Goal: Complete application form

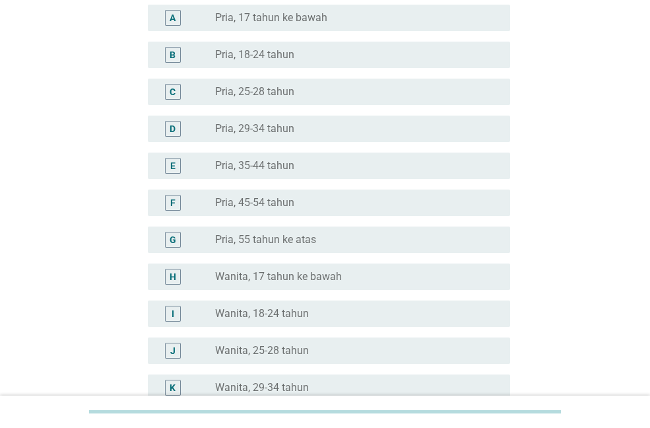
scroll to position [132, 0]
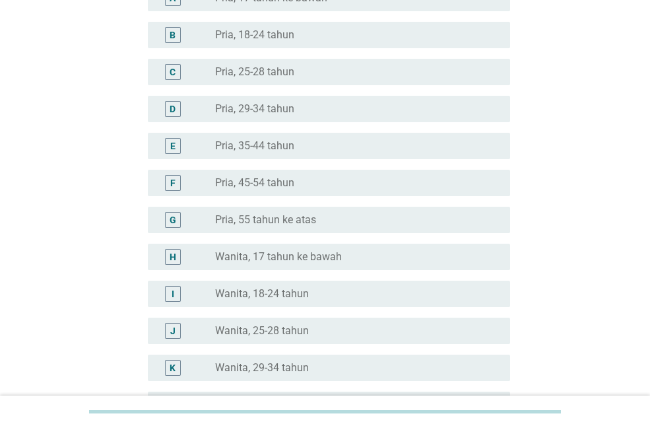
click at [274, 358] on div "K radio_button_unchecked Wanita, 29-34 tahun" at bounding box center [329, 367] width 362 height 26
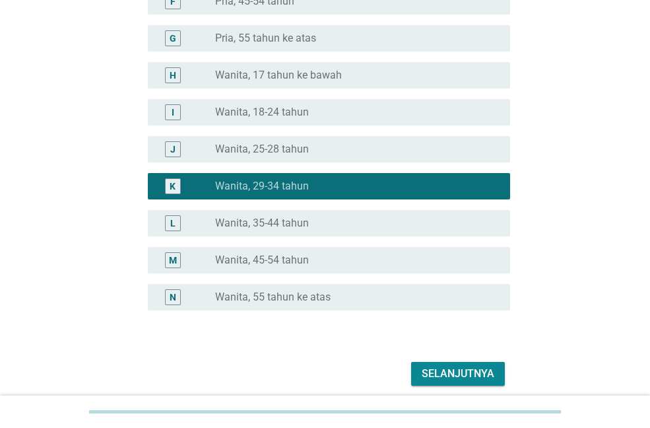
scroll to position [366, 0]
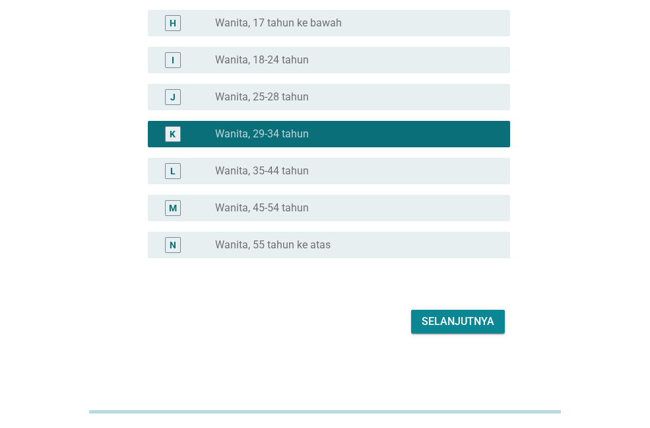
click at [430, 327] on div "Selanjutnya" at bounding box center [458, 322] width 73 height 16
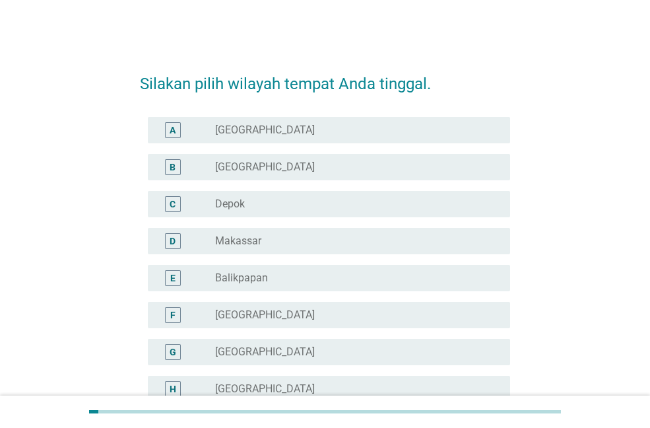
click at [250, 386] on label "[GEOGRAPHIC_DATA]" at bounding box center [265, 388] width 100 height 13
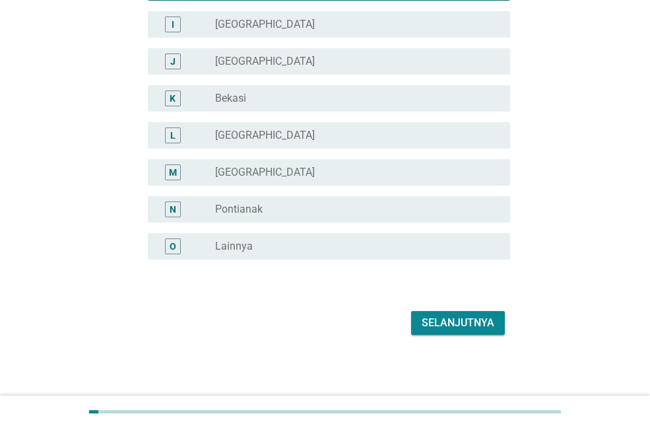
scroll to position [403, 0]
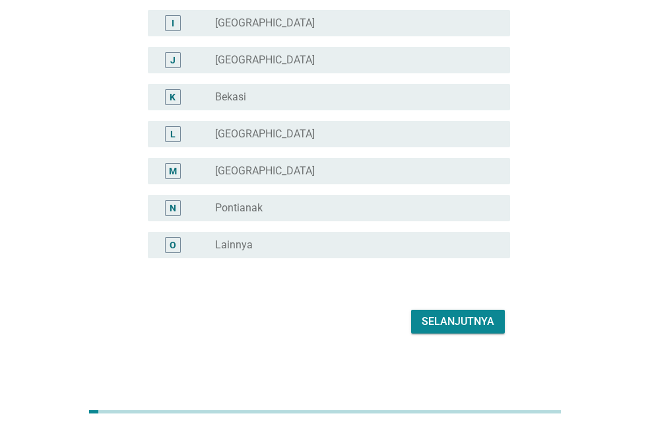
click at [449, 321] on div "Selanjutnya" at bounding box center [458, 322] width 73 height 16
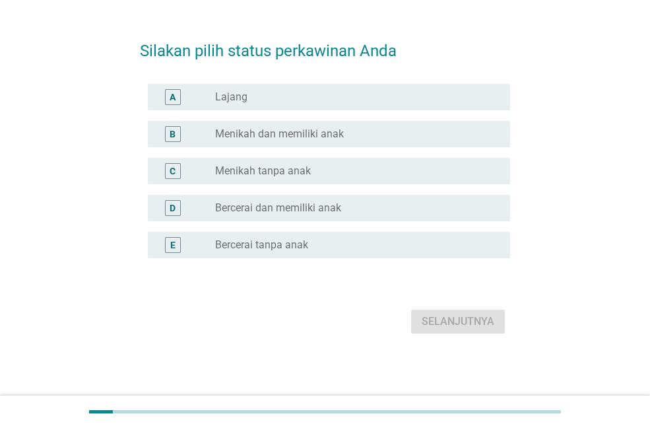
scroll to position [0, 0]
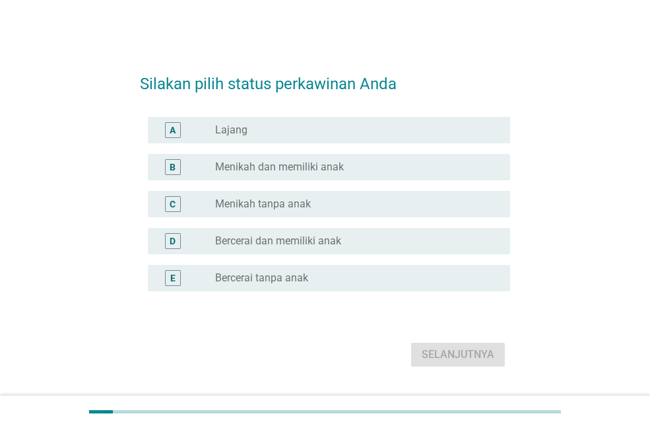
click at [304, 176] on div "B radio_button_unchecked Menikah dan memiliki anak" at bounding box center [329, 167] width 362 height 26
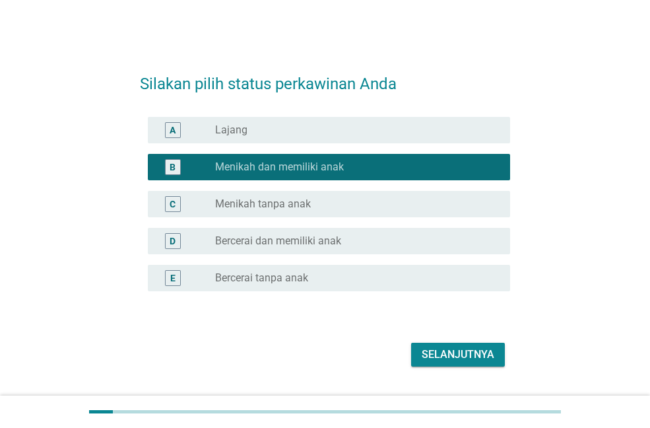
click at [457, 348] on div "Selanjutnya" at bounding box center [458, 355] width 73 height 16
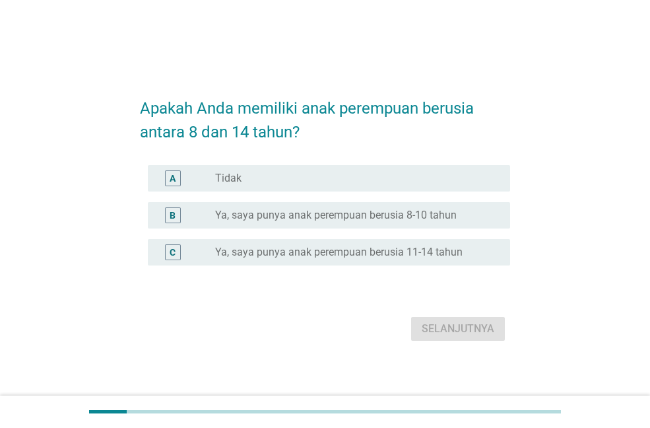
click at [286, 170] on div "A radio_button_unchecked Tidak" at bounding box center [329, 178] width 362 height 26
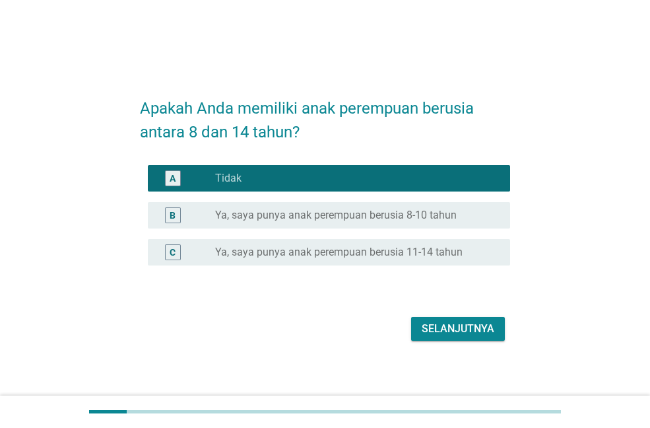
click at [285, 216] on label "Ya, saya punya anak perempuan berusia 8-10 tahun" at bounding box center [336, 215] width 242 height 13
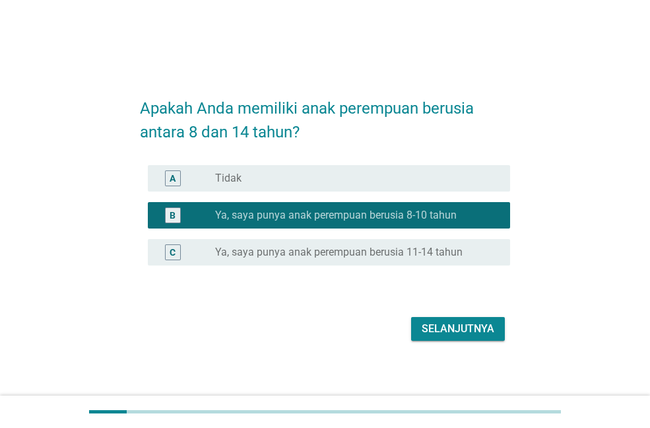
click at [441, 333] on div "Selanjutnya" at bounding box center [458, 329] width 73 height 16
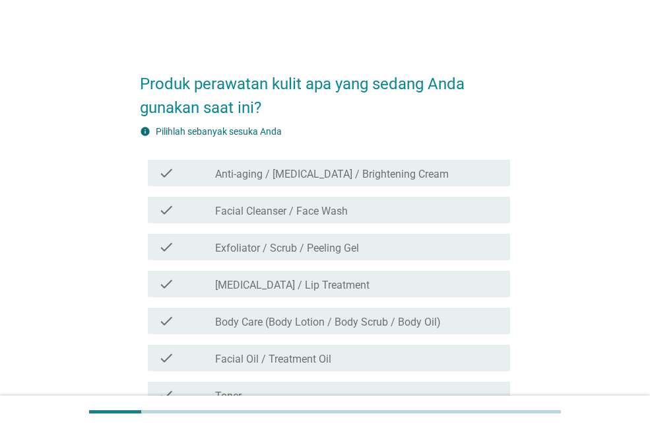
click at [313, 176] on label "Anti-aging / [MEDICAL_DATA] / Brightening Cream" at bounding box center [332, 174] width 234 height 13
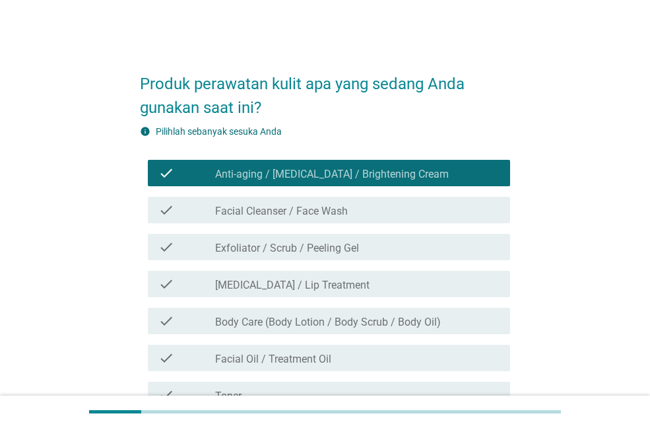
click at [310, 211] on label "Facial Cleanser / Face Wash" at bounding box center [281, 211] width 133 height 13
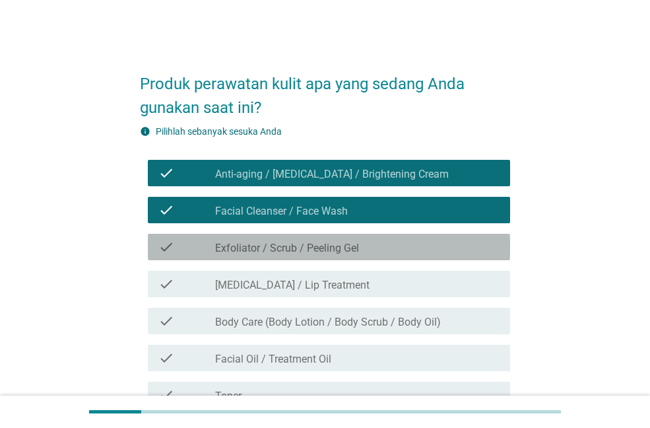
click at [306, 242] on label "Exfoliator / Scrub / Peeling Gel" at bounding box center [287, 248] width 144 height 13
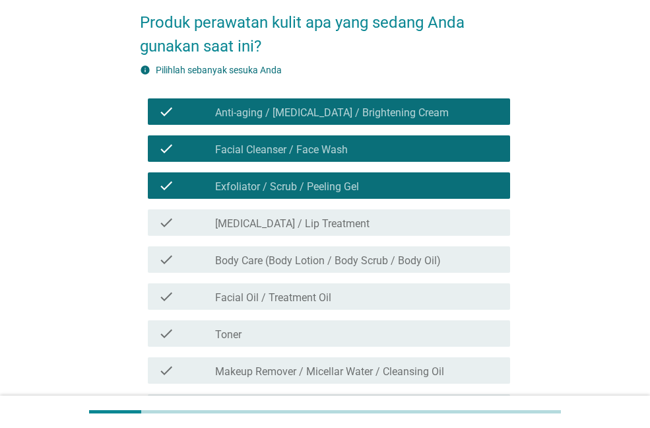
scroll to position [132, 0]
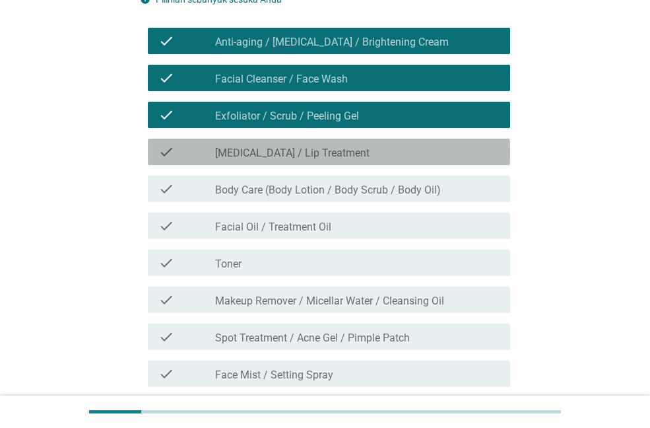
click at [302, 152] on label "[MEDICAL_DATA] / Lip Treatment" at bounding box center [292, 153] width 154 height 13
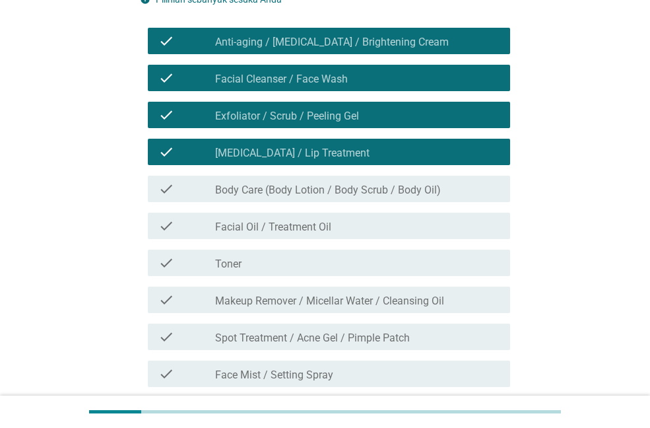
click at [298, 193] on label "Body Care (Body Lotion / Body Scrub / Body Oil)" at bounding box center [328, 189] width 226 height 13
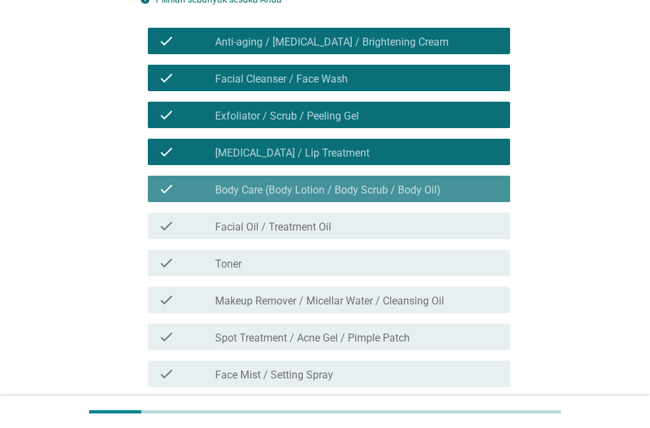
click at [290, 219] on div "check_box_outline_blank Facial Oil / Treatment Oil" at bounding box center [357, 226] width 284 height 16
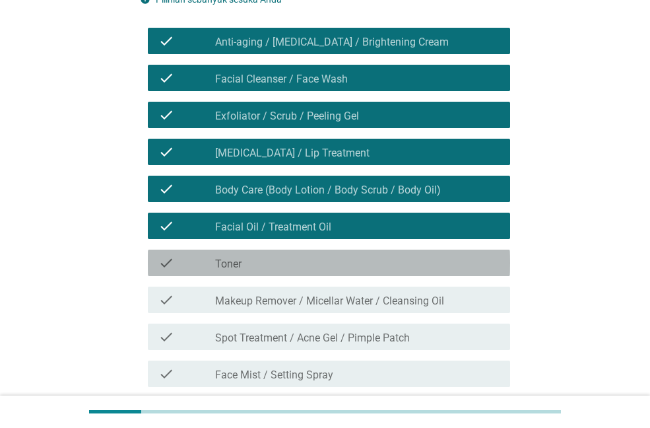
click at [267, 259] on div "check_box_outline_blank Toner" at bounding box center [357, 263] width 284 height 16
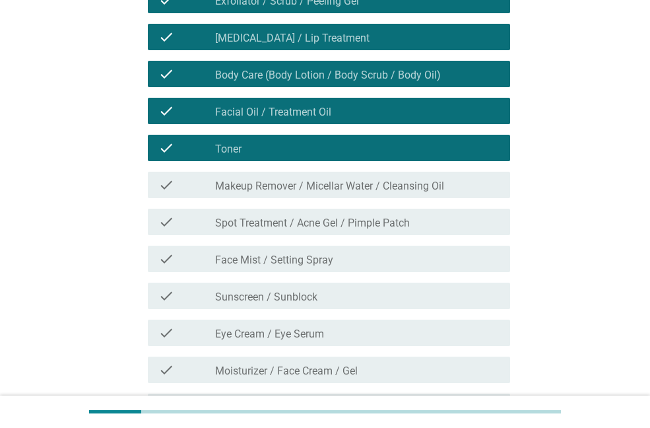
scroll to position [264, 0]
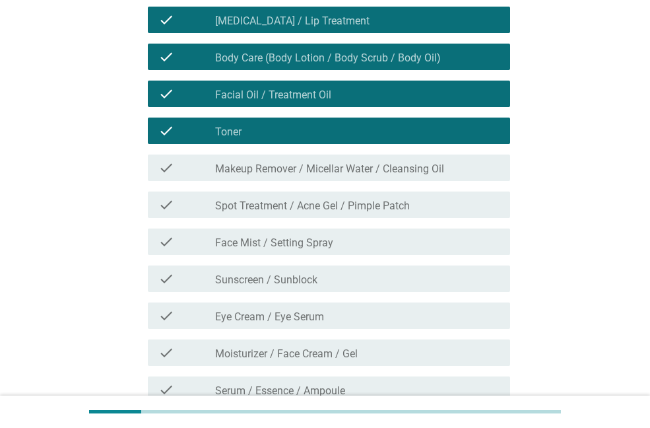
click at [287, 168] on label "Makeup Remover / Micellar Water / Cleansing Oil" at bounding box center [329, 168] width 229 height 13
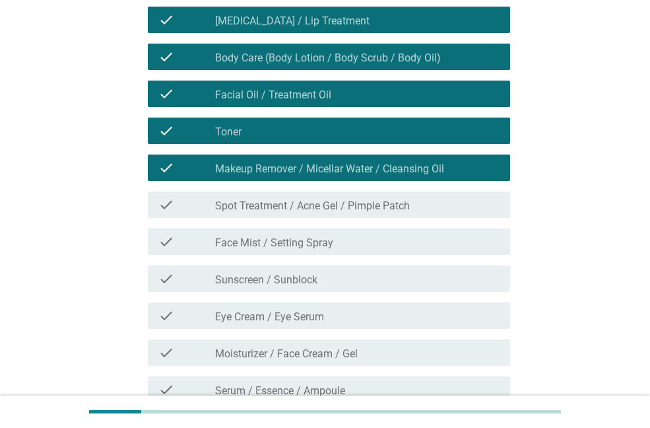
click at [275, 205] on label "Spot Treatment / Acne Gel / Pimple Patch" at bounding box center [312, 205] width 195 height 13
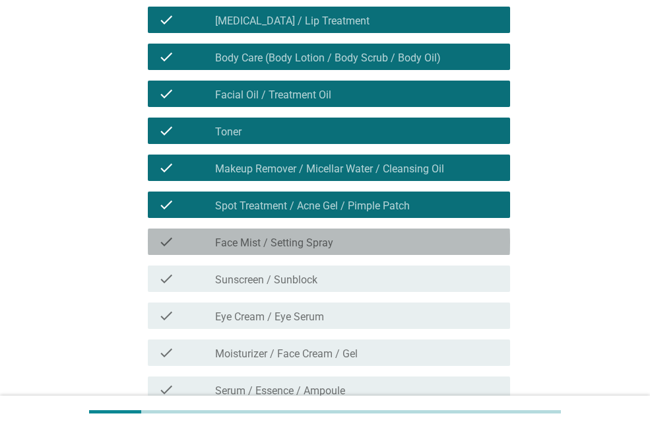
click at [261, 244] on label "Face Mist / Setting Spray" at bounding box center [274, 242] width 118 height 13
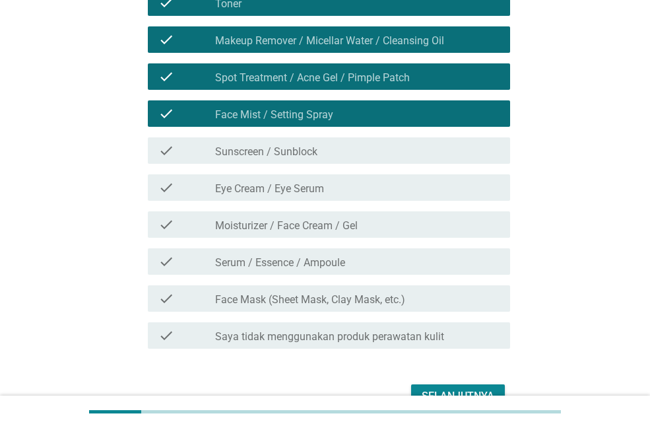
scroll to position [396, 0]
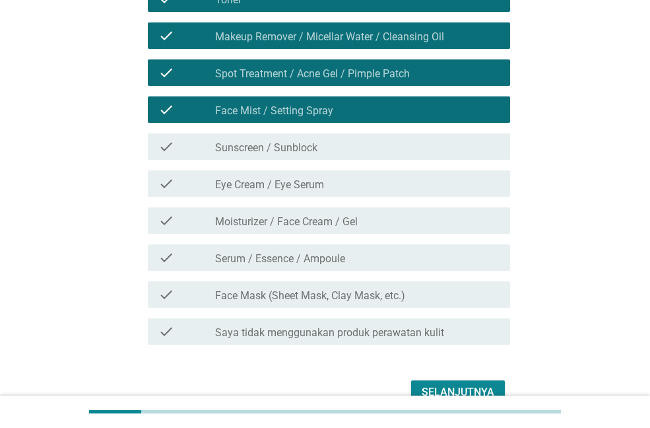
click at [260, 151] on label "Sunscreen / Sunblock" at bounding box center [266, 147] width 102 height 13
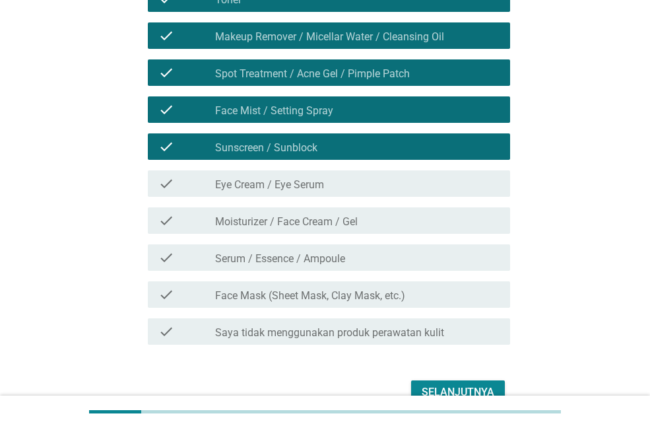
click at [253, 184] on label "Eye Cream / Eye Serum" at bounding box center [269, 184] width 109 height 13
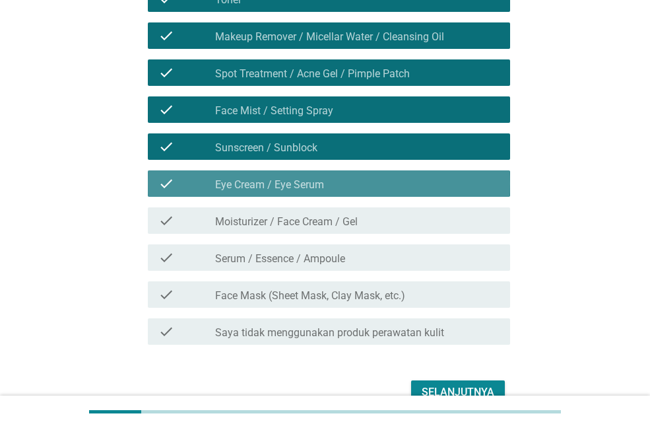
click at [259, 213] on div "check_box_outline_blank Moisturizer / Face Cream / Gel" at bounding box center [357, 221] width 284 height 16
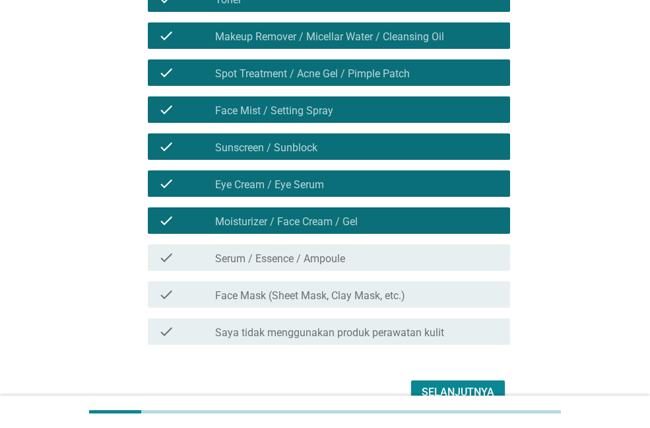
click at [257, 259] on label "Serum / Essence / Ampoule" at bounding box center [280, 258] width 130 height 13
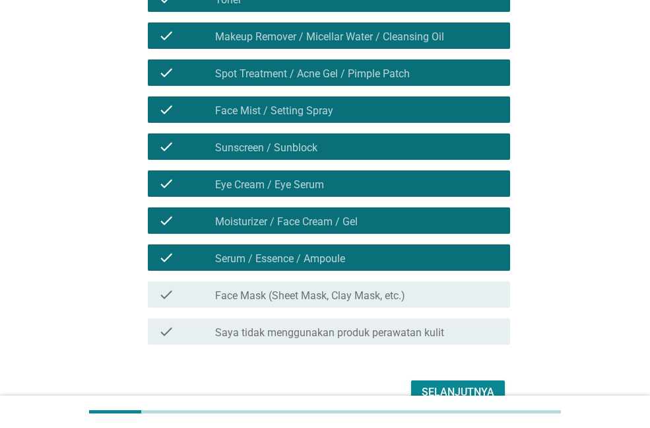
click at [261, 292] on label "Face Mask (Sheet Mask, Clay Mask, etc.)" at bounding box center [310, 295] width 190 height 13
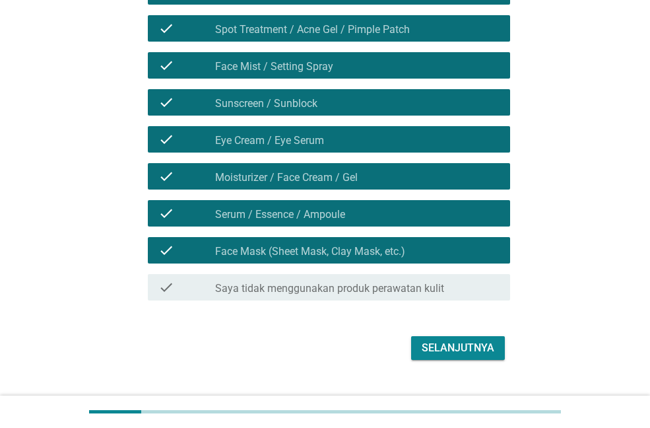
scroll to position [467, 0]
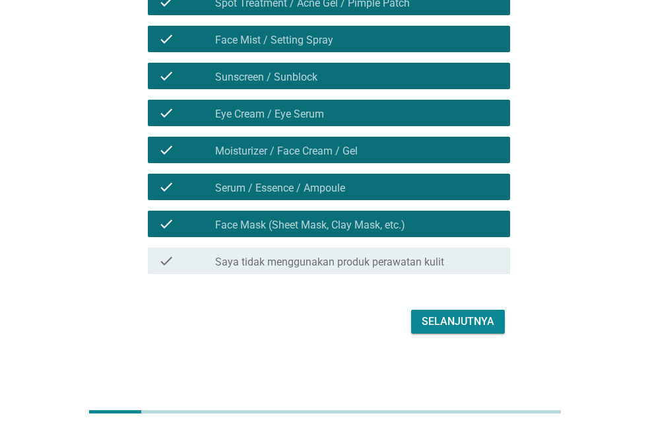
click at [428, 323] on div "Selanjutnya" at bounding box center [458, 322] width 73 height 16
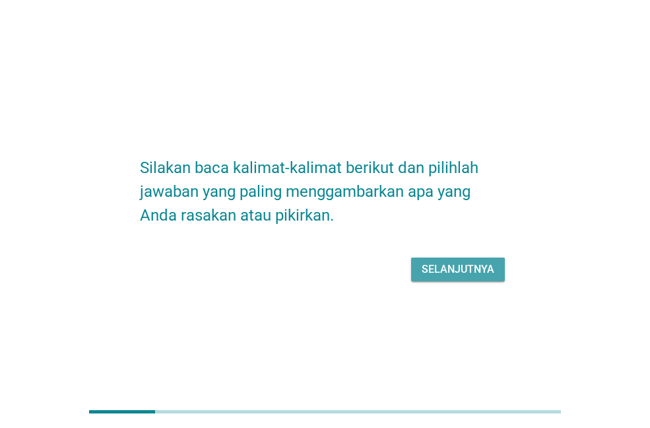
click at [442, 260] on button "Selanjutnya" at bounding box center [458, 269] width 94 height 24
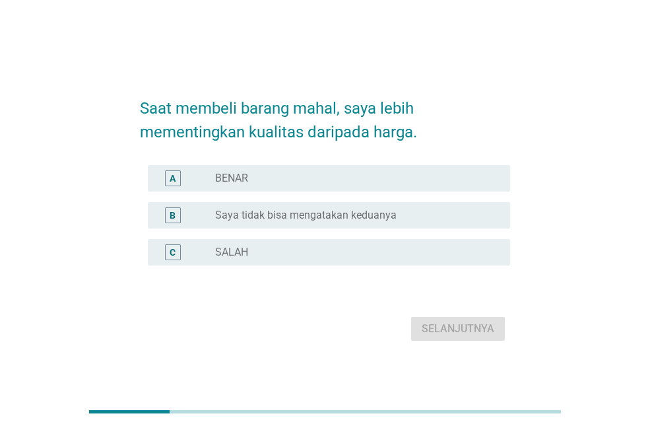
click at [333, 182] on div "radio_button_unchecked BENAR" at bounding box center [352, 178] width 274 height 13
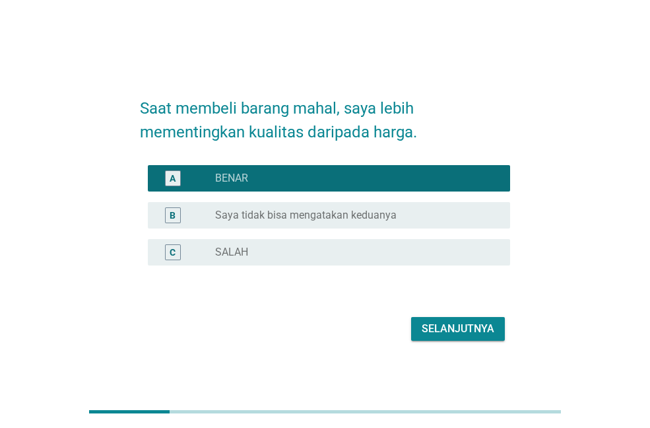
click at [459, 328] on div "Selanjutnya" at bounding box center [458, 329] width 73 height 16
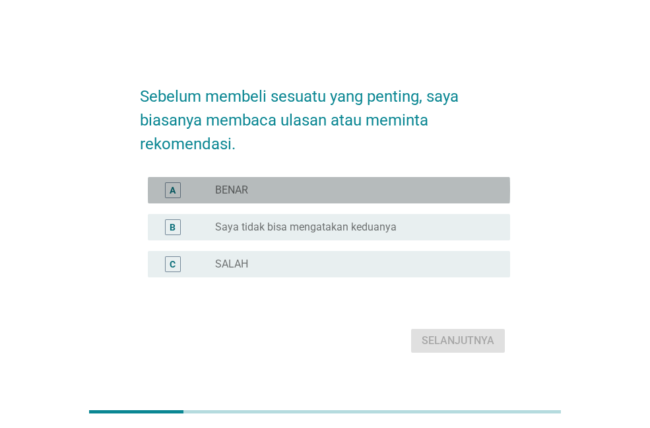
click at [281, 191] on div "radio_button_unchecked BENAR" at bounding box center [352, 189] width 274 height 13
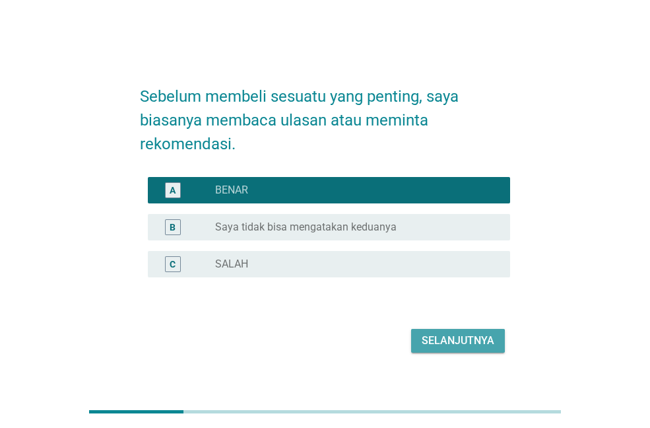
click at [488, 345] on div "Selanjutnya" at bounding box center [458, 341] width 73 height 16
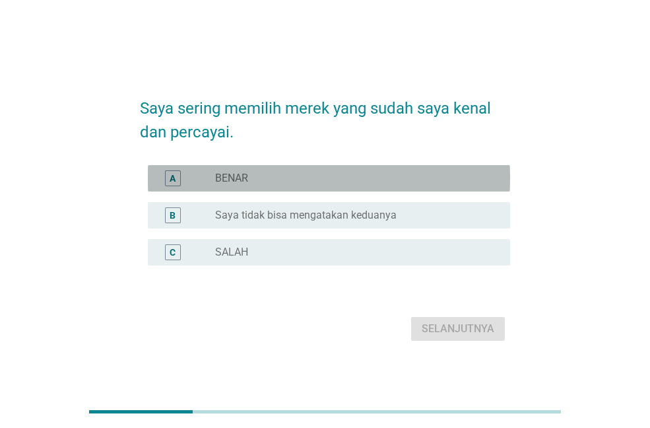
click at [283, 176] on div "radio_button_unchecked BENAR" at bounding box center [352, 178] width 274 height 13
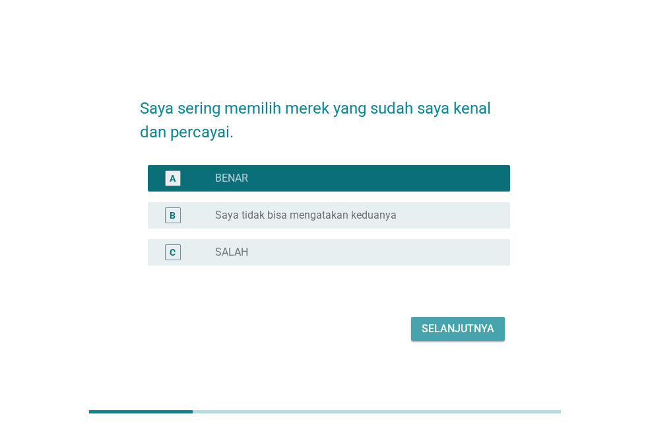
click at [438, 327] on div "Selanjutnya" at bounding box center [458, 329] width 73 height 16
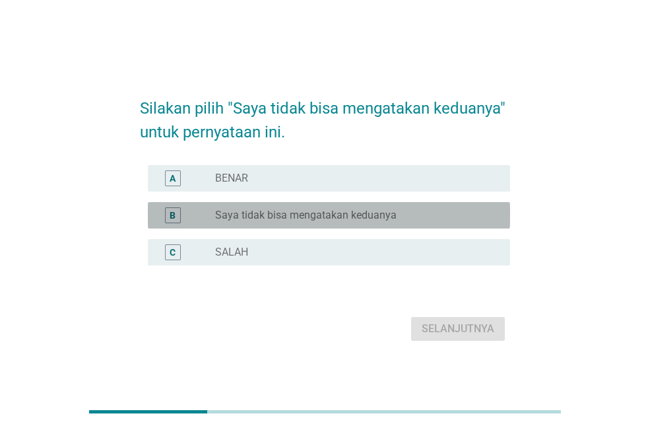
click at [347, 216] on label "Saya tidak bisa mengatakan keduanya" at bounding box center [306, 215] width 182 height 13
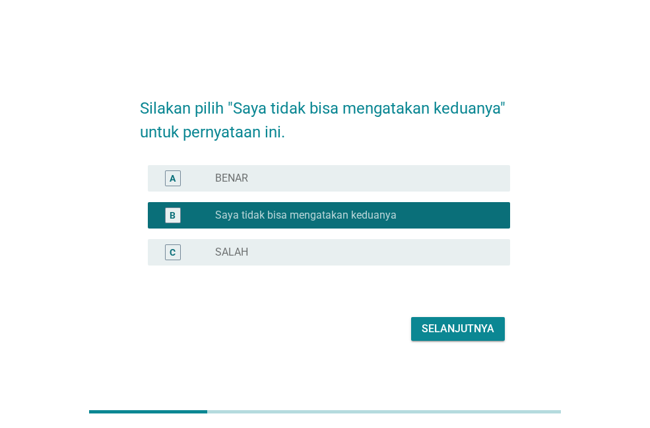
click at [460, 323] on div "Selanjutnya" at bounding box center [458, 329] width 73 height 16
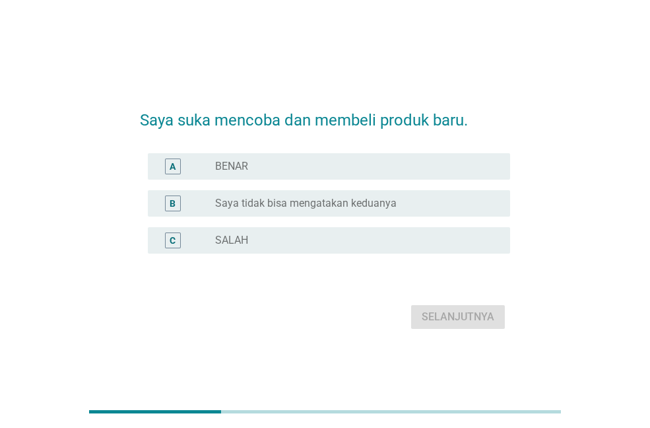
click at [345, 168] on div "radio_button_unchecked BENAR" at bounding box center [352, 166] width 274 height 13
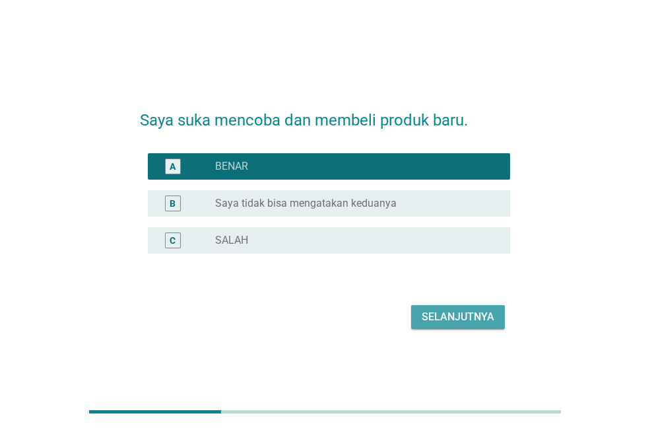
click at [453, 318] on div "Selanjutnya" at bounding box center [458, 317] width 73 height 16
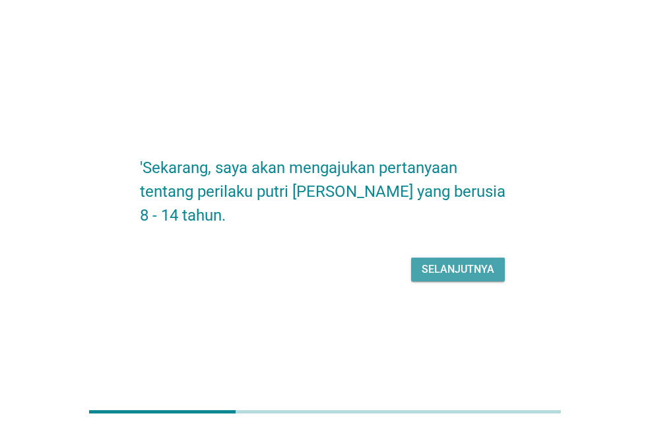
click at [447, 265] on div "Selanjutnya" at bounding box center [458, 269] width 73 height 16
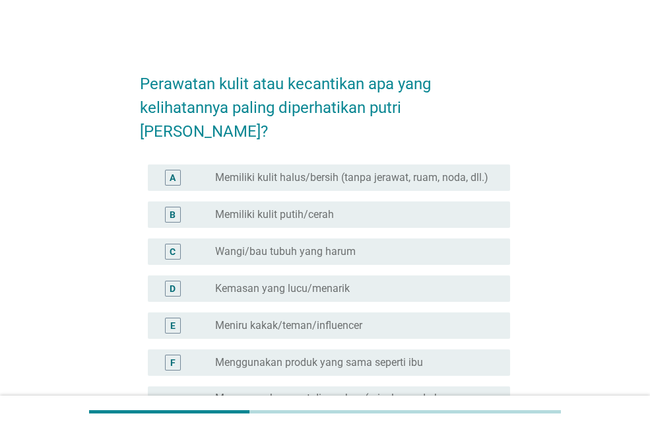
click at [300, 245] on label "Wangi/bau tubuh yang harum" at bounding box center [285, 251] width 141 height 13
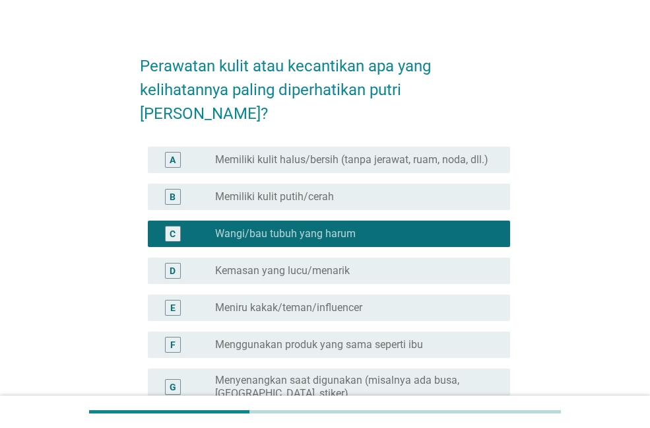
scroll to position [66, 0]
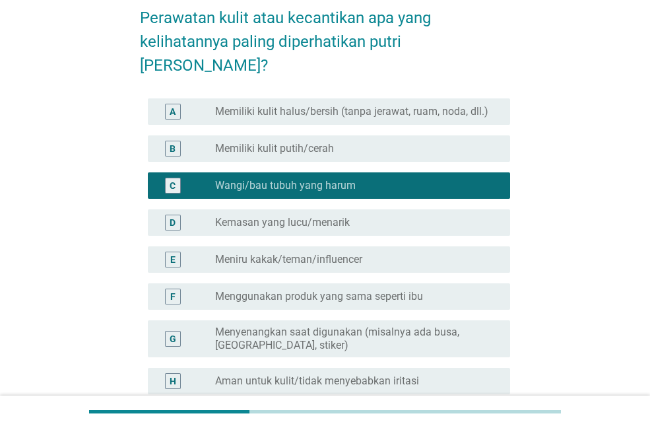
click at [304, 246] on div "E radio_button_unchecked Meniru kakak/teman/influencer" at bounding box center [329, 259] width 362 height 26
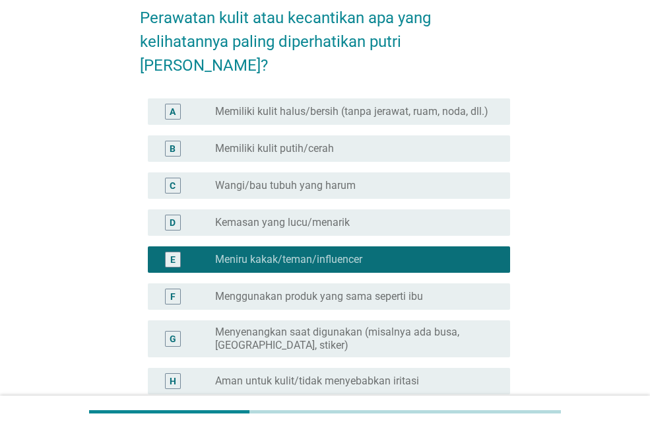
scroll to position [132, 0]
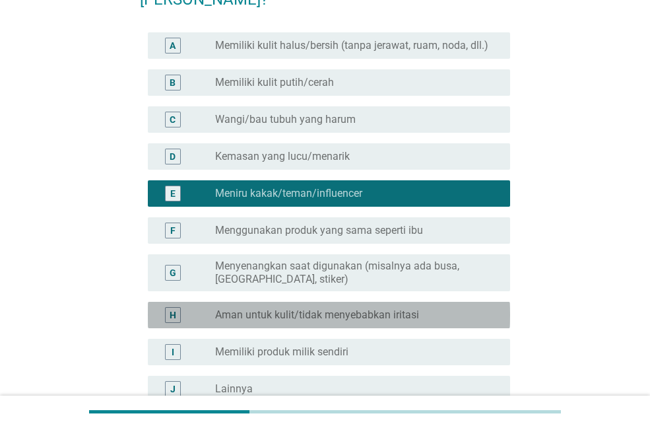
click at [349, 302] on div "H radio_button_unchecked Aman untuk kulit/tidak menyebabkan iritasi" at bounding box center [329, 315] width 362 height 26
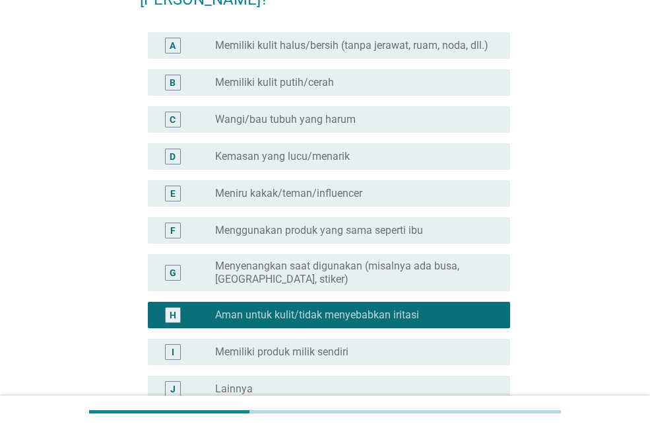
scroll to position [252, 0]
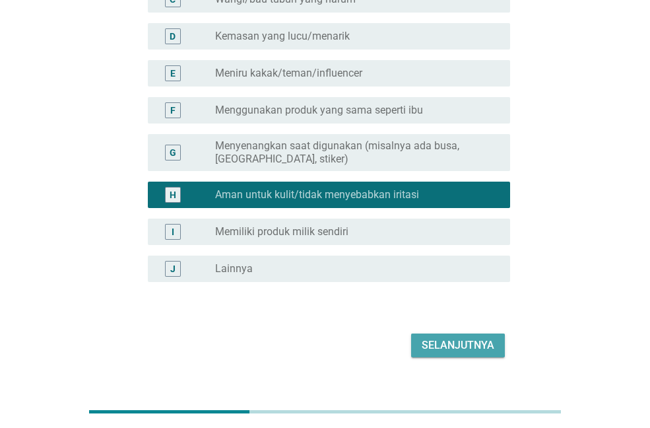
click at [466, 337] on div "Selanjutnya" at bounding box center [458, 345] width 73 height 16
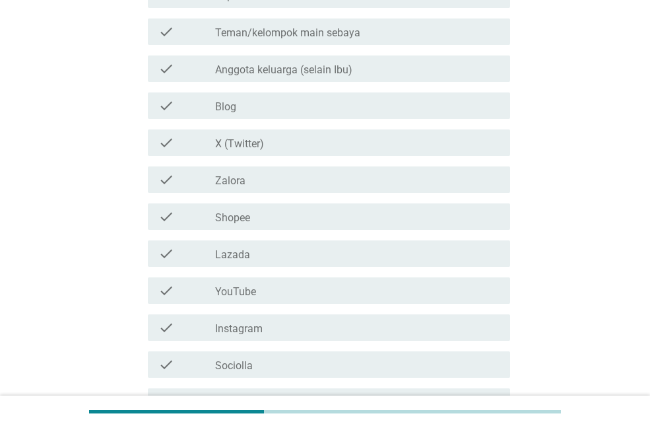
scroll to position [0, 0]
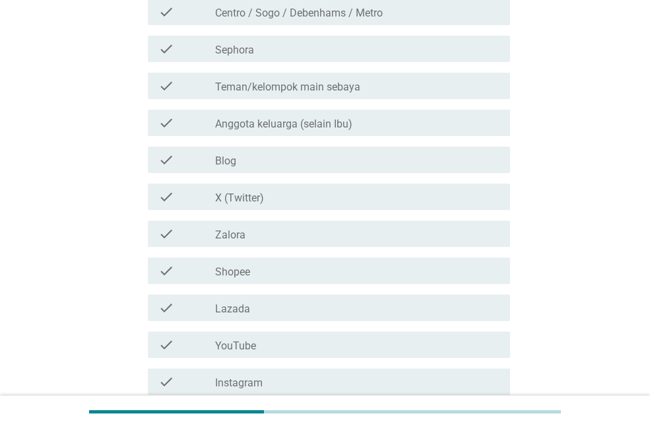
click at [282, 268] on div "check_box_outline_blank Shopee" at bounding box center [357, 271] width 284 height 16
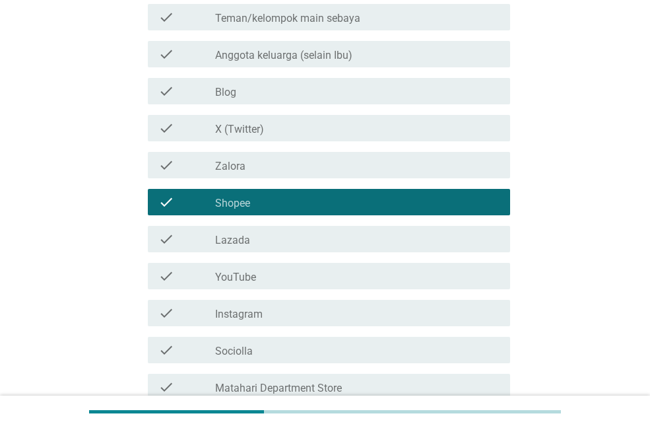
scroll to position [330, 0]
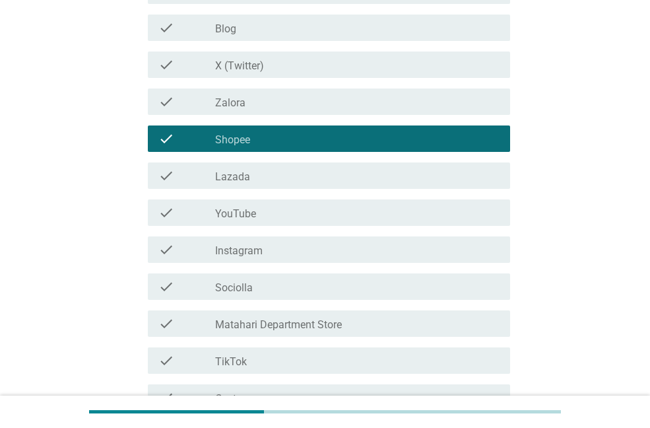
click at [274, 226] on div "check check_box_outline_blank YouTube" at bounding box center [325, 212] width 370 height 37
click at [272, 217] on div "check_box_outline_blank YouTube" at bounding box center [357, 213] width 284 height 16
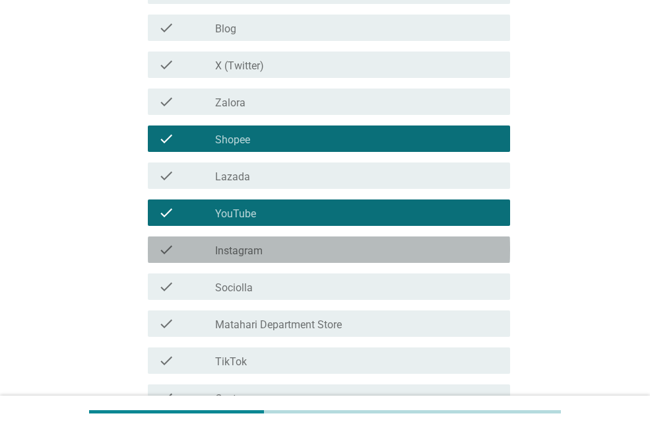
click at [271, 240] on div "check check_box_outline_blank Instagram" at bounding box center [329, 249] width 362 height 26
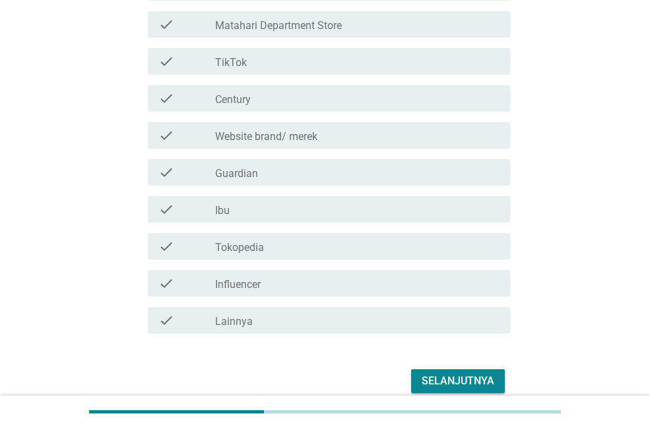
scroll to position [660, 0]
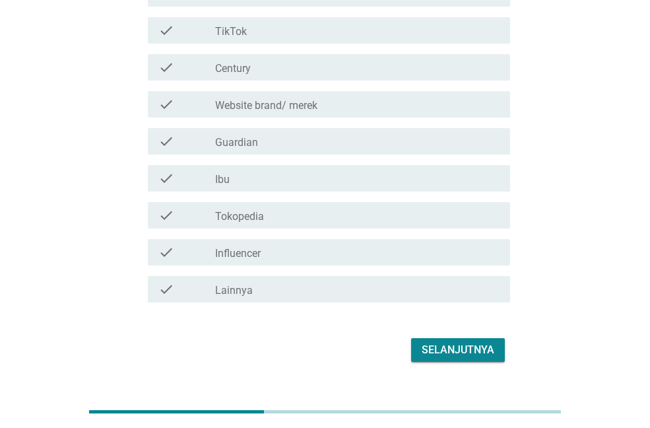
click at [284, 221] on div "check_box_outline_blank Tokopedia" at bounding box center [357, 215] width 284 height 16
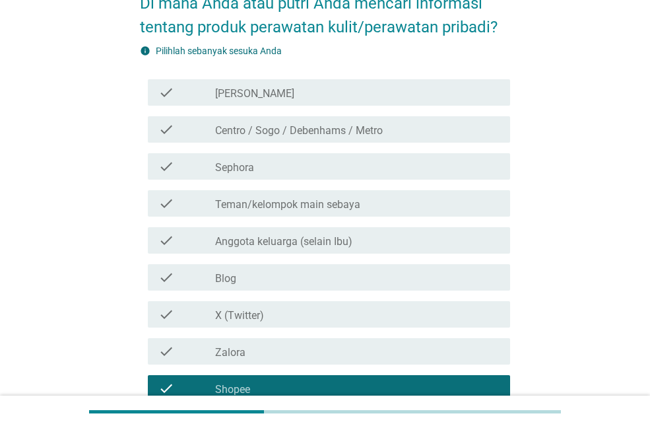
scroll to position [66, 0]
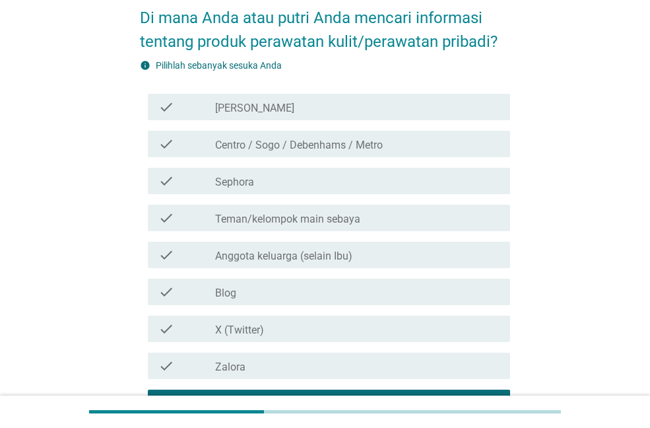
click at [290, 257] on label "Anggota keluarga (selain Ibu)" at bounding box center [283, 256] width 137 height 13
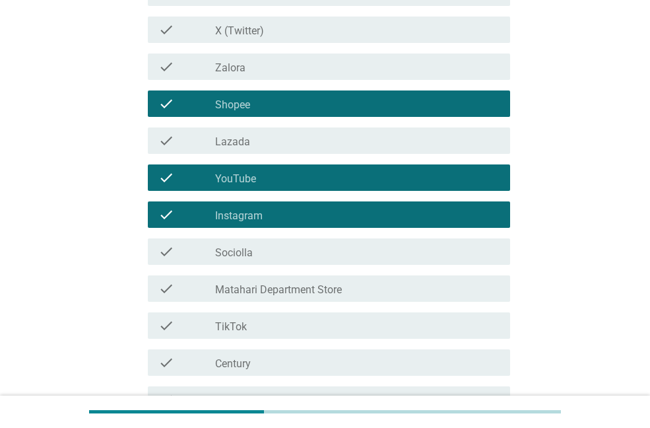
scroll to position [462, 0]
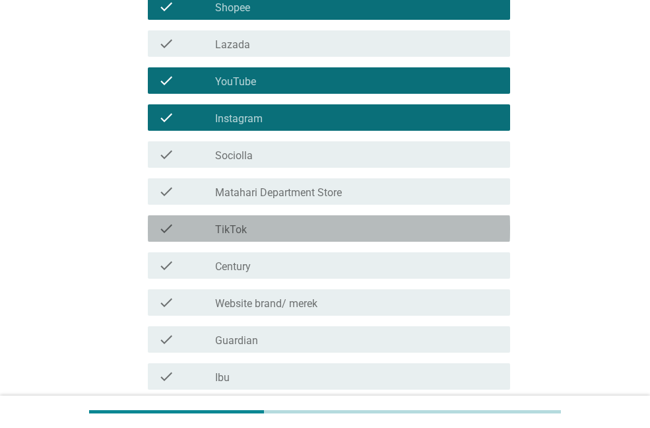
click at [283, 232] on div "check_box_outline_blank TikTok" at bounding box center [357, 228] width 284 height 16
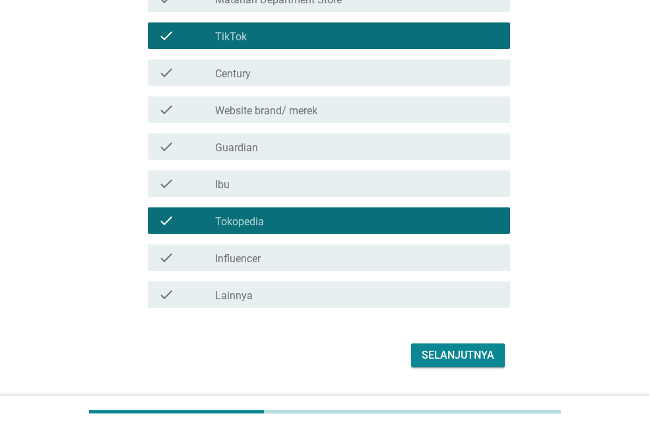
scroll to position [660, 0]
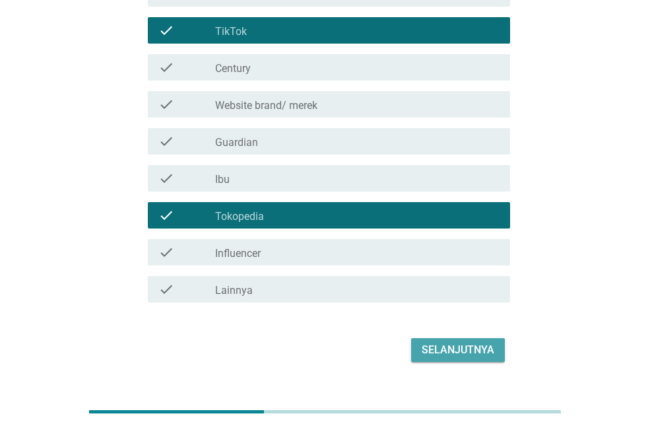
click at [444, 343] on div "Selanjutnya" at bounding box center [458, 350] width 73 height 16
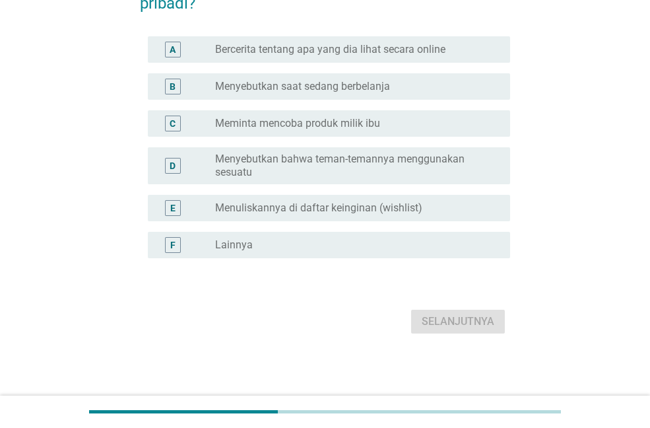
scroll to position [0, 0]
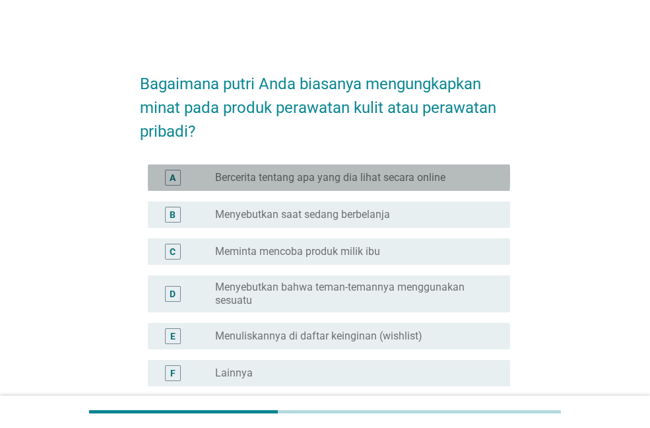
click at [323, 182] on label "Bercerita tentang apa yang dia lihat secara online" at bounding box center [330, 177] width 230 height 13
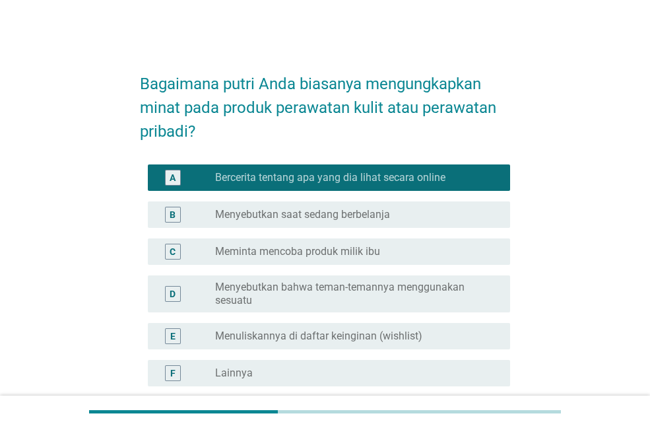
click at [319, 216] on label "Menyebutkan saat sedang berbelanja" at bounding box center [302, 214] width 175 height 13
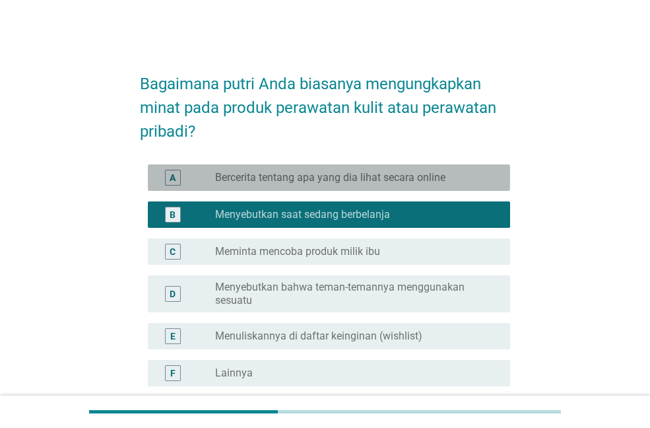
click at [325, 188] on div "A radio_button_unchecked Bercerita tentang apa yang dia lihat secara online" at bounding box center [329, 177] width 362 height 26
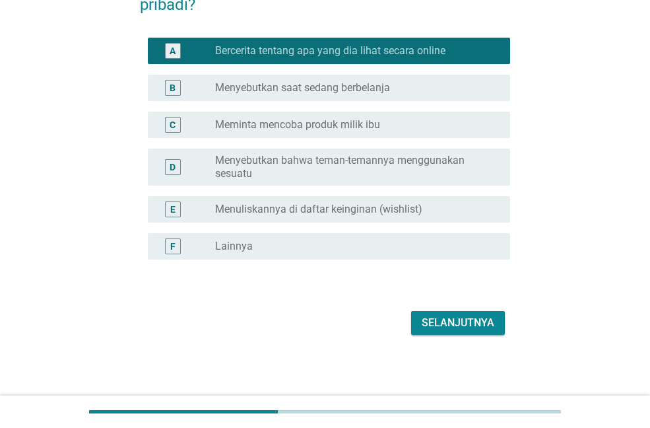
scroll to position [128, 0]
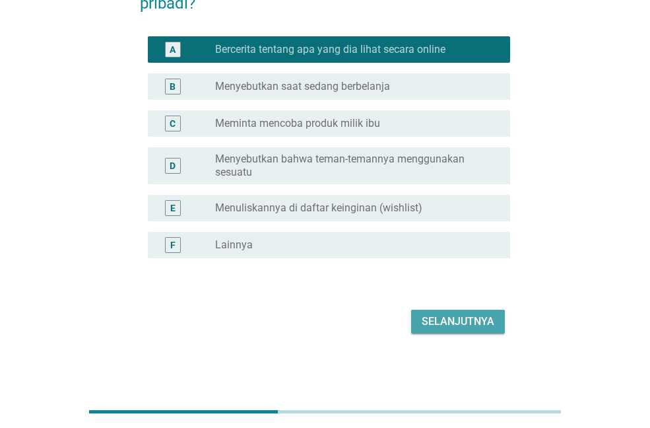
click at [458, 319] on div "Selanjutnya" at bounding box center [458, 322] width 73 height 16
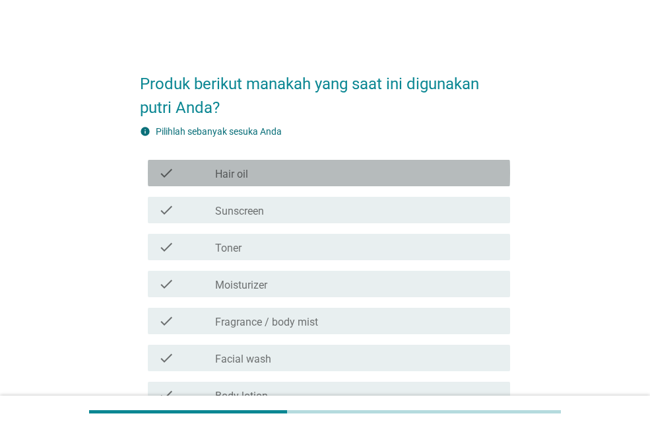
click at [274, 176] on div "check_box_outline_blank Hair oil" at bounding box center [357, 173] width 284 height 16
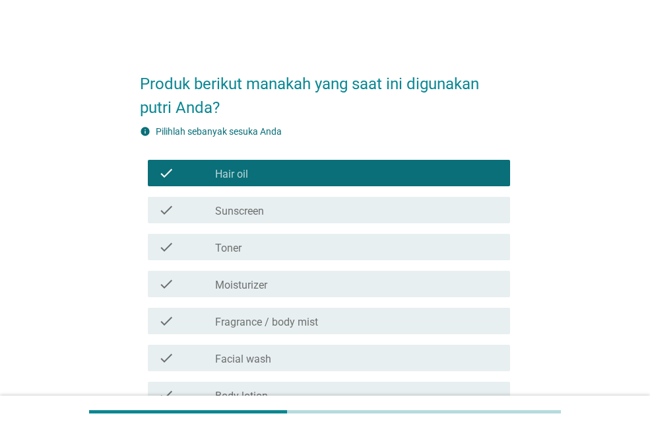
click at [269, 209] on div "check_box_outline_blank Sunscreen" at bounding box center [357, 210] width 284 height 16
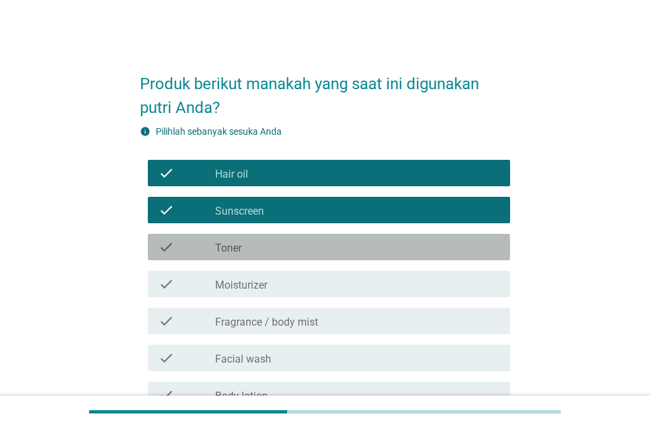
click at [258, 252] on div "check_box_outline_blank Toner" at bounding box center [357, 247] width 284 height 16
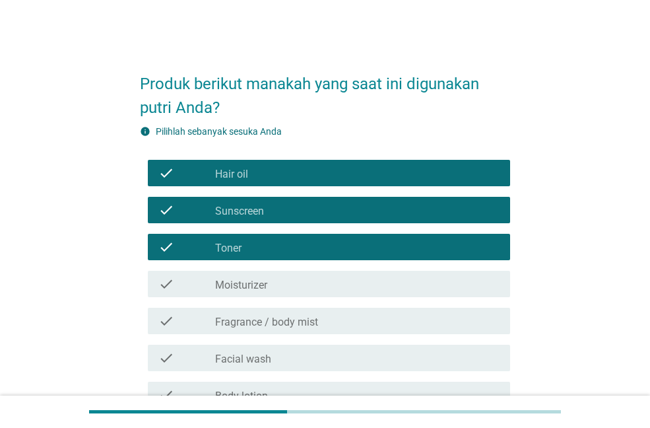
click at [250, 290] on label "Moisturizer" at bounding box center [241, 285] width 52 height 13
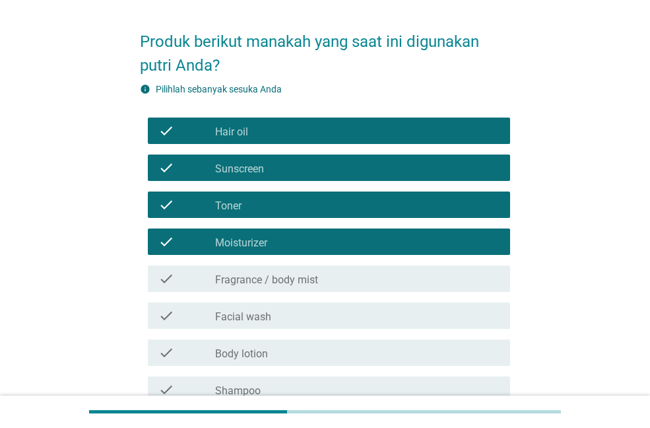
scroll to position [66, 0]
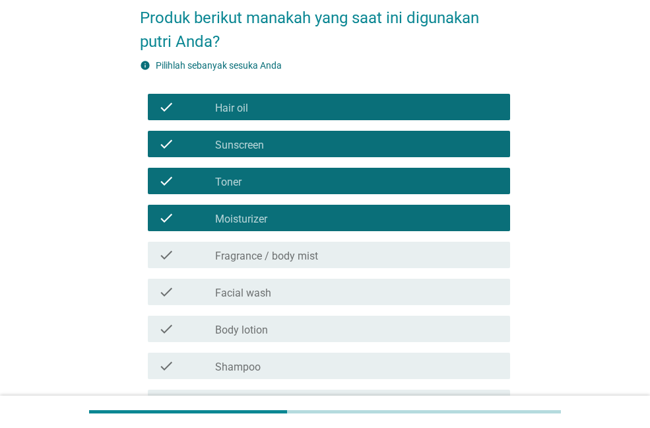
click at [257, 190] on div "check check_box_outline_blank Toner" at bounding box center [329, 181] width 362 height 26
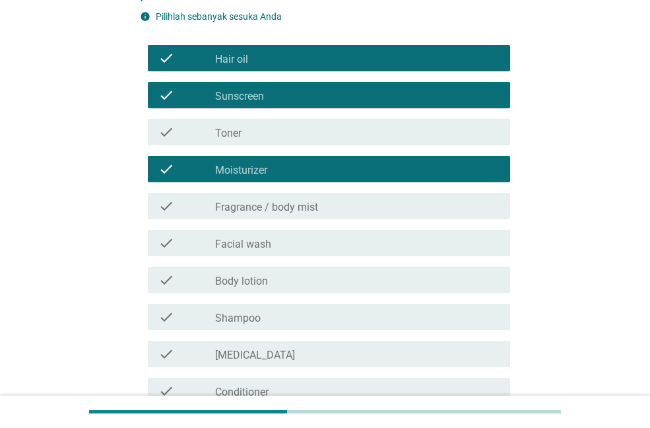
scroll to position [198, 0]
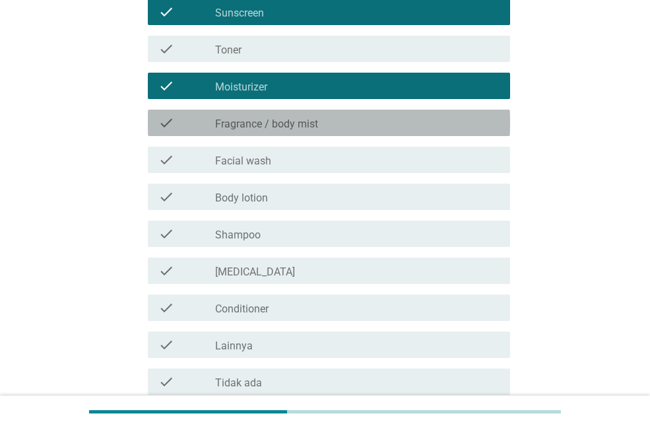
click at [278, 123] on label "Fragrance / body mist" at bounding box center [266, 123] width 103 height 13
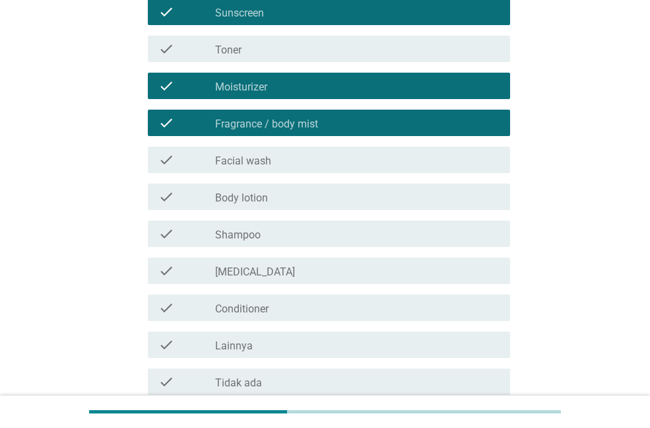
click at [269, 156] on label "Facial wash" at bounding box center [243, 160] width 56 height 13
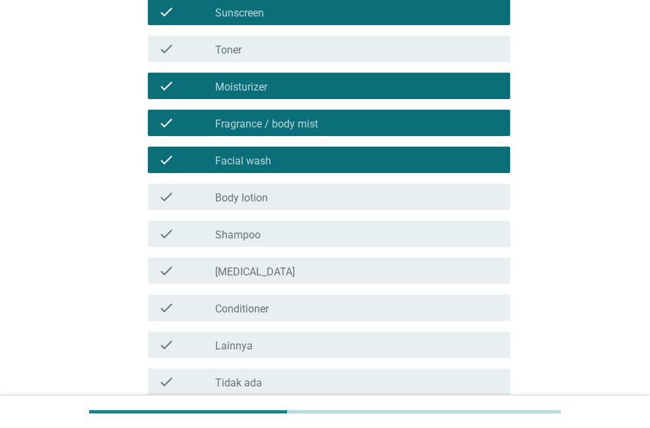
click at [269, 203] on div "check_box_outline_blank Body lotion" at bounding box center [357, 197] width 284 height 16
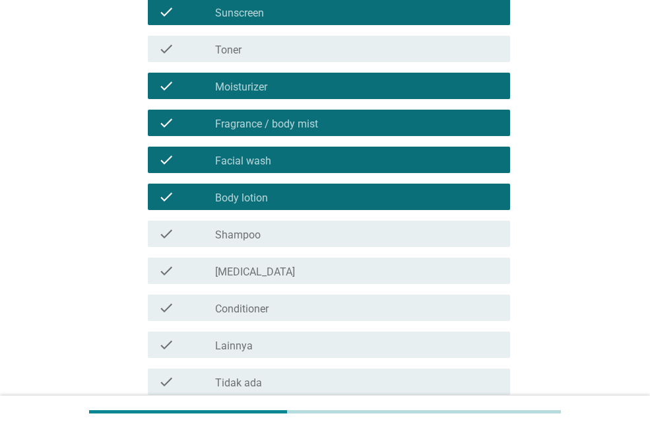
click at [267, 233] on div "check_box_outline_blank Shampoo" at bounding box center [357, 234] width 284 height 16
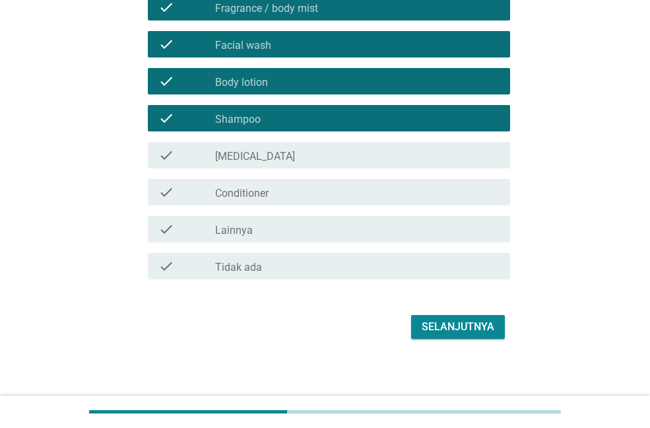
scroll to position [319, 0]
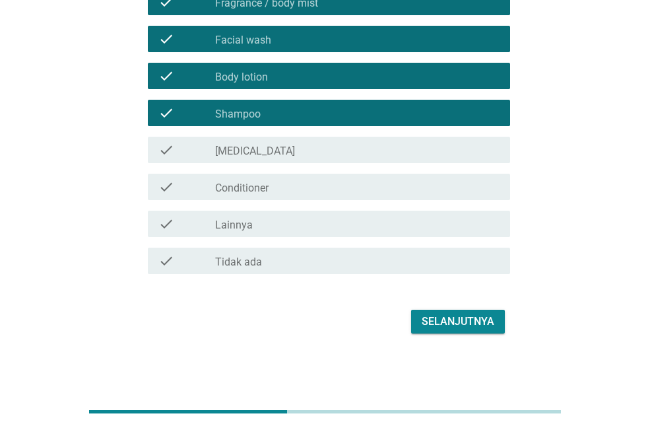
click at [257, 156] on div "check_box_outline_blank [MEDICAL_DATA]" at bounding box center [357, 150] width 284 height 16
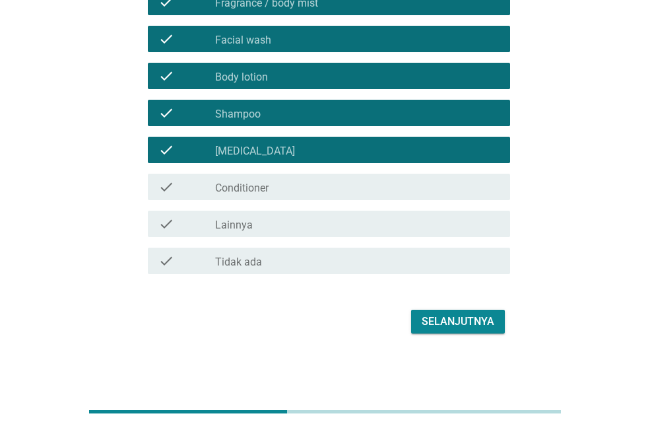
click at [256, 184] on label "Conditioner" at bounding box center [241, 188] width 53 height 13
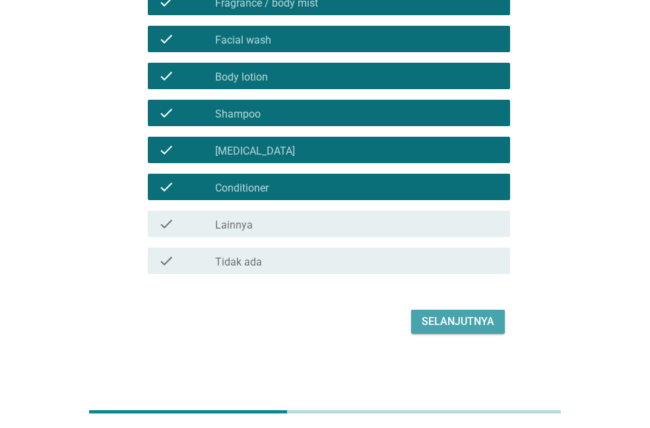
click at [455, 316] on div "Selanjutnya" at bounding box center [458, 322] width 73 height 16
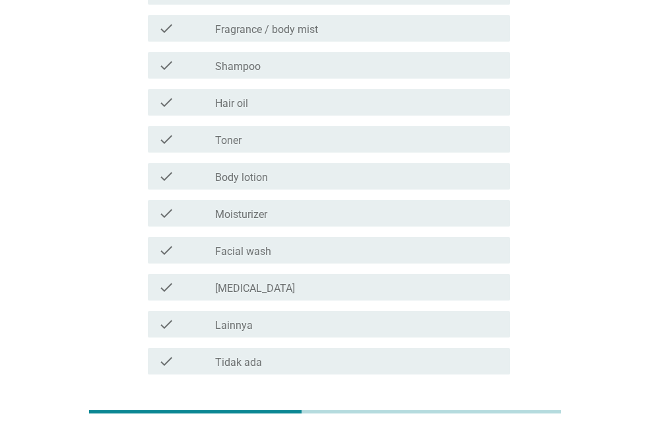
scroll to position [187, 0]
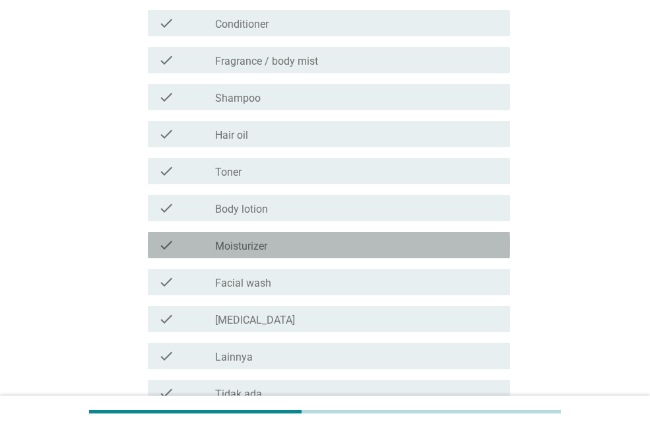
click at [269, 250] on div "check_box_outline_blank Moisturizer" at bounding box center [357, 245] width 284 height 16
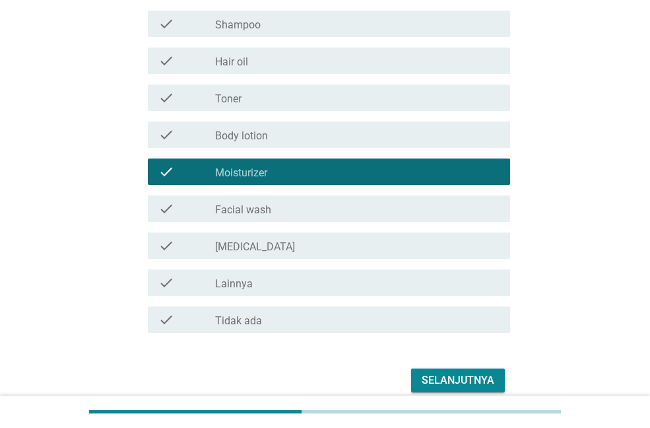
scroll to position [319, 0]
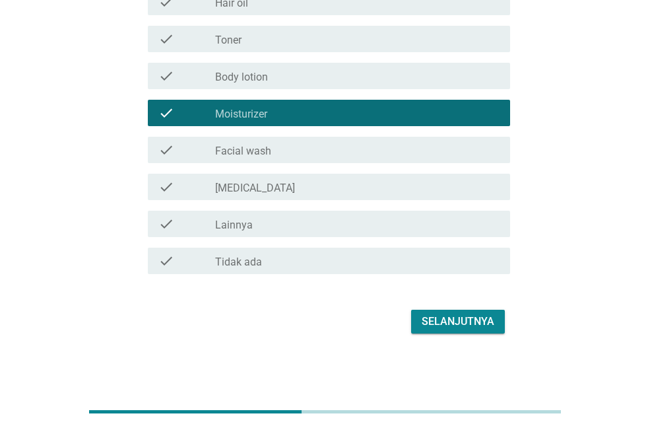
click at [433, 318] on div "Selanjutnya" at bounding box center [458, 322] width 73 height 16
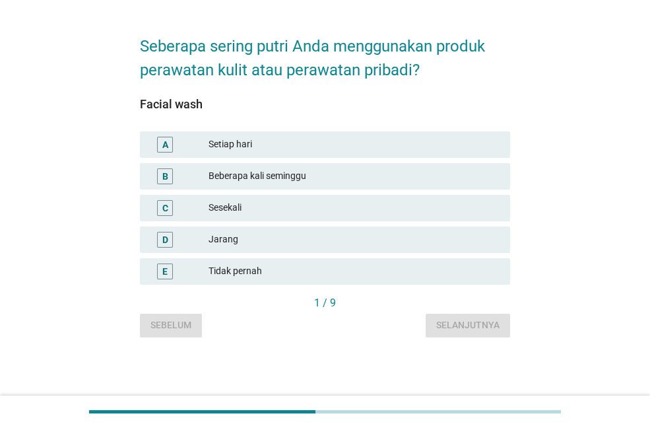
scroll to position [0, 0]
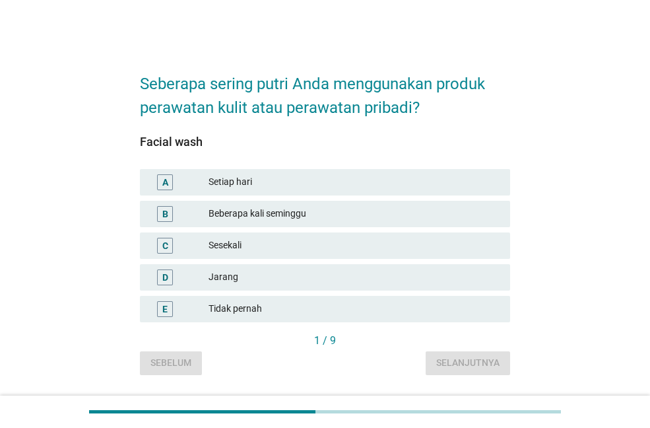
click at [253, 185] on div "Setiap hari" at bounding box center [354, 182] width 291 height 16
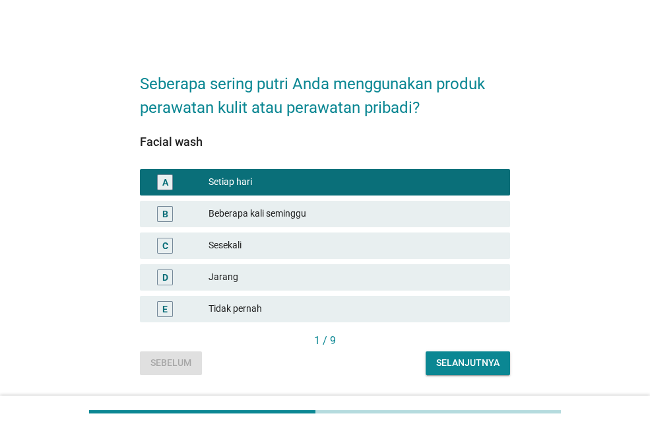
click at [453, 354] on button "Selanjutnya" at bounding box center [468, 363] width 84 height 24
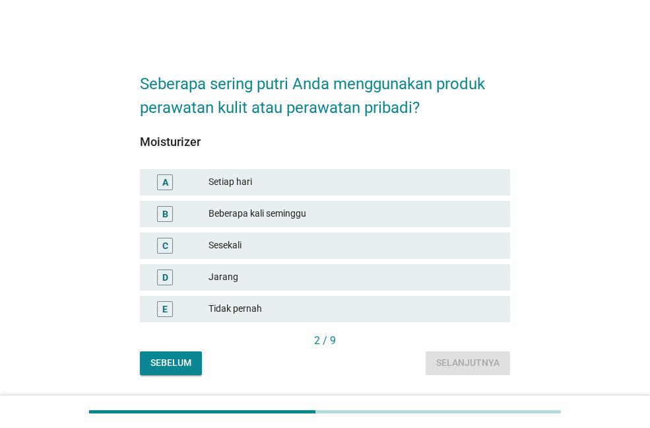
click at [266, 182] on div "Setiap hari" at bounding box center [354, 182] width 291 height 16
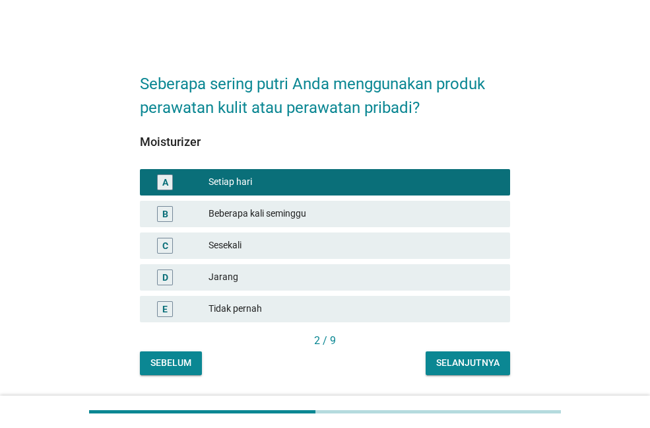
click at [464, 364] on div "Selanjutnya" at bounding box center [467, 363] width 63 height 14
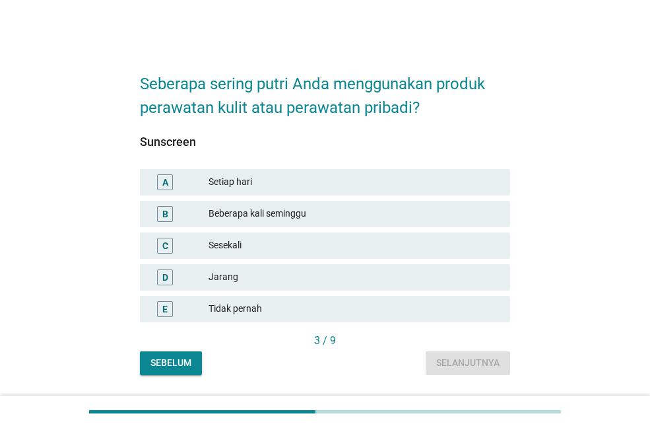
click at [236, 175] on div "Setiap hari" at bounding box center [354, 182] width 291 height 16
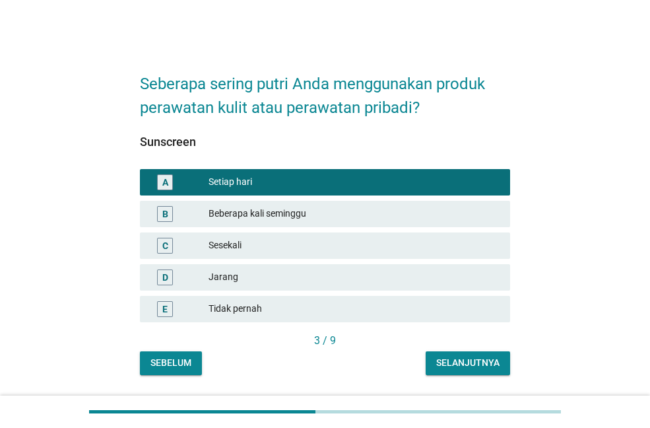
click at [451, 366] on div "Selanjutnya" at bounding box center [467, 363] width 63 height 14
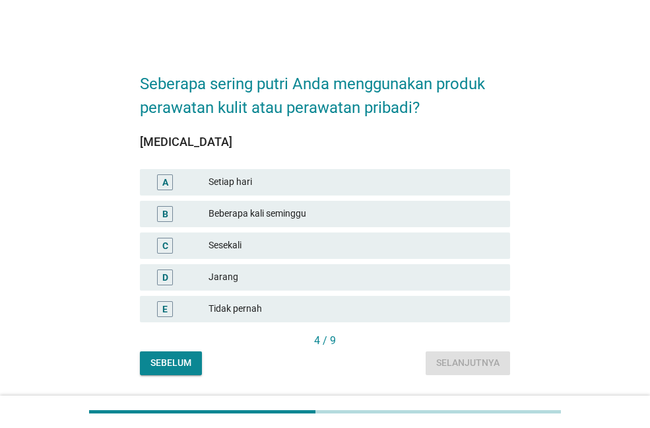
click at [275, 176] on div "Setiap hari" at bounding box center [354, 182] width 291 height 16
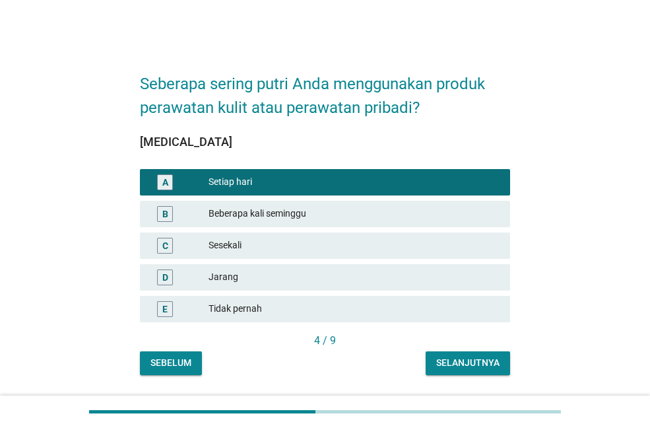
click at [479, 362] on div "Selanjutnya" at bounding box center [467, 363] width 63 height 14
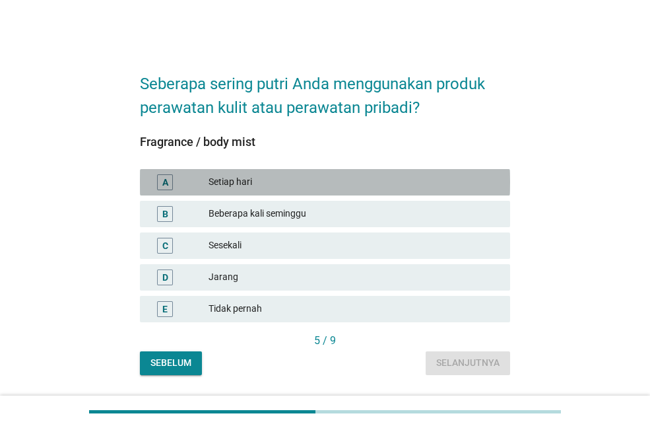
click at [275, 172] on div "A Setiap hari" at bounding box center [325, 182] width 370 height 26
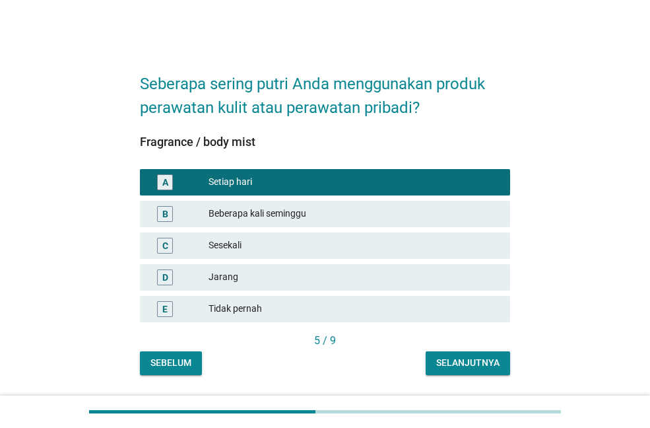
click at [473, 360] on div "Selanjutnya" at bounding box center [467, 363] width 63 height 14
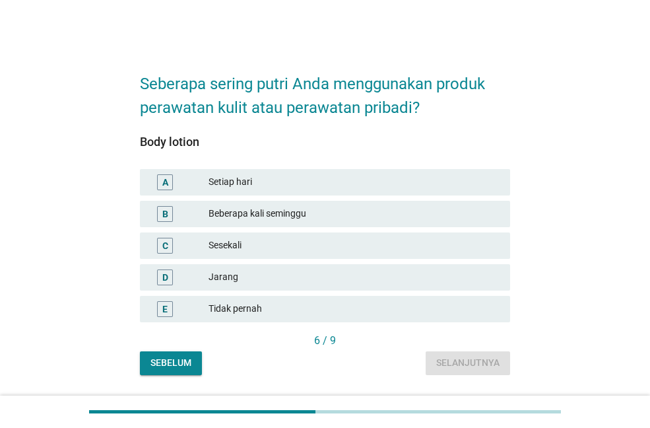
click at [308, 176] on div "Setiap hari" at bounding box center [354, 182] width 291 height 16
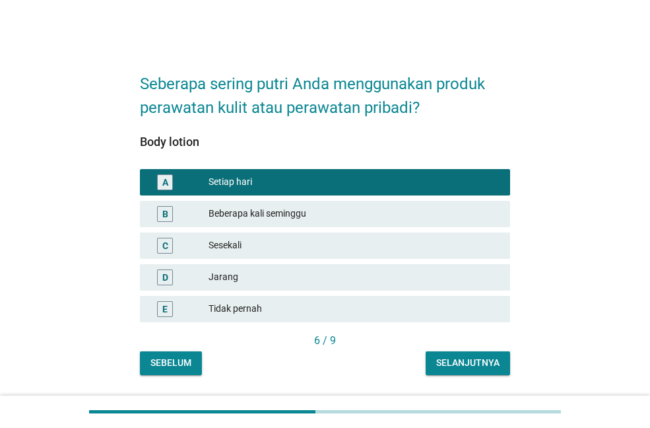
click at [447, 358] on div "Selanjutnya" at bounding box center [467, 363] width 63 height 14
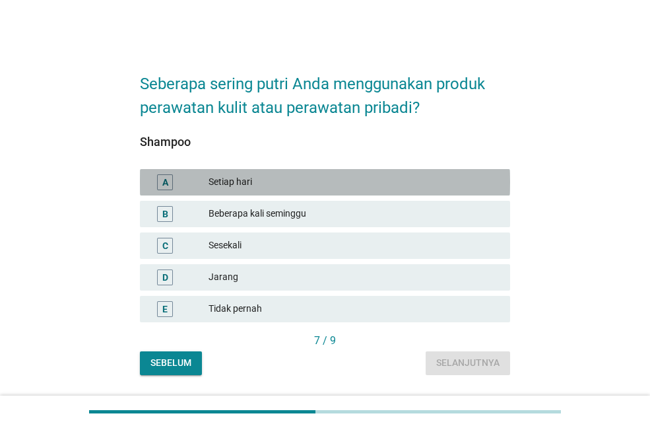
click at [269, 185] on div "Setiap hari" at bounding box center [354, 182] width 291 height 16
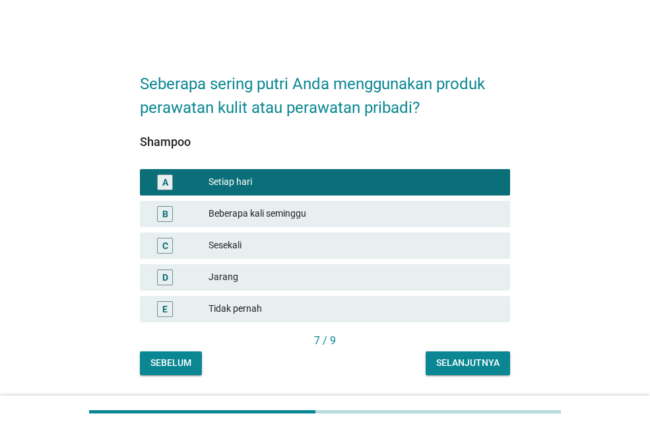
click at [269, 212] on div "Beberapa kali seminggu" at bounding box center [354, 214] width 291 height 16
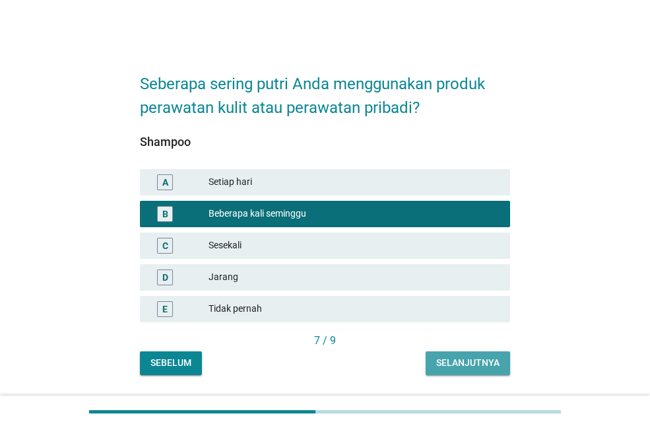
click at [459, 355] on button "Selanjutnya" at bounding box center [468, 363] width 84 height 24
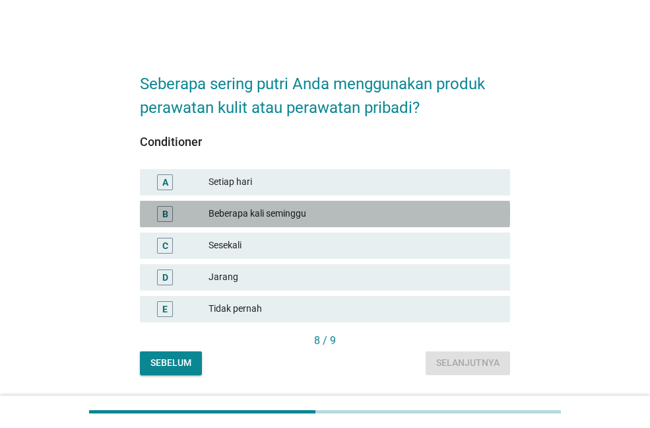
click at [314, 216] on div "Beberapa kali seminggu" at bounding box center [354, 214] width 291 height 16
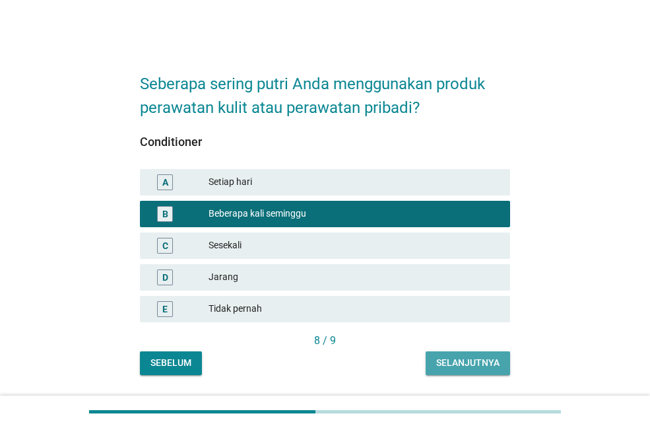
click at [477, 361] on div "Selanjutnya" at bounding box center [467, 363] width 63 height 14
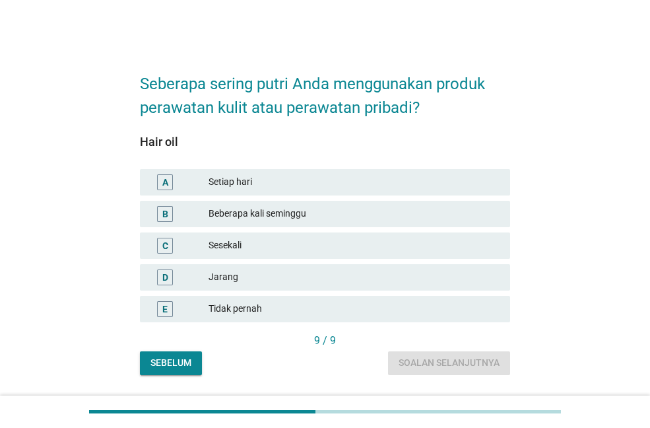
click at [337, 216] on div "Beberapa kali seminggu" at bounding box center [354, 214] width 291 height 16
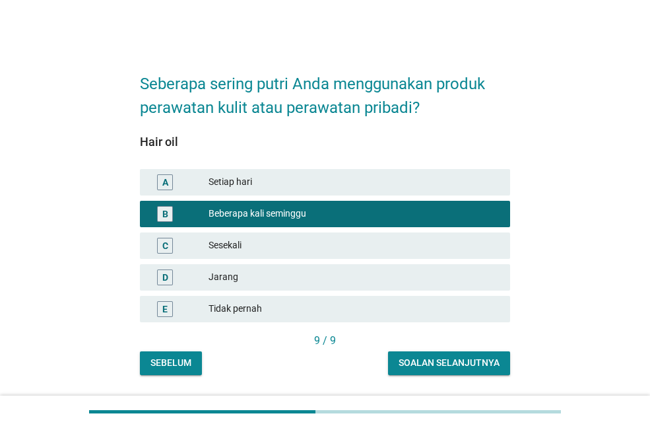
click at [444, 362] on div "Soalan selanjutnya" at bounding box center [449, 363] width 101 height 14
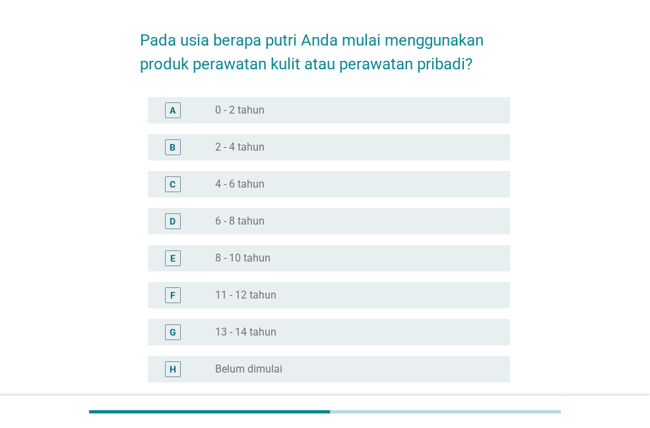
scroll to position [66, 0]
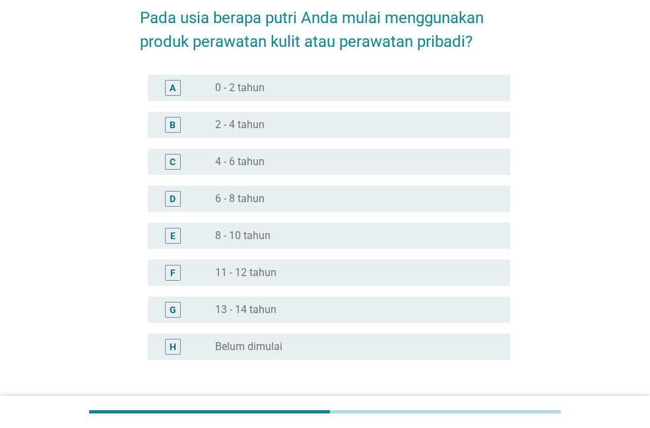
click at [264, 234] on label "8 - 10 tahun" at bounding box center [242, 235] width 55 height 13
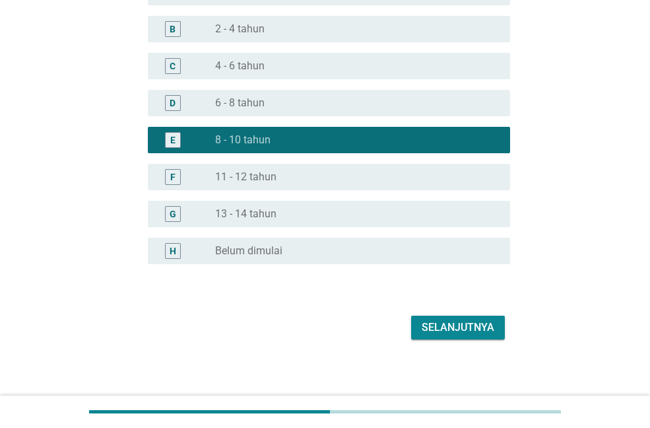
scroll to position [168, 0]
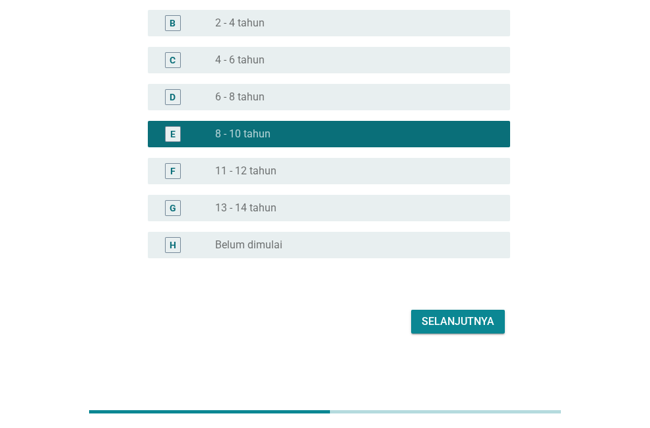
click at [457, 325] on div "Selanjutnya" at bounding box center [458, 322] width 73 height 16
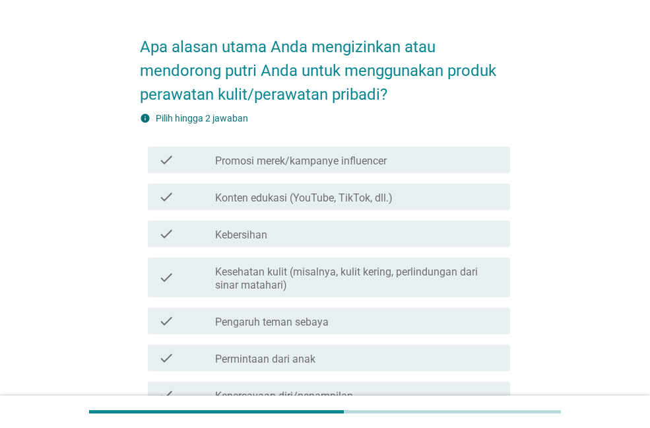
scroll to position [66, 0]
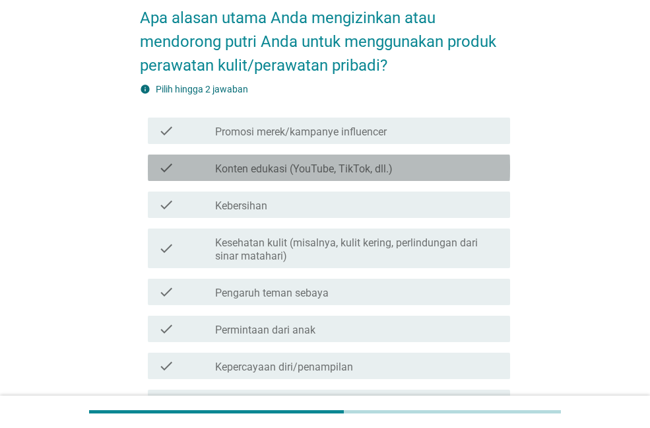
click at [298, 174] on label "Konten edukasi (YouTube, TikTok, dll.)" at bounding box center [304, 168] width 178 height 13
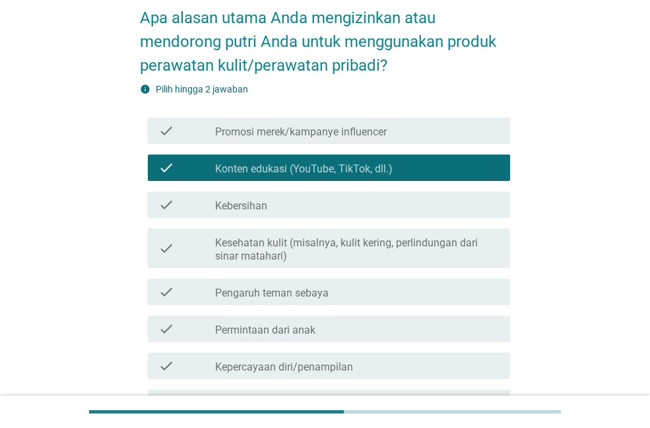
click at [288, 199] on div "check_box_outline_blank Kebersihan" at bounding box center [357, 205] width 284 height 16
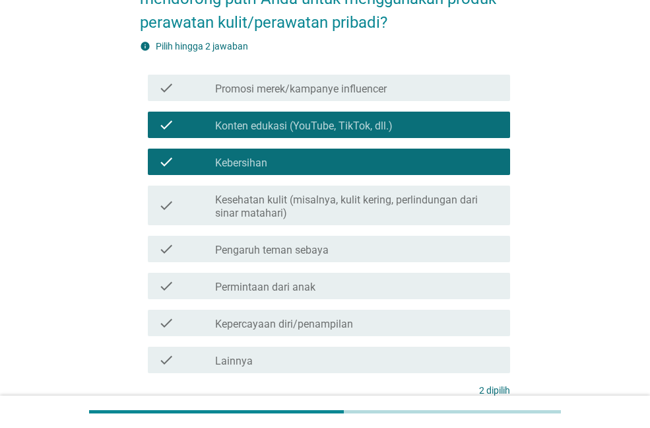
scroll to position [132, 0]
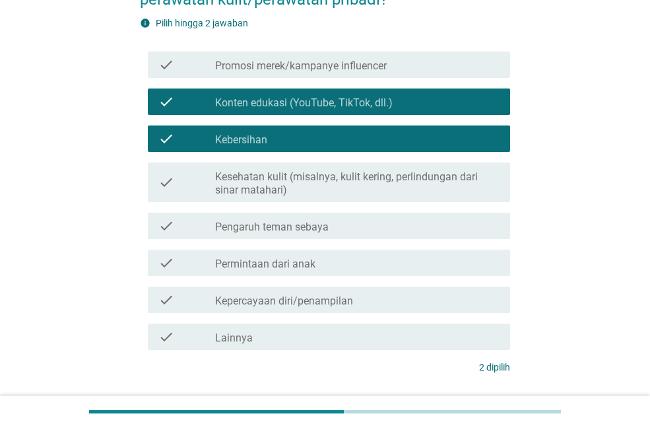
click at [311, 226] on label "Pengaruh teman sebaya" at bounding box center [272, 226] width 114 height 13
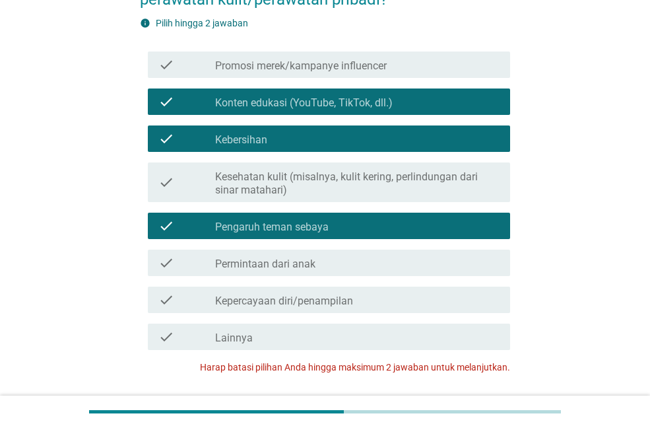
click at [289, 225] on label "Pengaruh teman sebaya" at bounding box center [272, 226] width 114 height 13
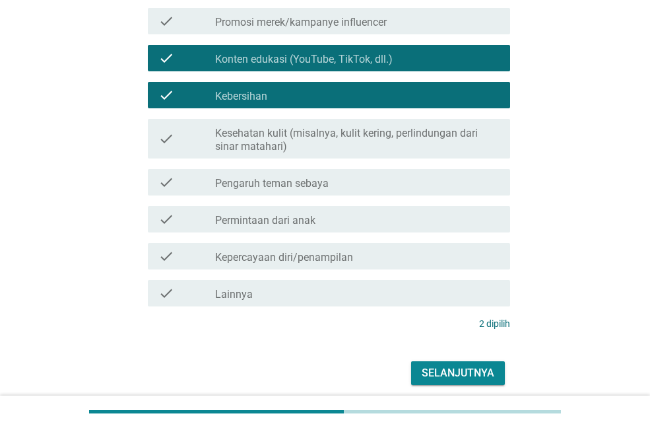
scroll to position [227, 0]
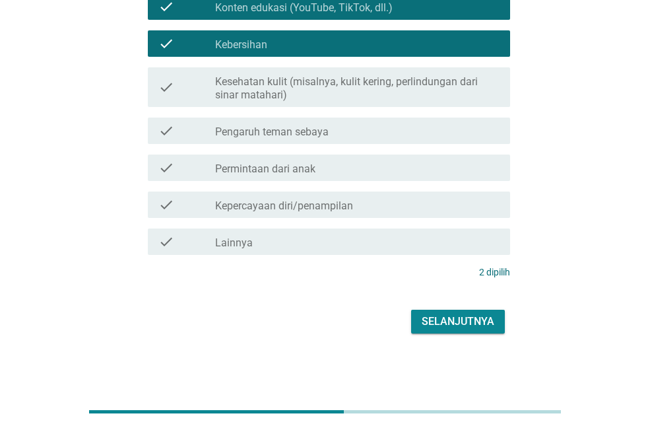
click at [464, 327] on div "Selanjutnya" at bounding box center [458, 322] width 73 height 16
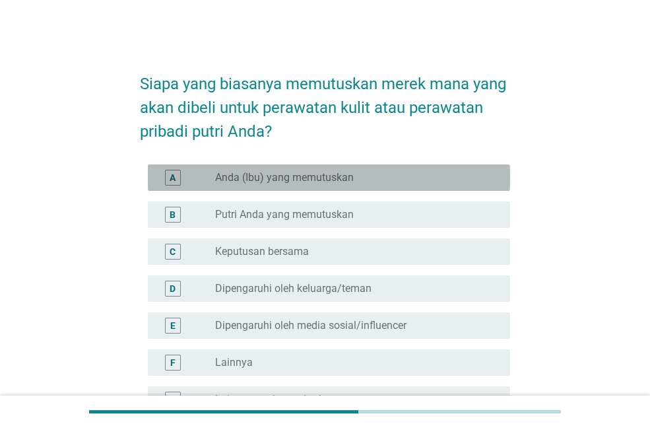
click at [294, 174] on label "Anda (Ibu) yang memutuskan" at bounding box center [284, 177] width 139 height 13
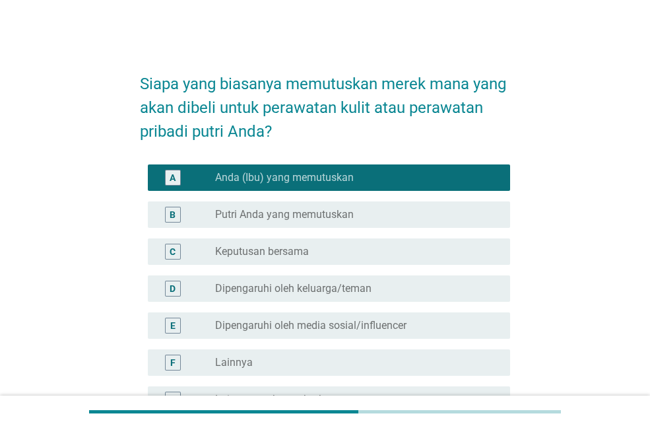
click at [281, 205] on div "B radio_button_unchecked Putri Anda yang memutuskan" at bounding box center [329, 214] width 362 height 26
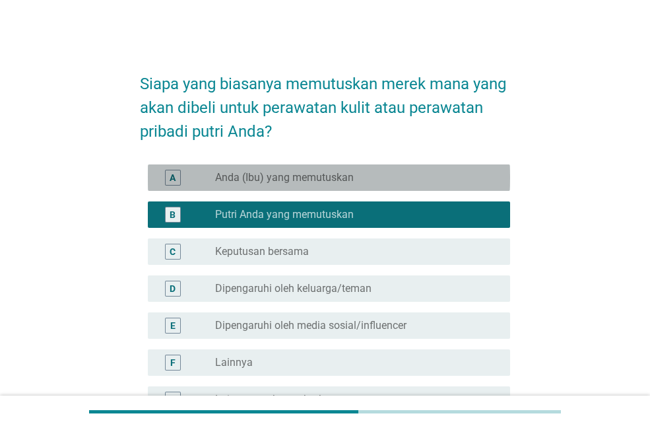
click at [285, 182] on label "Anda (Ibu) yang memutuskan" at bounding box center [284, 177] width 139 height 13
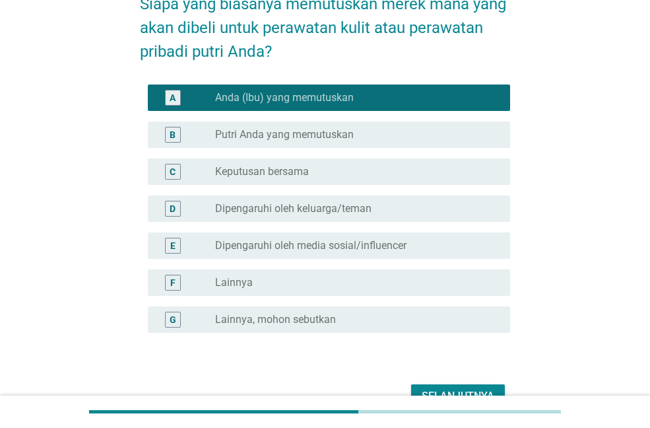
scroll to position [154, 0]
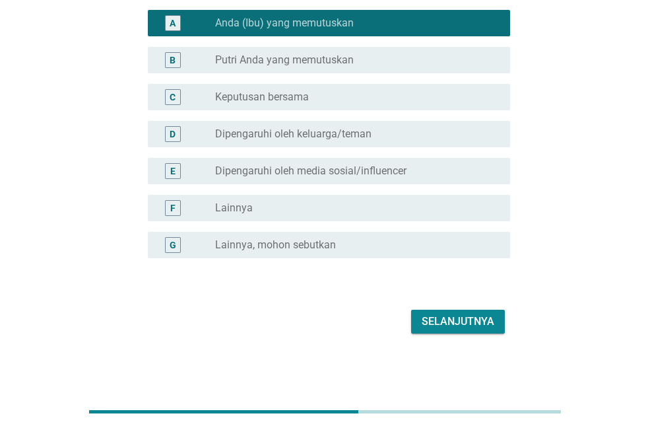
click at [432, 325] on div "Selanjutnya" at bounding box center [458, 322] width 73 height 16
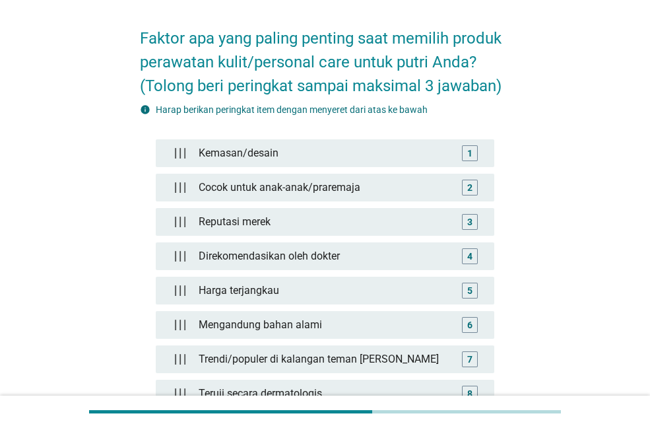
scroll to position [66, 0]
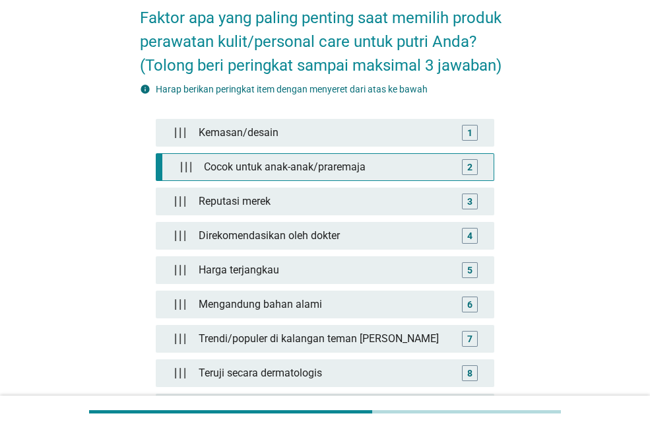
click at [306, 172] on div "Cocok untuk anak-anak/praremaja" at bounding box center [328, 167] width 258 height 26
click at [308, 169] on div "Cocok untuk anak-anak/praremaja" at bounding box center [328, 167] width 258 height 26
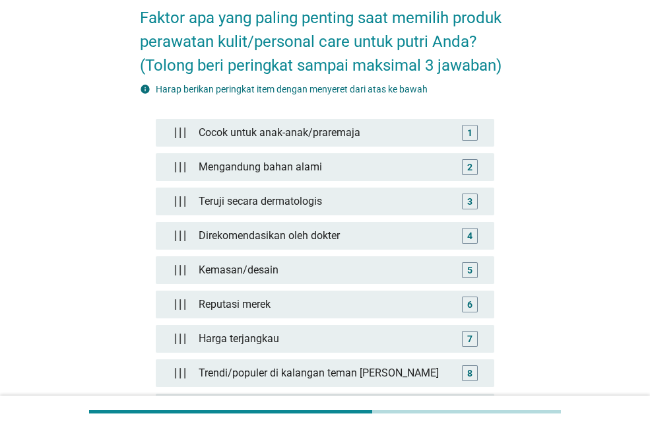
scroll to position [132, 0]
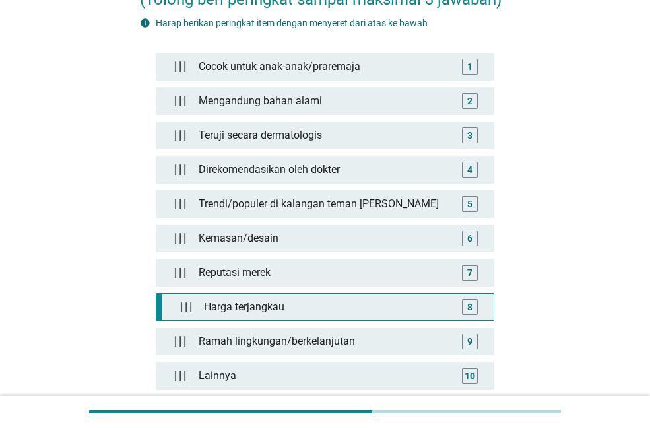
click at [275, 302] on div "Harga terjangkau" at bounding box center [328, 307] width 258 height 26
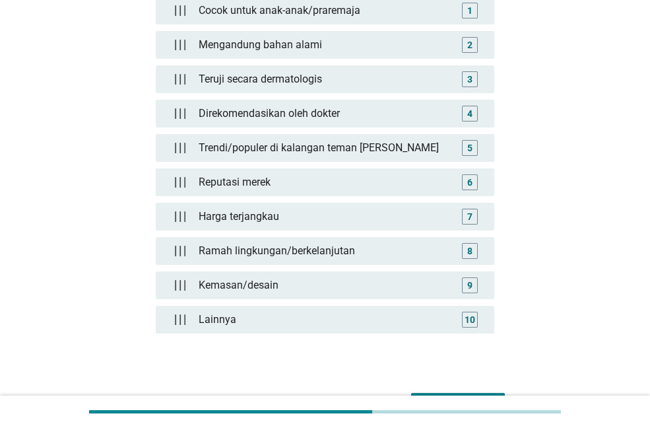
scroll to position [271, 0]
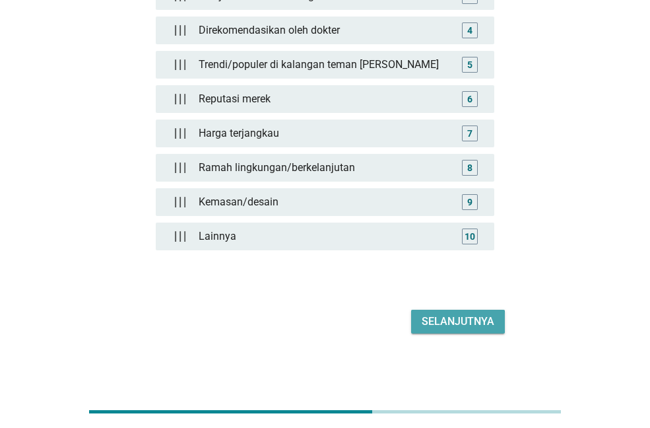
click at [442, 324] on div "Selanjutnya" at bounding box center [458, 322] width 73 height 16
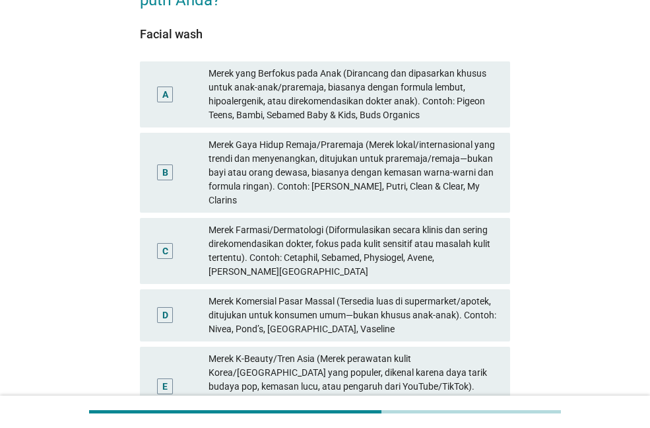
scroll to position [132, 0]
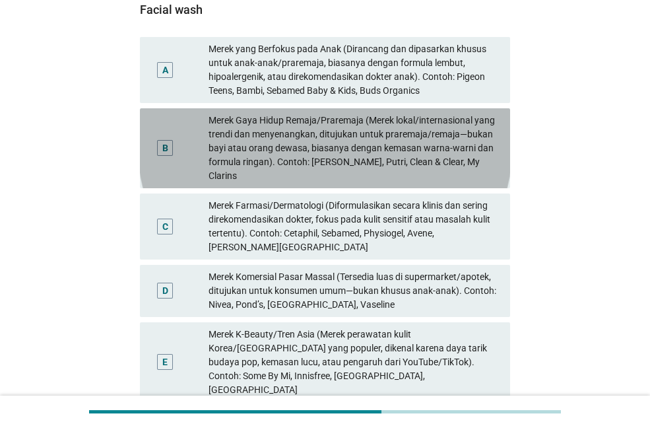
click at [307, 143] on div "Merek Gaya Hidup Remaja/Praremaja (Merek lokal/internasional yang trendi dan me…" at bounding box center [354, 148] width 291 height 69
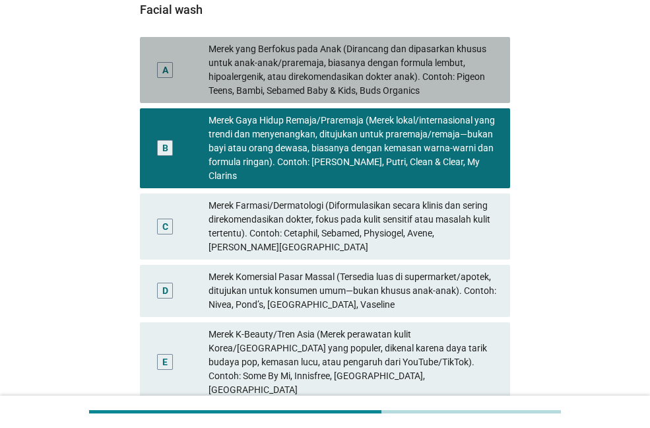
click at [319, 83] on div "Merek yang Berfokus pada Anak (Dirancang dan dipasarkan khusus untuk anak-anak/…" at bounding box center [354, 69] width 291 height 55
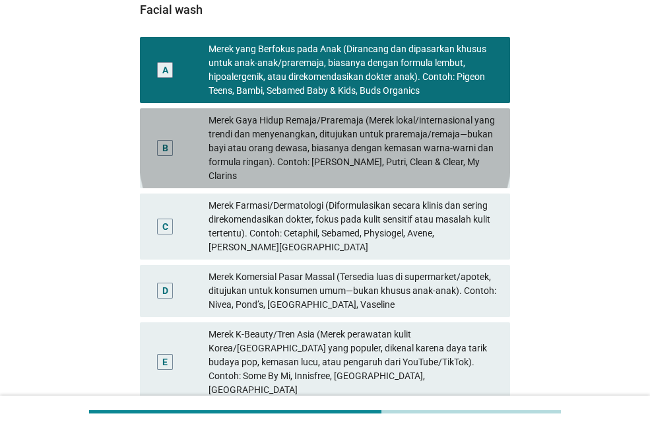
click at [320, 129] on div "Merek Gaya Hidup Remaja/Praremaja (Merek lokal/internasional yang trendi dan me…" at bounding box center [354, 148] width 291 height 69
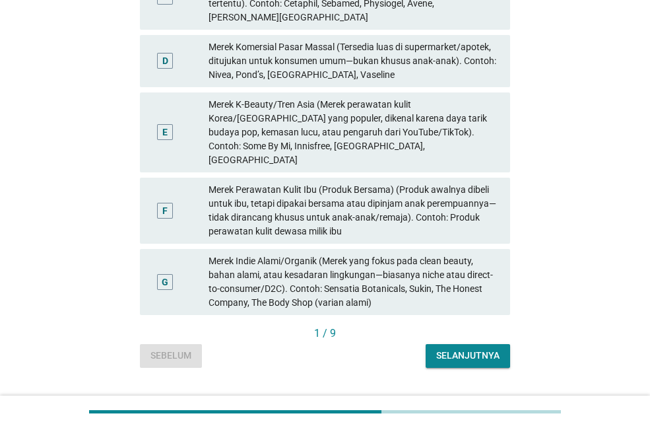
scroll to position [364, 0]
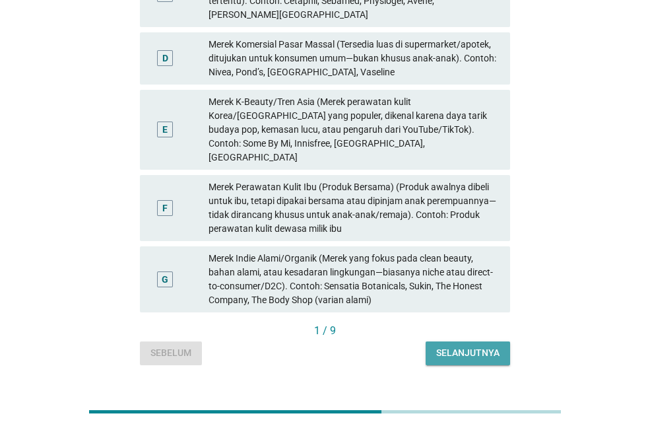
click at [454, 346] on div "Selanjutnya" at bounding box center [467, 353] width 63 height 14
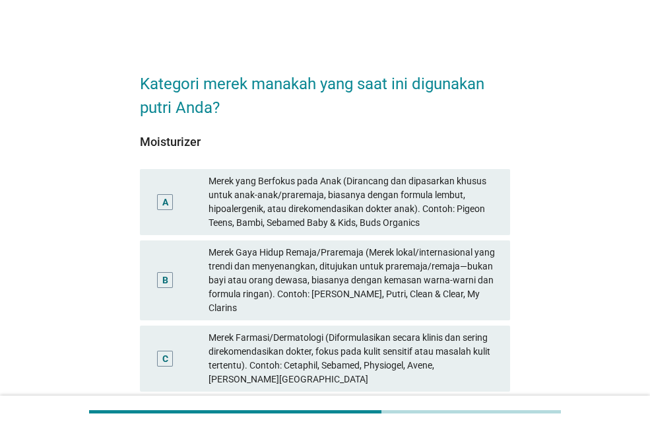
click at [339, 257] on div "Merek Gaya Hidup Remaja/Praremaja (Merek lokal/internasional yang trendi dan me…" at bounding box center [354, 280] width 291 height 69
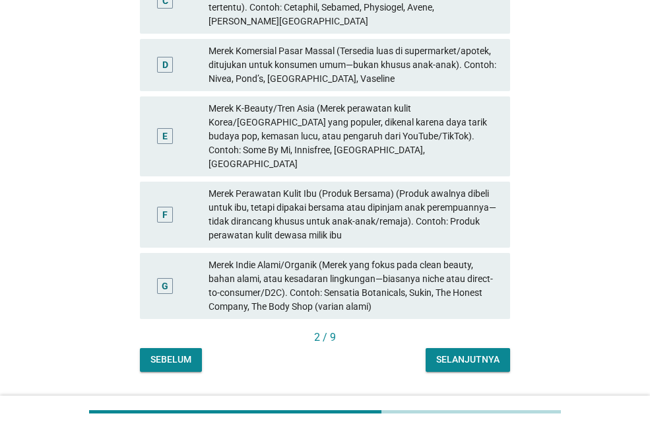
scroll to position [364, 0]
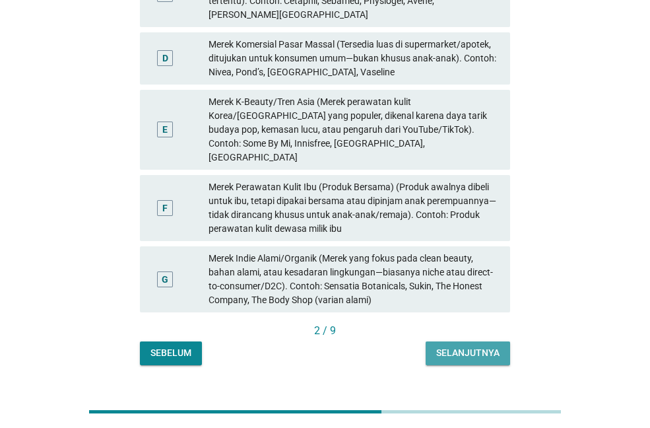
click at [467, 341] on button "Selanjutnya" at bounding box center [468, 353] width 84 height 24
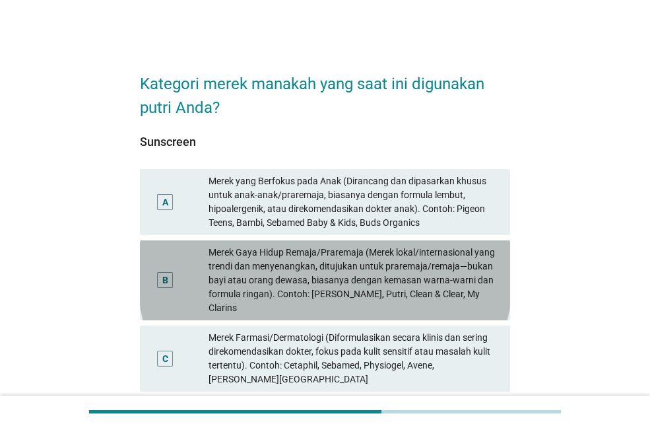
click at [353, 255] on div "Merek Gaya Hidup Remaja/Praremaja (Merek lokal/internasional yang trendi dan me…" at bounding box center [354, 280] width 291 height 69
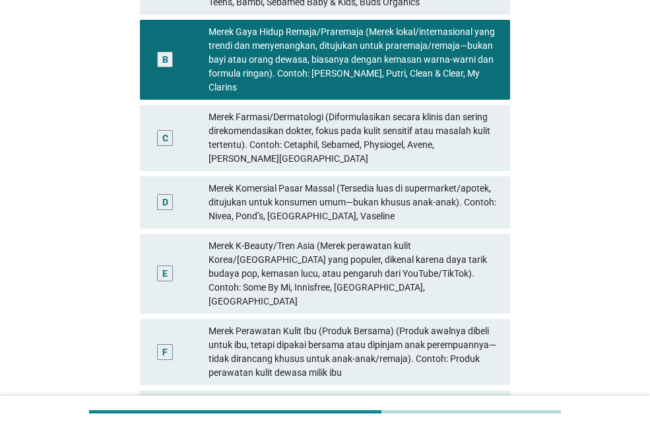
scroll to position [364, 0]
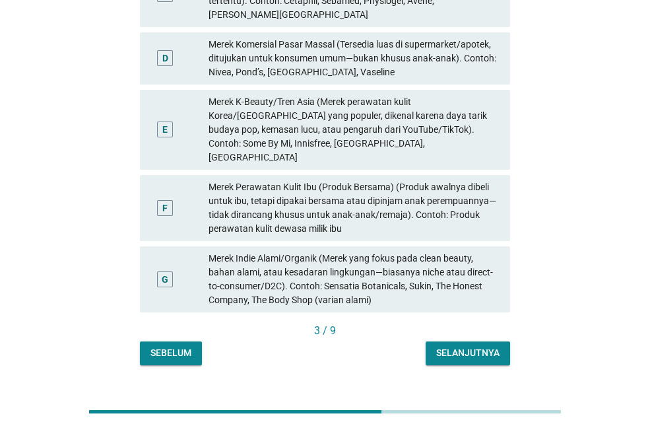
click at [456, 346] on div "Selanjutnya" at bounding box center [467, 353] width 63 height 14
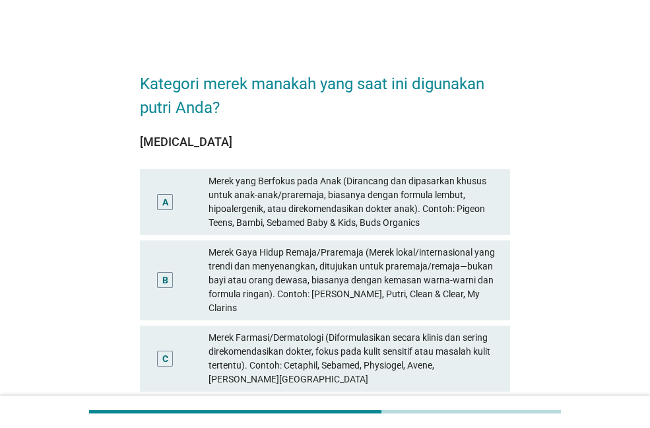
click at [283, 268] on div "Merek Gaya Hidup Remaja/Praremaja (Merek lokal/internasional yang trendi dan me…" at bounding box center [354, 280] width 291 height 69
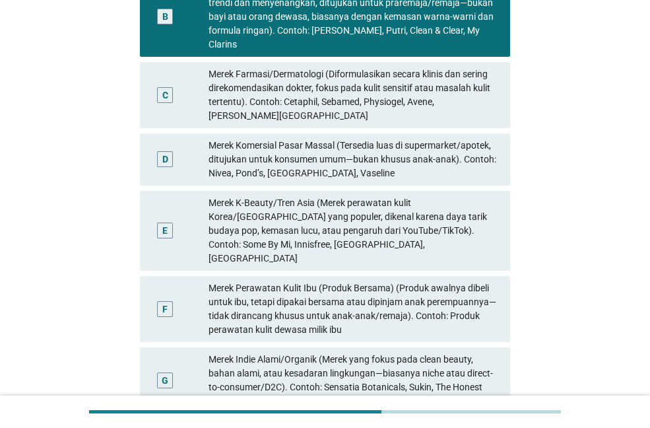
scroll to position [364, 0]
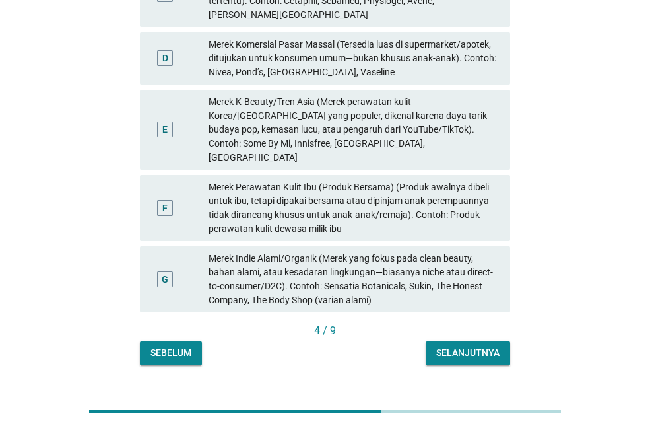
click at [455, 346] on div "Selanjutnya" at bounding box center [467, 353] width 63 height 14
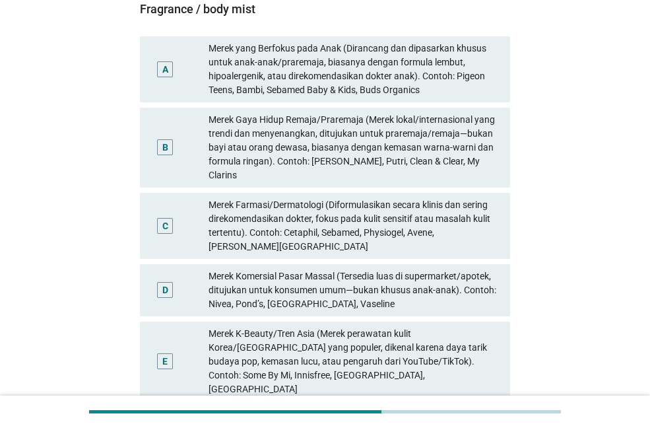
scroll to position [132, 0]
click at [266, 270] on div "Merek Komersial Pasar Massal (Tersedia luas di supermarket/apotek, ditujukan un…" at bounding box center [354, 291] width 291 height 42
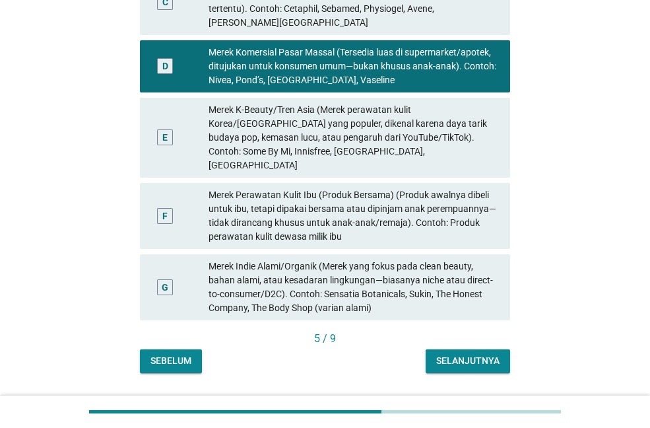
scroll to position [364, 0]
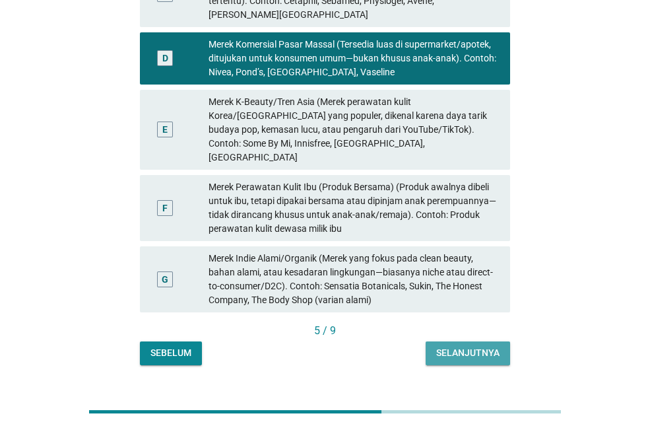
click at [449, 341] on button "Selanjutnya" at bounding box center [468, 353] width 84 height 24
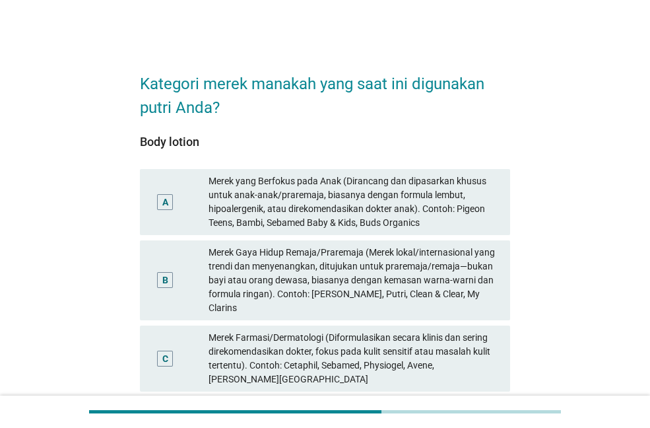
scroll to position [66, 0]
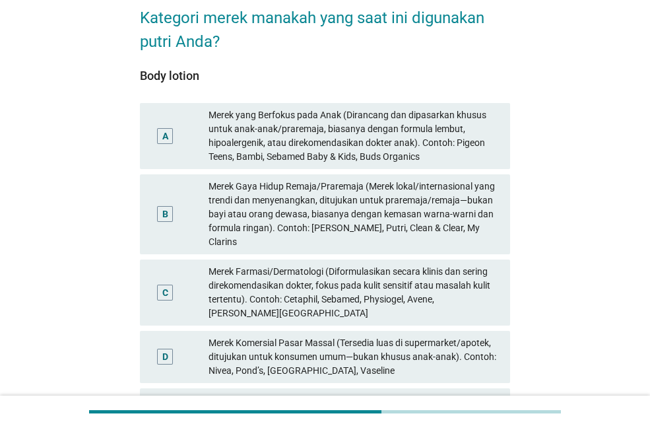
click at [266, 204] on div "Merek Gaya Hidup Remaja/Praremaja (Merek lokal/internasional yang trendi dan me…" at bounding box center [354, 214] width 291 height 69
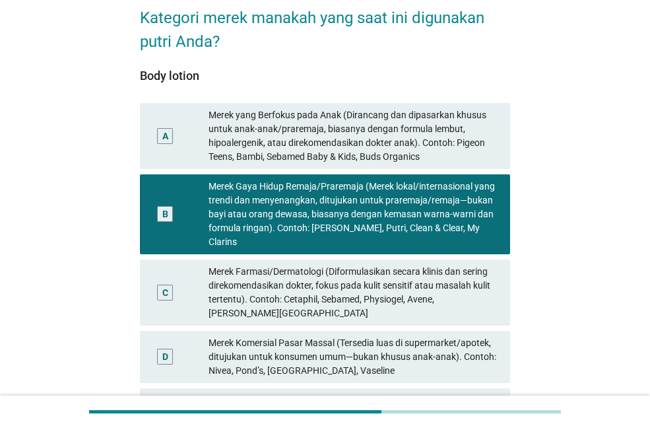
click at [269, 265] on div "Merek Farmasi/Dermatologi (Diformulasikan secara klinis dan sering direkomendas…" at bounding box center [354, 292] width 291 height 55
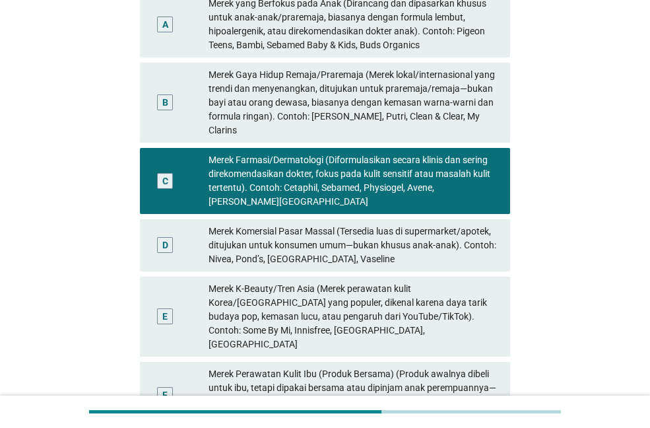
scroll to position [364, 0]
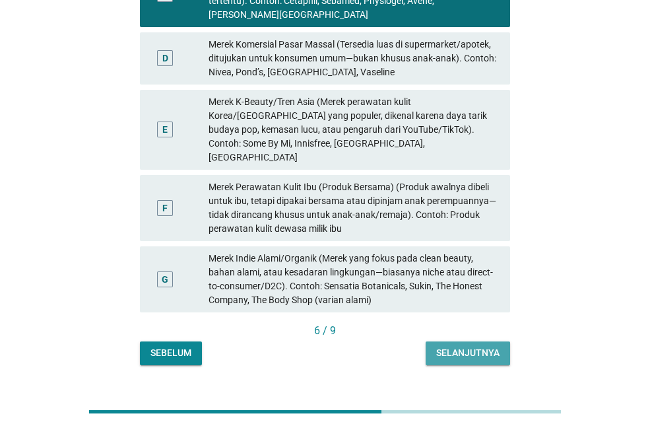
click at [467, 346] on div "Selanjutnya" at bounding box center [467, 353] width 63 height 14
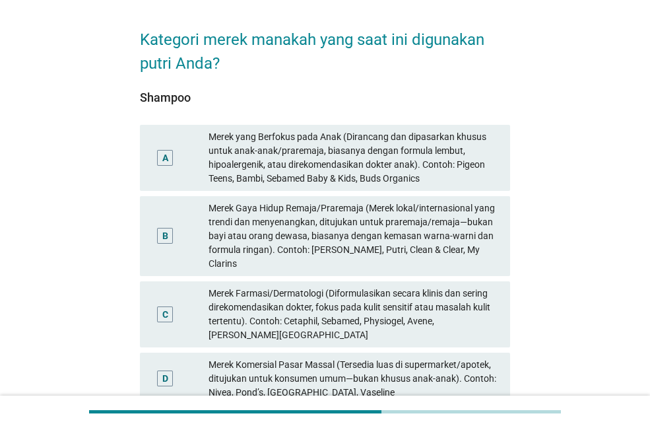
scroll to position [66, 0]
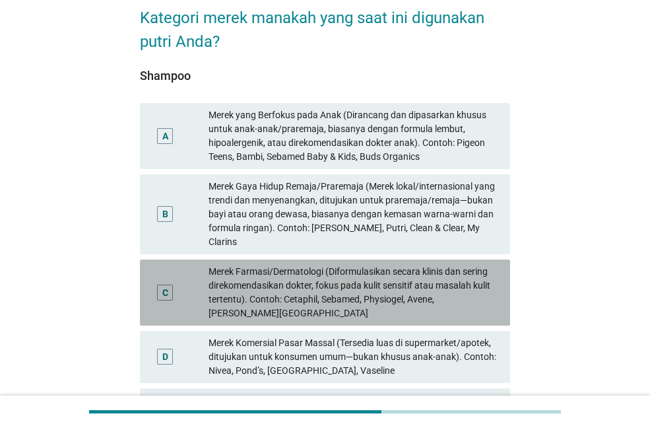
click at [281, 265] on div "Merek Farmasi/Dermatologi (Diformulasikan secara klinis dan sering direkomendas…" at bounding box center [354, 292] width 291 height 55
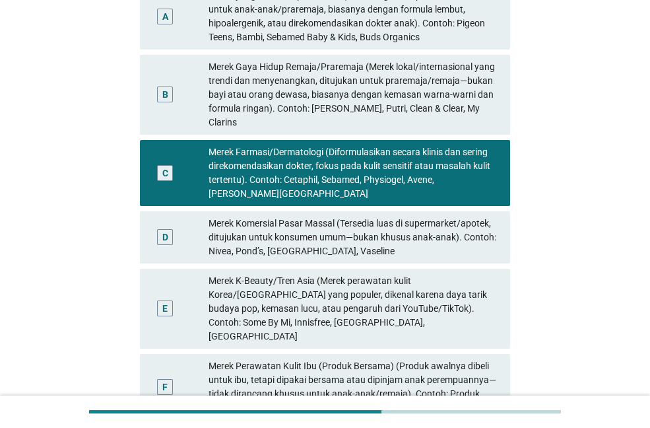
scroll to position [364, 0]
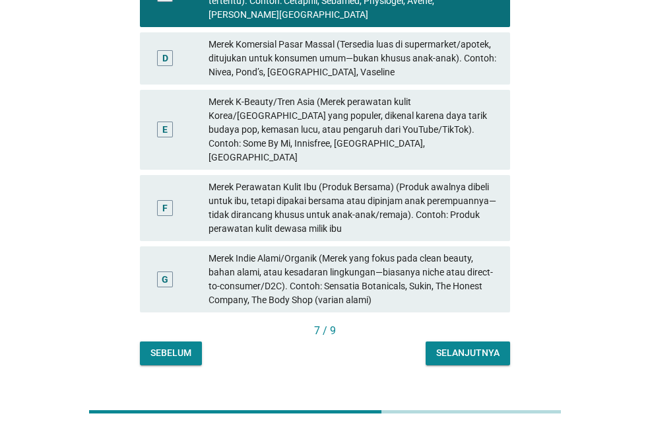
click at [476, 346] on div "Selanjutnya" at bounding box center [467, 353] width 63 height 14
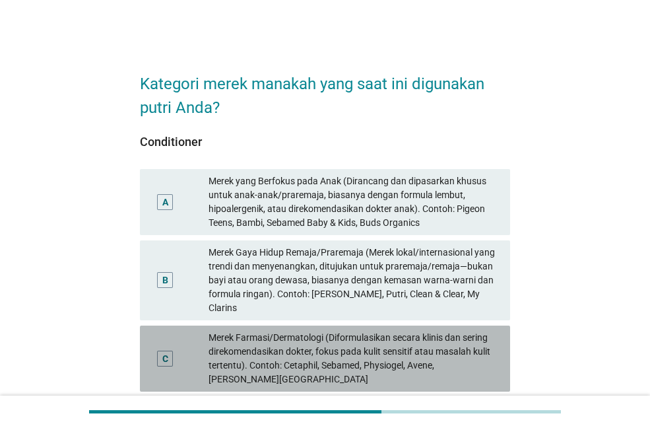
click at [261, 342] on div "Merek Farmasi/Dermatologi (Diformulasikan secara klinis dan sering direkomendas…" at bounding box center [354, 358] width 291 height 55
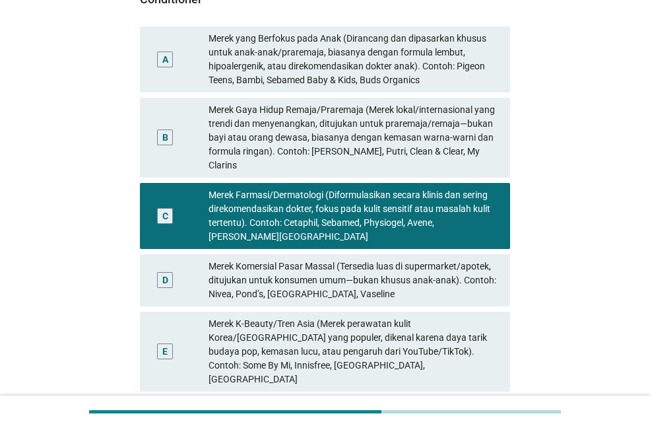
scroll to position [330, 0]
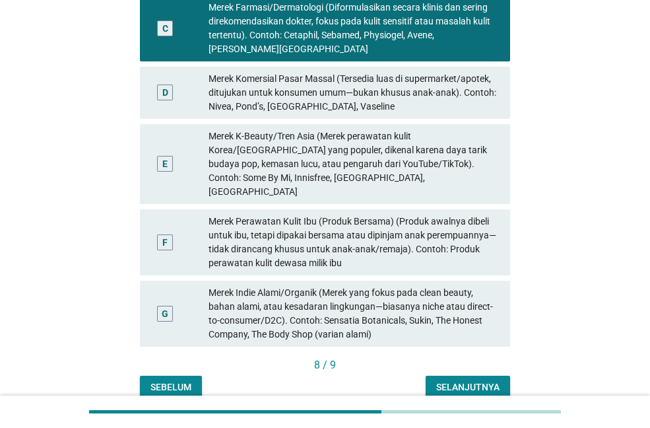
click at [457, 380] on div "Selanjutnya" at bounding box center [467, 387] width 63 height 14
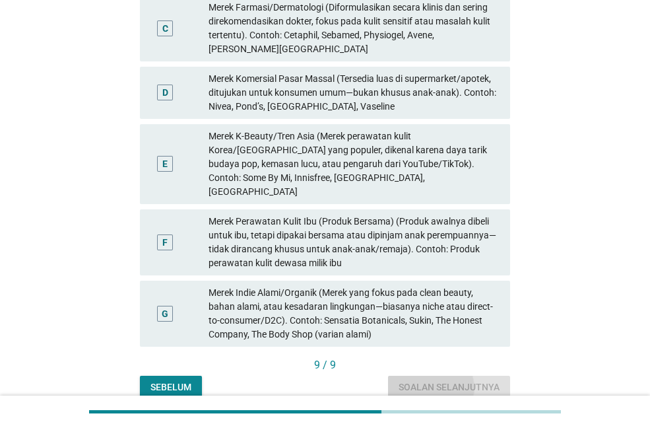
scroll to position [0, 0]
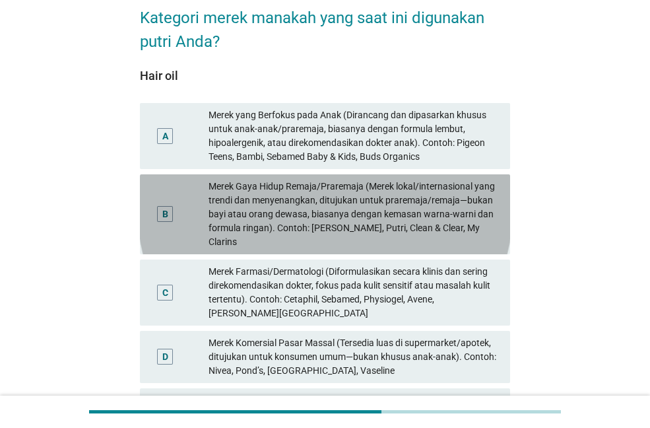
click at [337, 211] on div "Merek Gaya Hidup Remaja/Praremaja (Merek lokal/internasional yang trendi dan me…" at bounding box center [354, 214] width 291 height 69
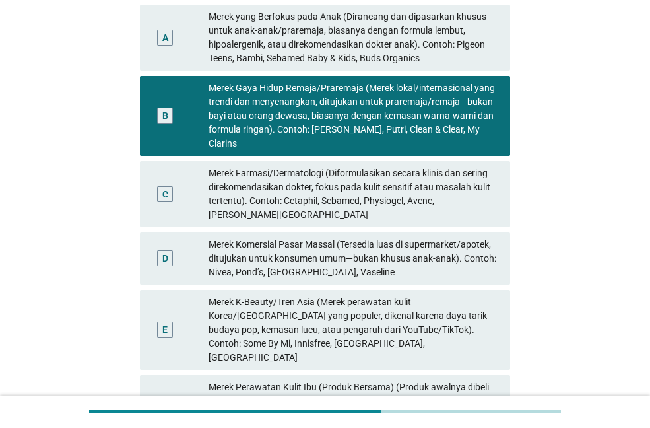
scroll to position [364, 0]
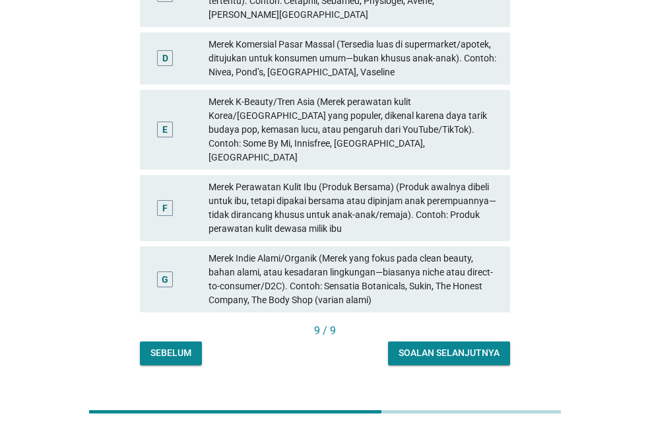
click at [429, 346] on div "Soalan selanjutnya" at bounding box center [449, 353] width 101 height 14
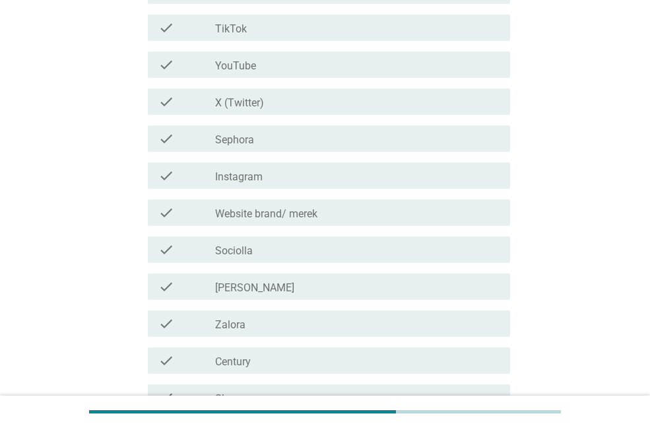
scroll to position [396, 0]
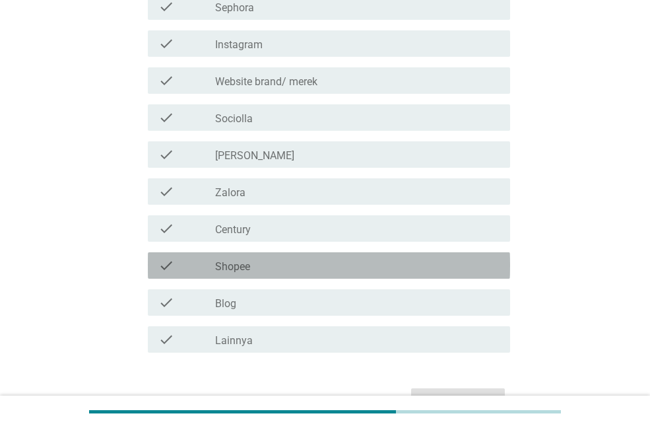
click at [288, 262] on div "check_box_outline_blank Shopee" at bounding box center [357, 265] width 284 height 16
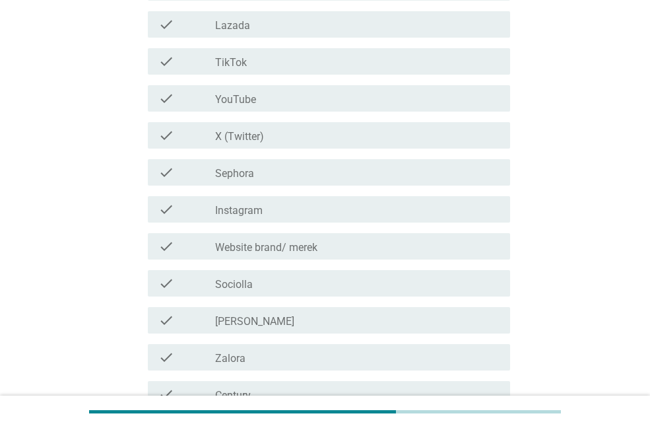
scroll to position [132, 0]
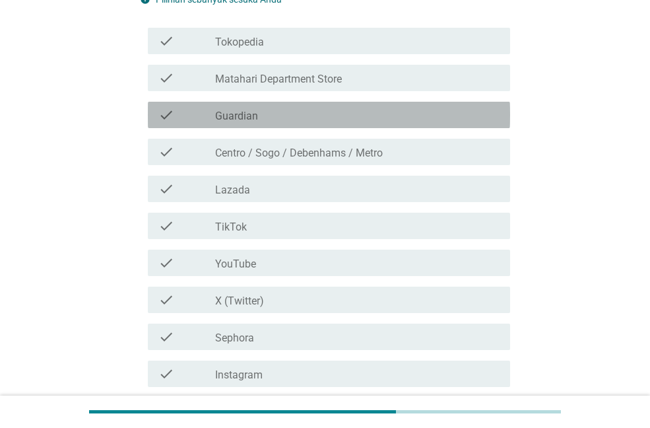
click at [280, 116] on div "check_box_outline_blank Guardian" at bounding box center [357, 115] width 284 height 16
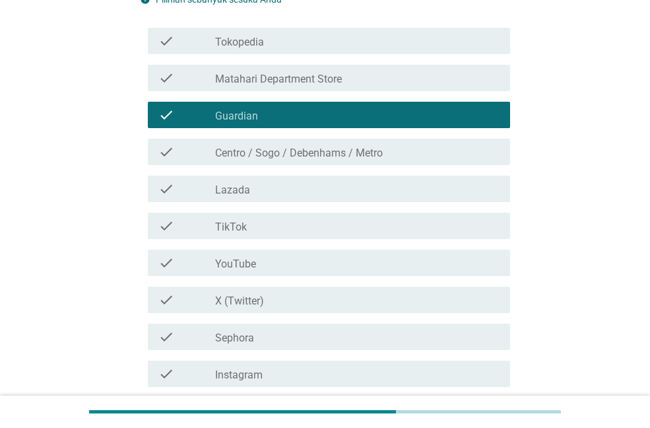
click at [279, 75] on label "Matahari Department Store" at bounding box center [278, 79] width 127 height 13
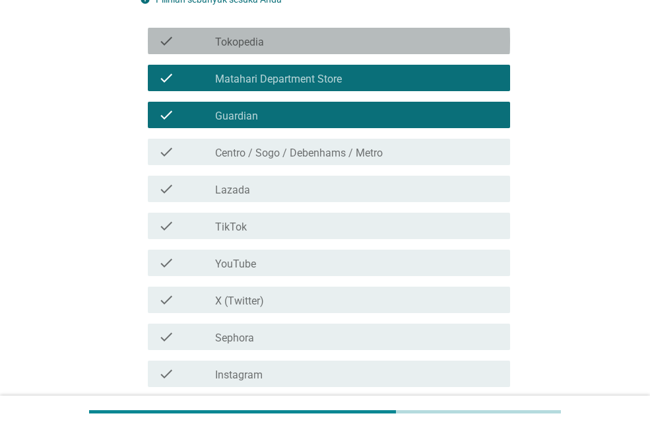
click at [268, 39] on div "check_box_outline_blank Tokopedia" at bounding box center [357, 41] width 284 height 16
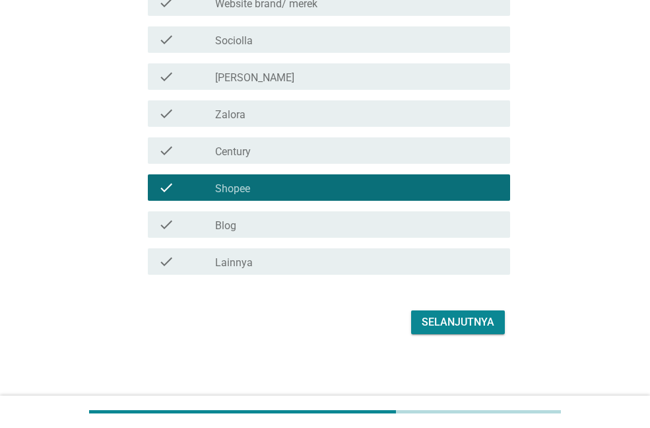
scroll to position [541, 0]
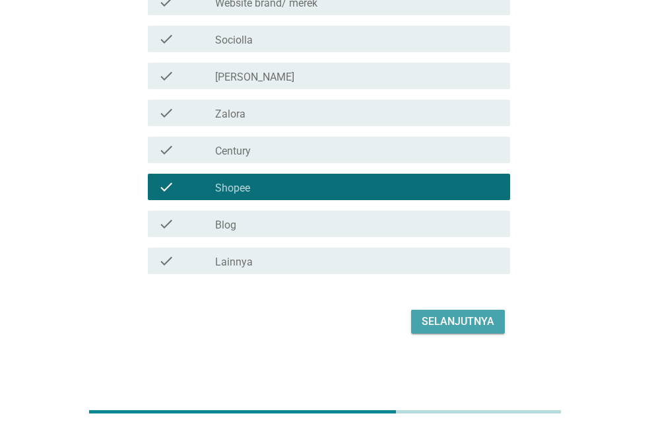
click at [434, 317] on div "Selanjutnya" at bounding box center [458, 322] width 73 height 16
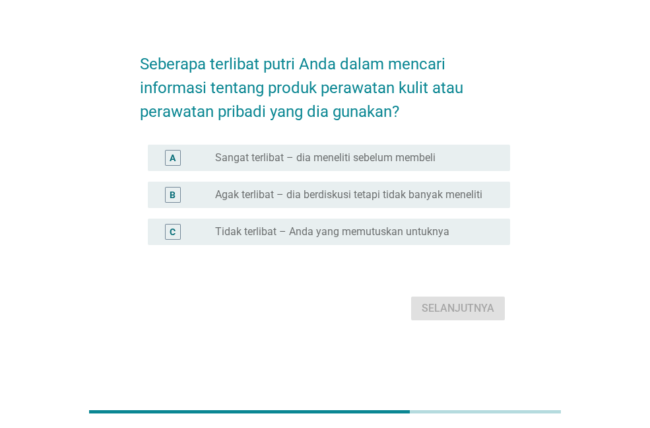
scroll to position [0, 0]
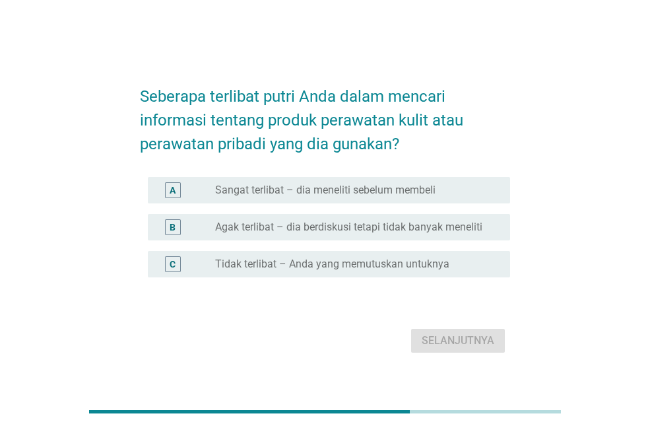
click at [298, 193] on label "Sangat terlibat – dia meneliti sebelum membeli" at bounding box center [325, 189] width 220 height 13
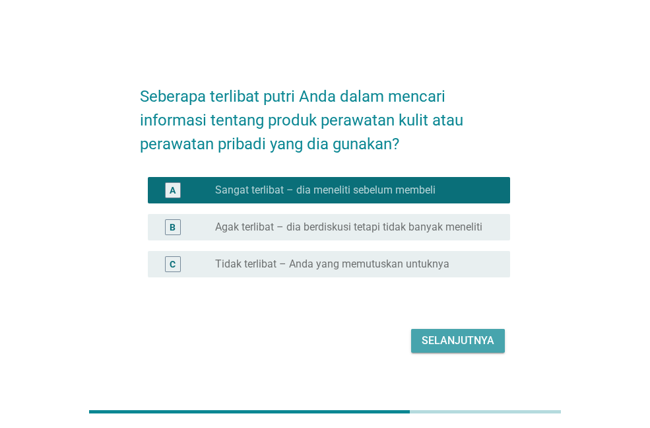
click at [445, 338] on div "Selanjutnya" at bounding box center [458, 341] width 73 height 16
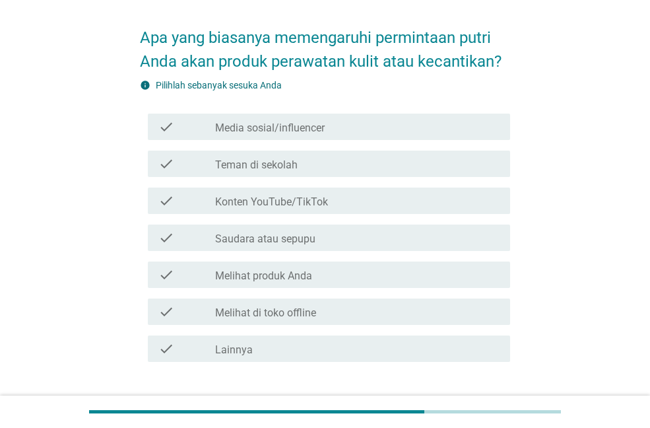
scroll to position [66, 0]
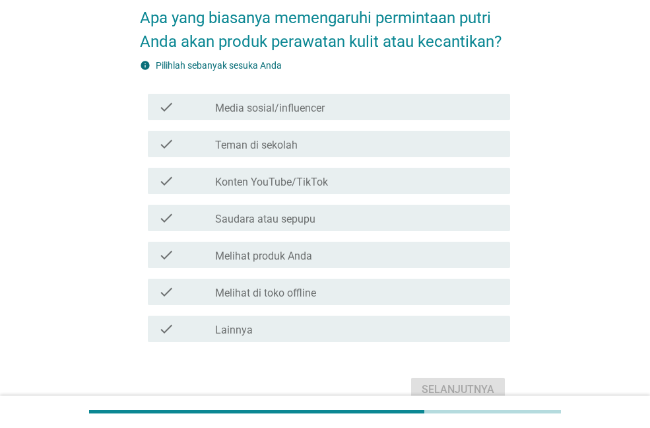
click at [269, 111] on label "Media sosial/influencer" at bounding box center [270, 108] width 110 height 13
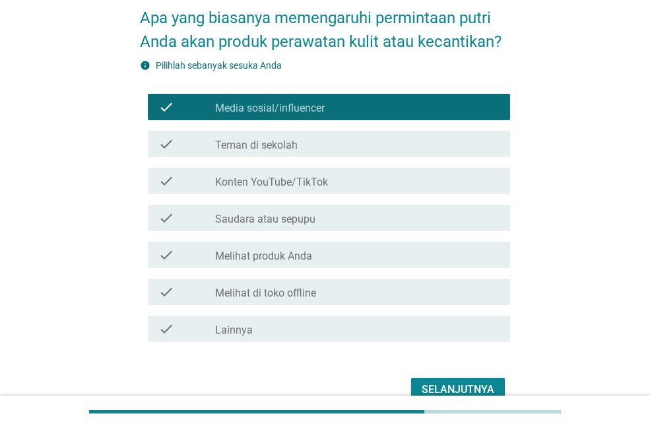
click at [271, 133] on div "check check_box_outline_blank Teman di sekolah" at bounding box center [329, 144] width 362 height 26
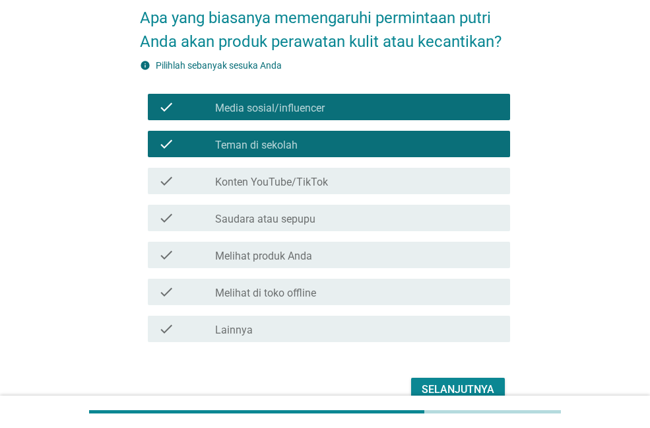
click at [291, 180] on label "Konten YouTube/TikTok" at bounding box center [271, 182] width 113 height 13
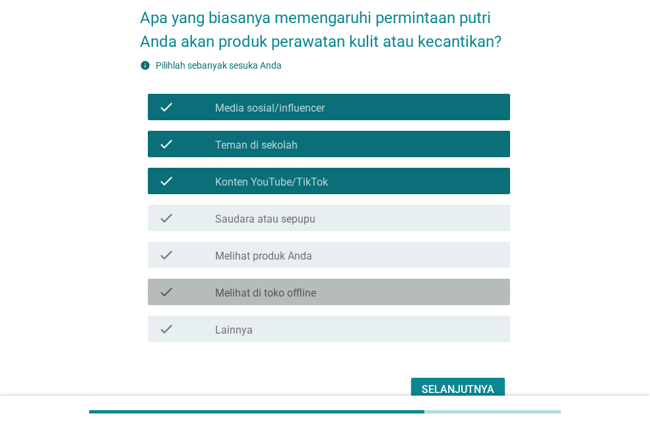
click at [298, 294] on label "Melihat di toko offline" at bounding box center [265, 292] width 101 height 13
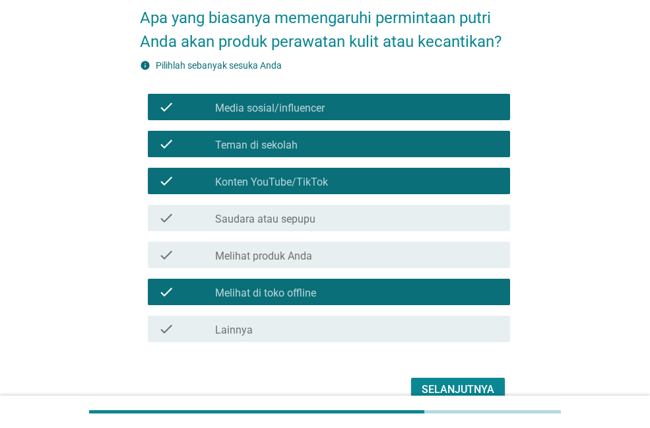
click at [455, 384] on div "Selanjutnya" at bounding box center [458, 390] width 73 height 16
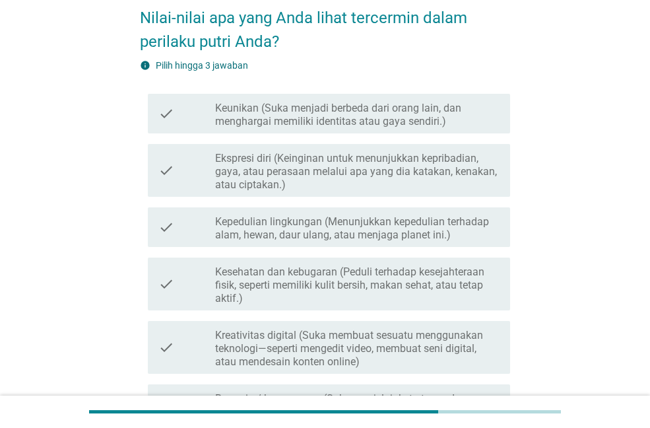
click at [275, 187] on label "Ekspresi diri (Keinginan untuk menunjukkan kepribadian, gaya, atau perasaan mel…" at bounding box center [357, 172] width 284 height 40
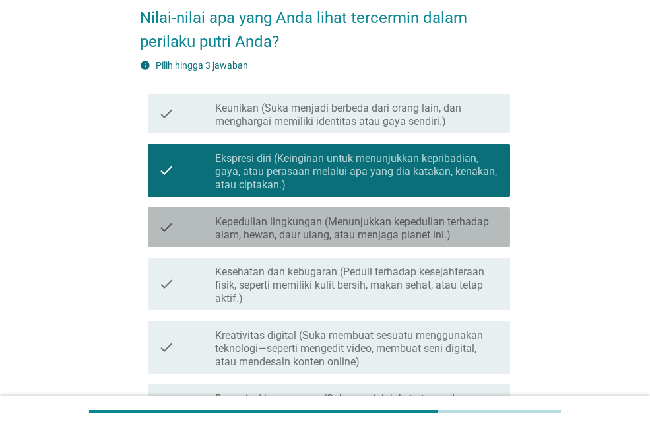
click at [238, 244] on div "check check_box_outline_blank Kepedulian lingkungan (Menunjukkan kepedulian ter…" at bounding box center [329, 227] width 362 height 40
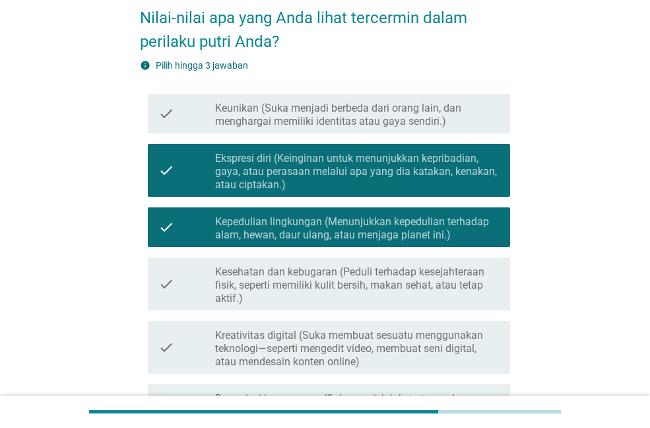
click at [240, 272] on label "Kesehatan dan kebugaran (Peduli terhadap kesejahteraan fisik, seperti memiliki …" at bounding box center [357, 285] width 284 height 40
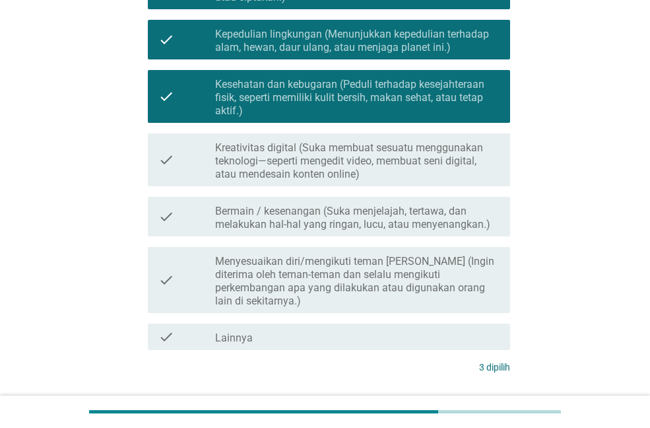
scroll to position [264, 0]
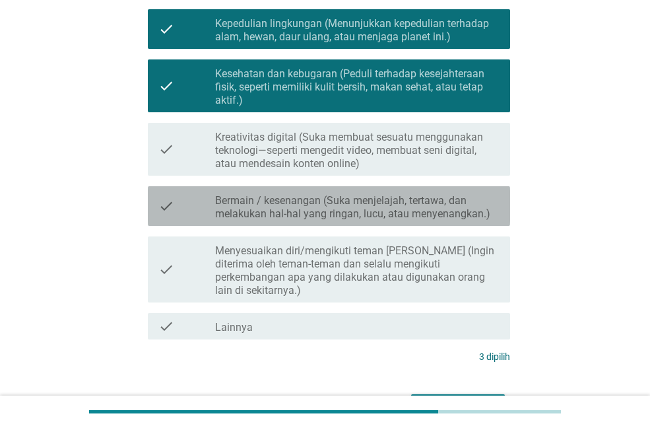
click at [236, 220] on label "Bermain / kesenangan (Suka menjelajah, tertawa, dan melakukan hal-hal yang ring…" at bounding box center [357, 207] width 284 height 26
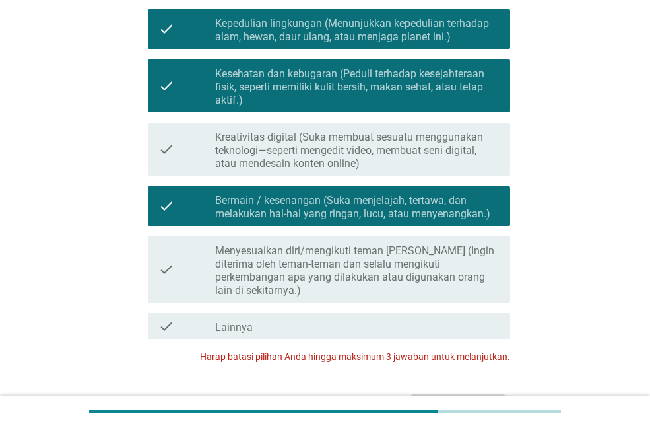
click at [333, 204] on label "Bermain / kesenangan (Suka menjelajah, tertawa, dan melakukan hal-hal yang ring…" at bounding box center [357, 207] width 284 height 26
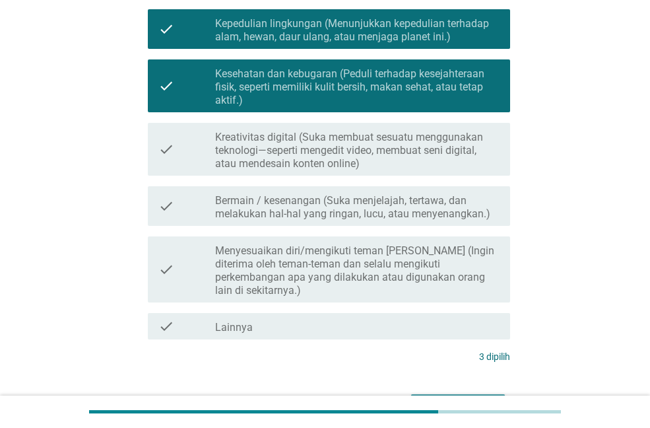
click at [427, 398] on div "Selanjutnya" at bounding box center [458, 406] width 73 height 16
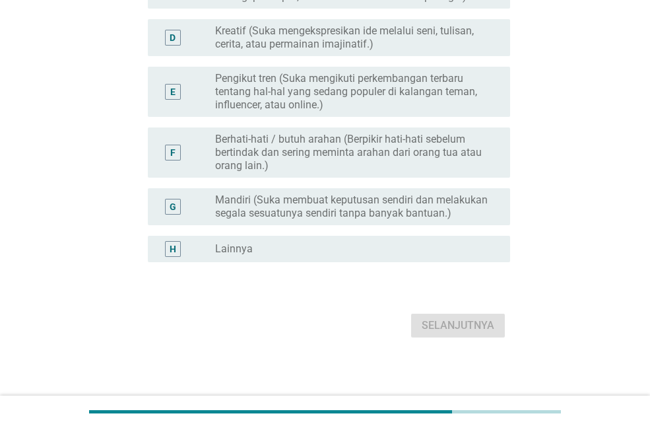
scroll to position [0, 0]
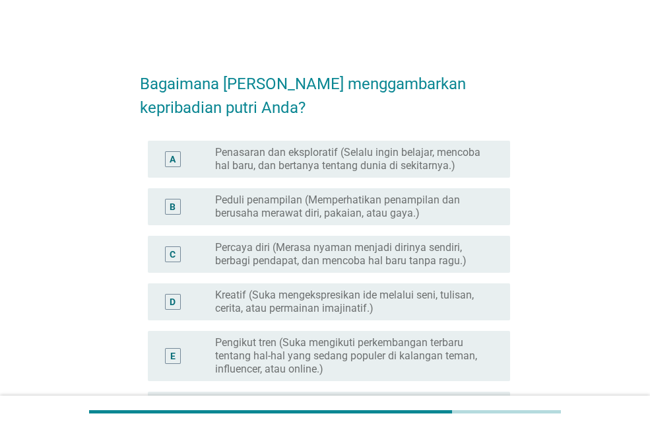
click at [259, 164] on label "Penasaran dan eksploratif (Selalu ingin belajar, mencoba hal baru, dan bertanya…" at bounding box center [352, 159] width 274 height 26
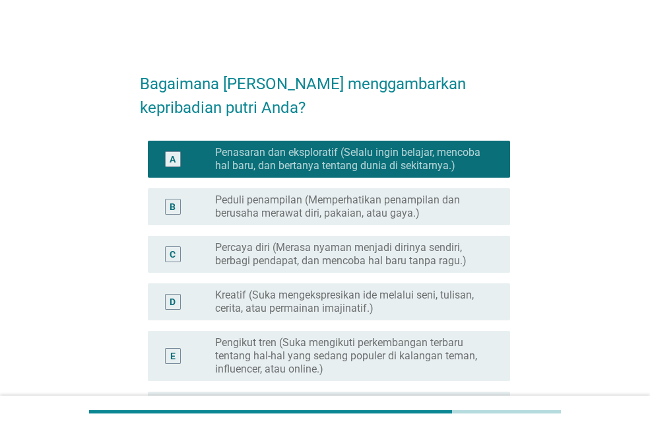
click at [284, 215] on label "Peduli penampilan (Memperhatikan penampilan dan berusaha merawat diri, pakaian,…" at bounding box center [352, 206] width 274 height 26
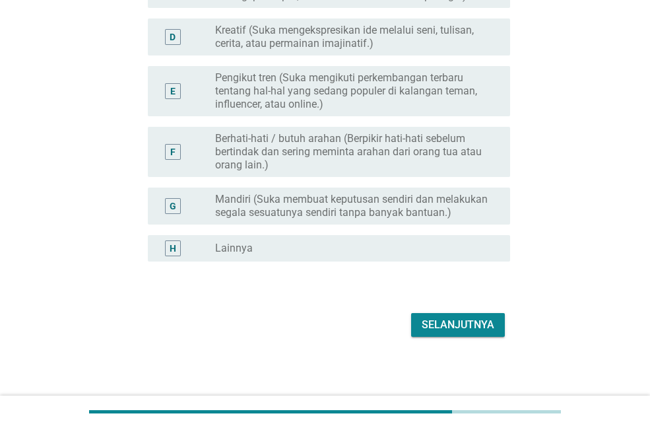
scroll to position [268, 0]
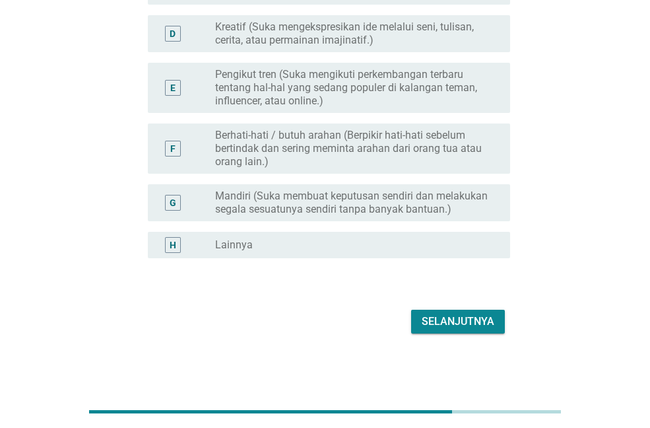
click at [481, 325] on div "Selanjutnya" at bounding box center [458, 322] width 73 height 16
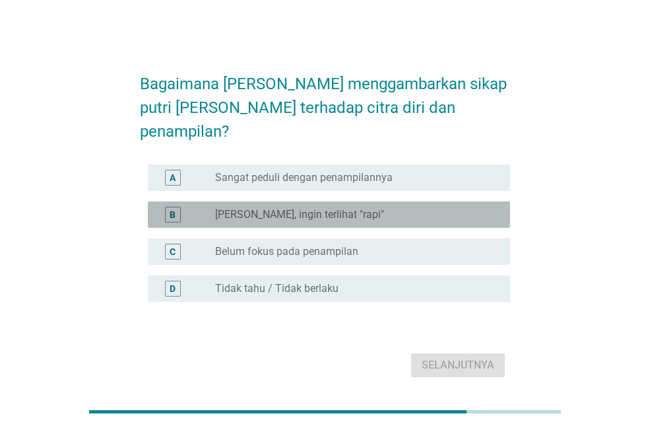
click at [325, 208] on label "[PERSON_NAME], ingin terlihat "rapi"" at bounding box center [299, 214] width 169 height 13
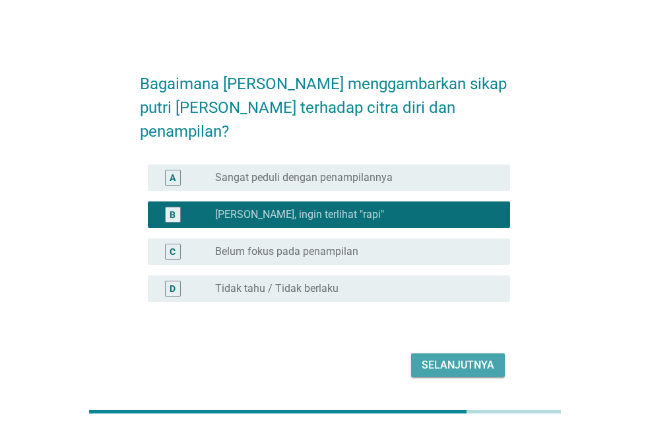
click at [451, 357] on div "Selanjutnya" at bounding box center [458, 365] width 73 height 16
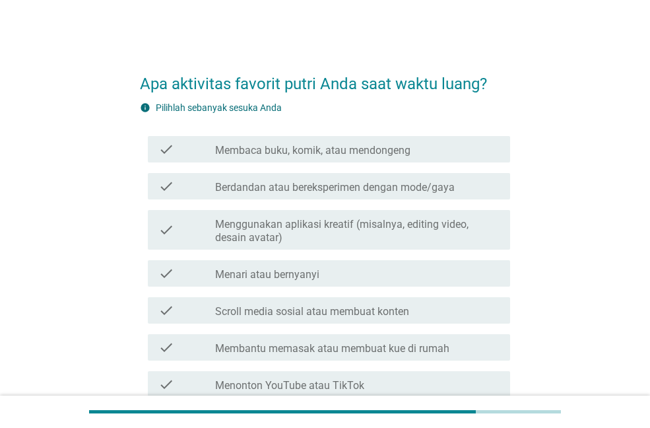
click at [352, 191] on label "Berdandan atau bereksperimen dengan mode/gaya" at bounding box center [335, 187] width 240 height 13
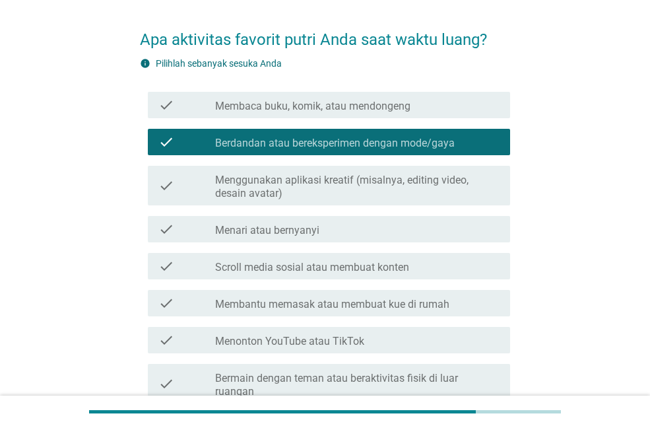
scroll to position [66, 0]
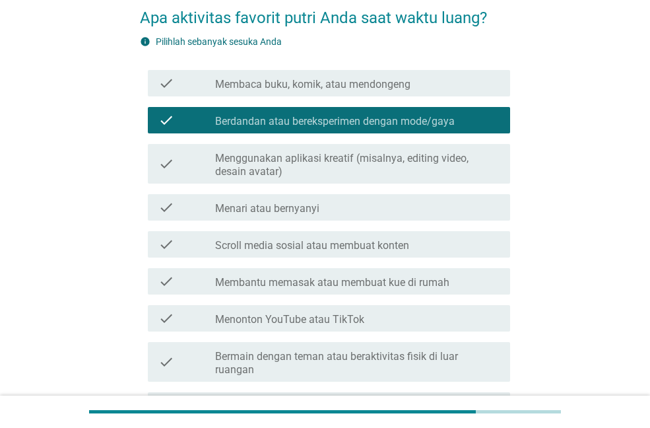
click at [354, 248] on label "Scroll media sosial atau membuat konten" at bounding box center [312, 245] width 194 height 13
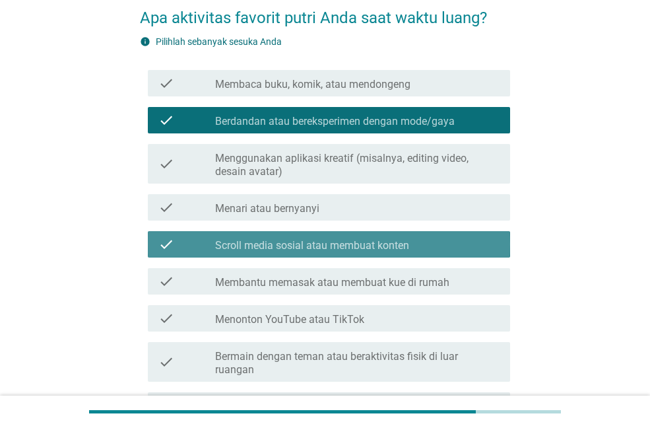
click at [356, 244] on label "Scroll media sosial atau membuat konten" at bounding box center [312, 245] width 194 height 13
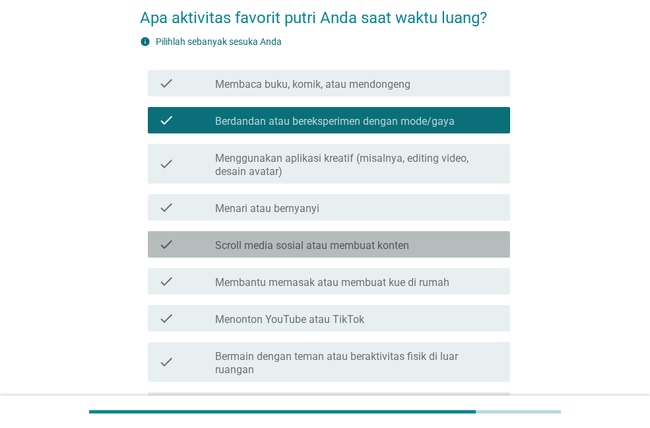
click at [356, 244] on label "Scroll media sosial atau membuat konten" at bounding box center [312, 245] width 194 height 13
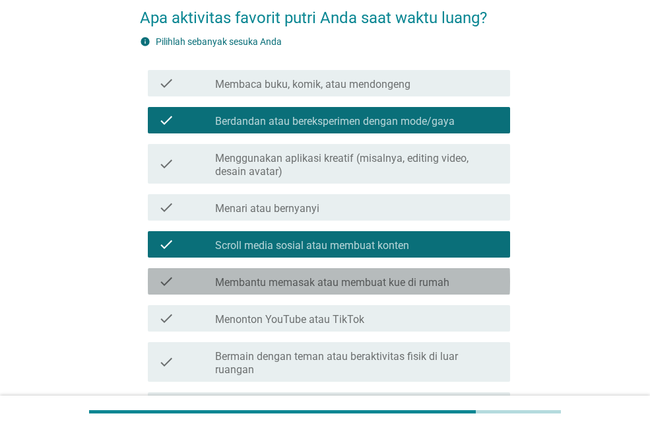
click at [356, 274] on div "check_box_outline_blank Membantu memasak atau membuat kue di rumah" at bounding box center [357, 281] width 284 height 16
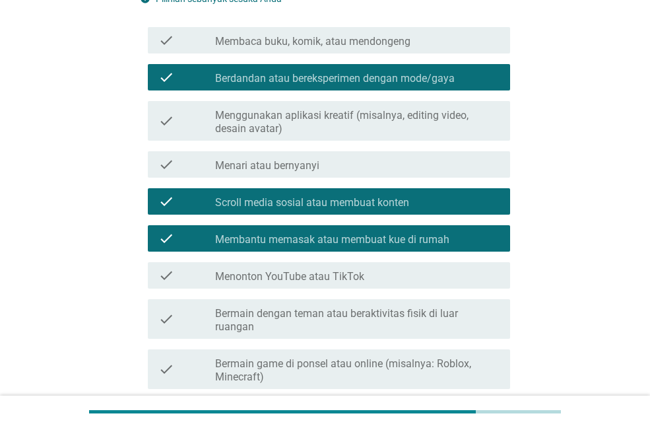
scroll to position [132, 0]
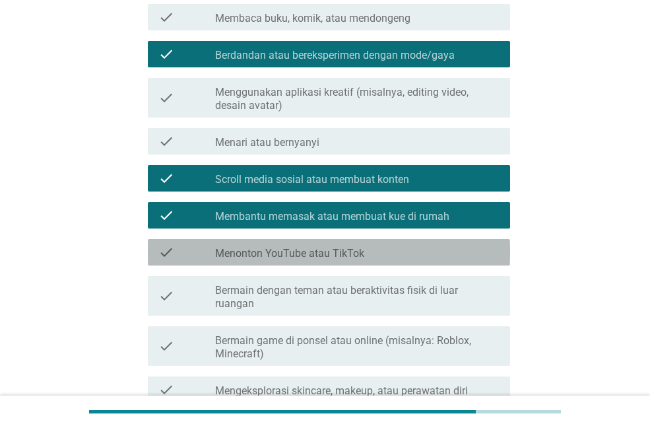
click at [351, 254] on label "Menonton YouTube atau TikTok" at bounding box center [289, 253] width 149 height 13
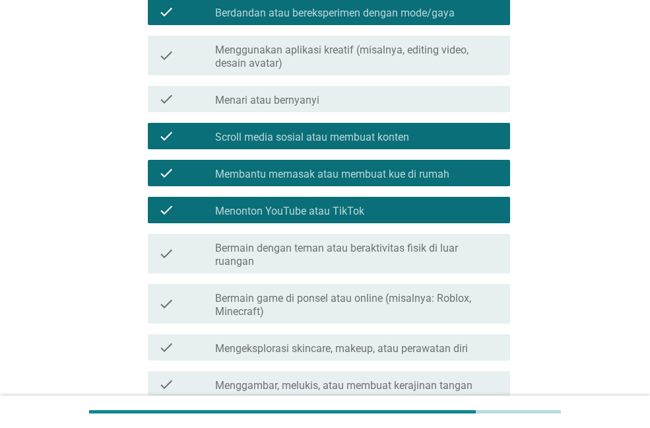
scroll to position [198, 0]
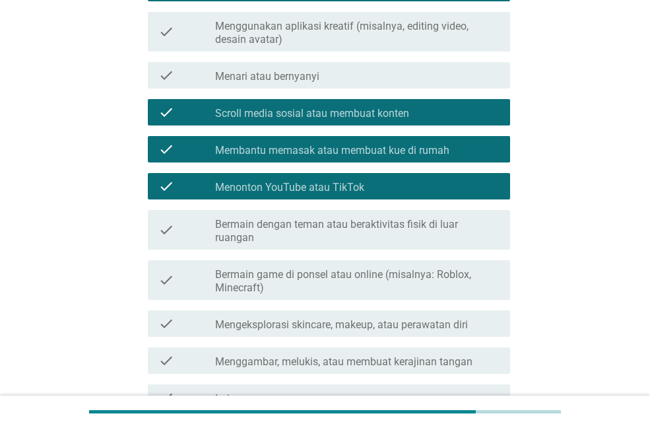
click at [349, 231] on div "check check_box_outline_blank Bermain dengan teman atau beraktivitas fisik di l…" at bounding box center [329, 230] width 362 height 40
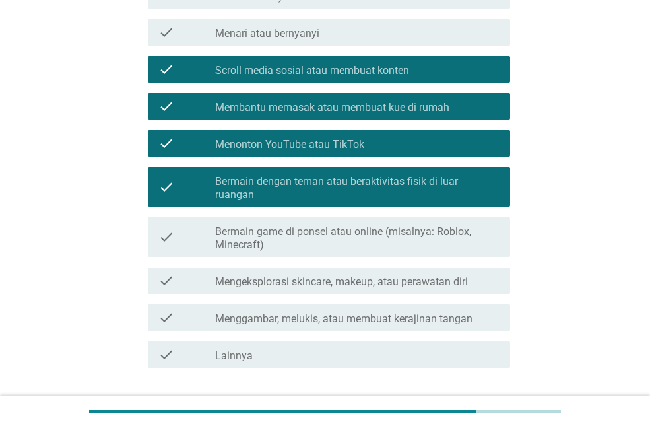
scroll to position [264, 0]
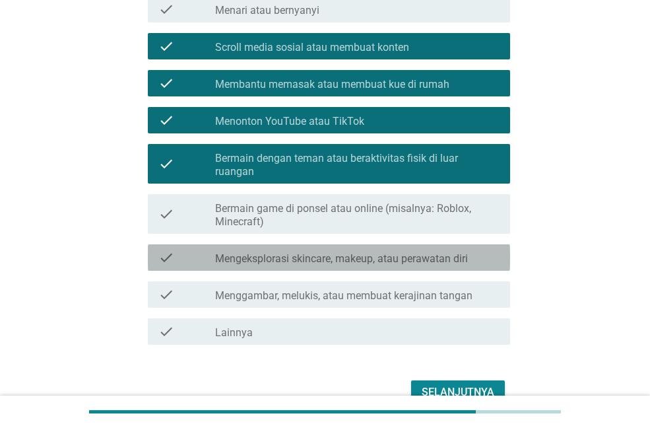
click at [382, 252] on label "Mengeksplorasi skincare, makeup, atau perawatan diri" at bounding box center [341, 258] width 253 height 13
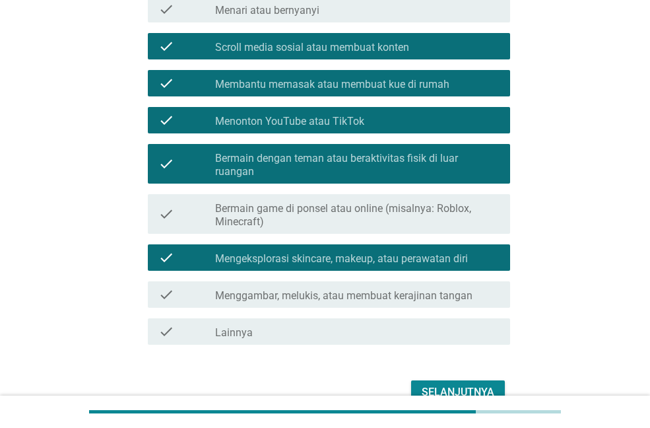
click at [437, 384] on div "Selanjutnya" at bounding box center [458, 392] width 73 height 16
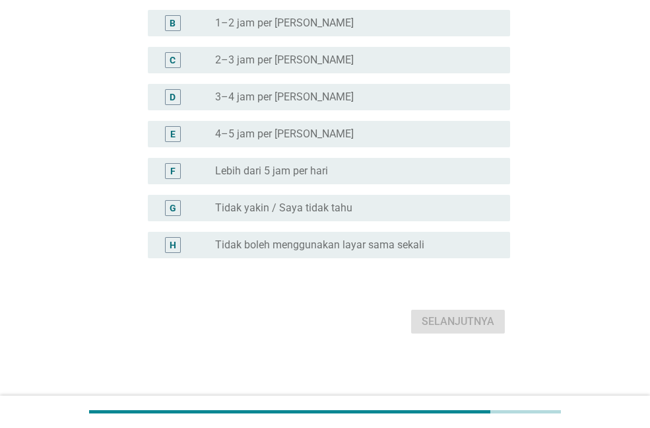
scroll to position [0, 0]
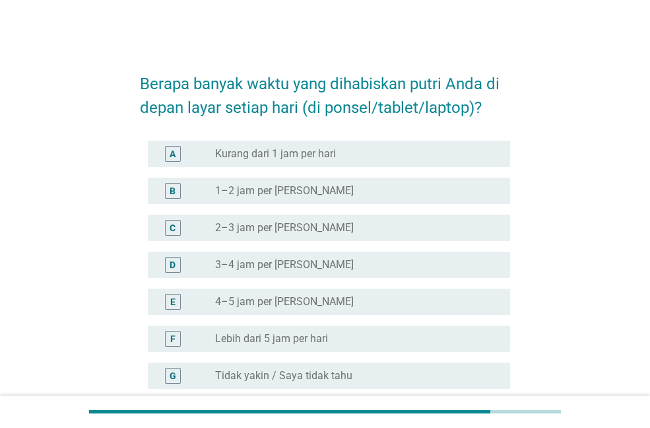
click at [243, 289] on div "E radio_button_unchecked 4–5 jam per hari" at bounding box center [329, 301] width 362 height 26
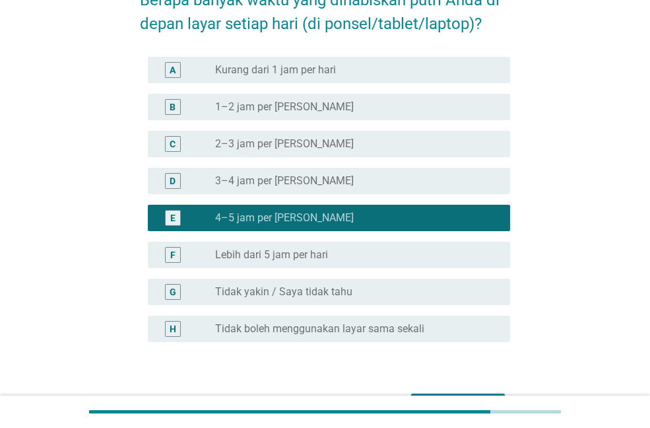
scroll to position [168, 0]
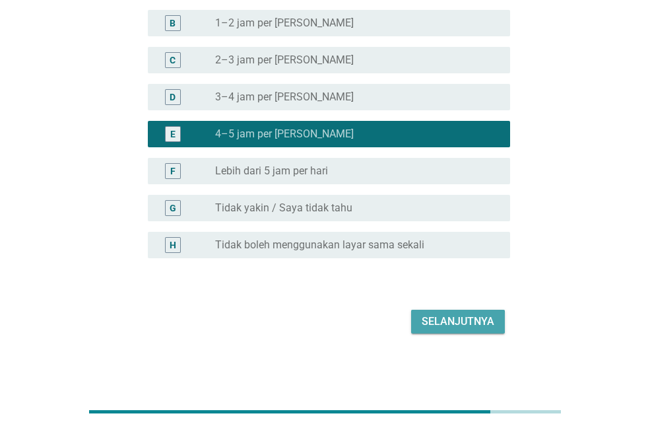
click at [439, 319] on div "Selanjutnya" at bounding box center [458, 322] width 73 height 16
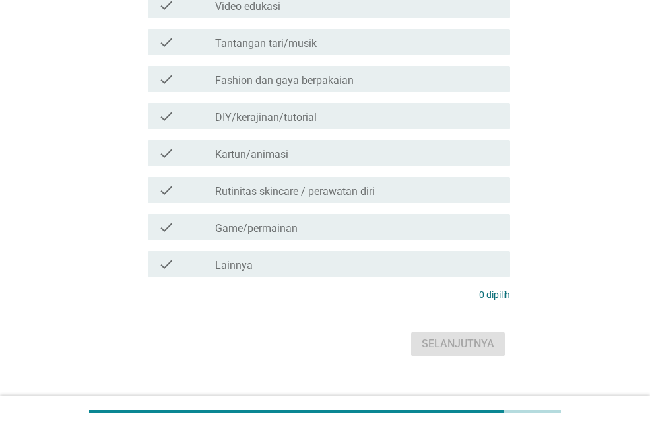
scroll to position [0, 0]
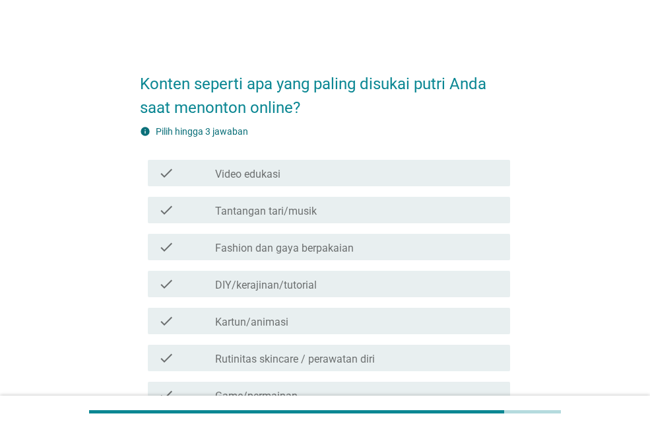
click at [261, 175] on label "Video edukasi" at bounding box center [247, 174] width 65 height 13
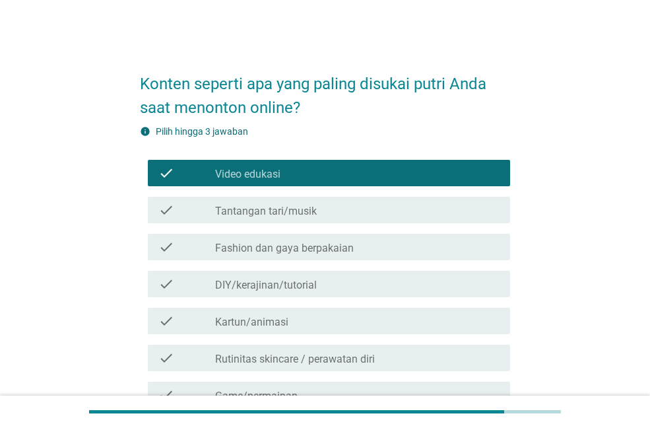
scroll to position [66, 0]
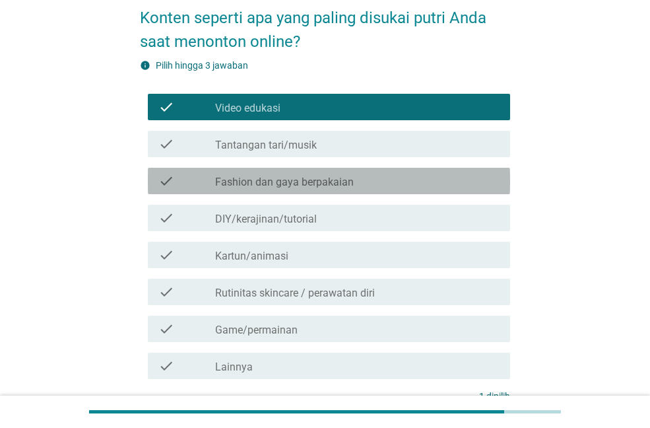
click at [289, 193] on div "check check_box_outline_blank Fashion dan gaya berpakaian" at bounding box center [329, 181] width 362 height 26
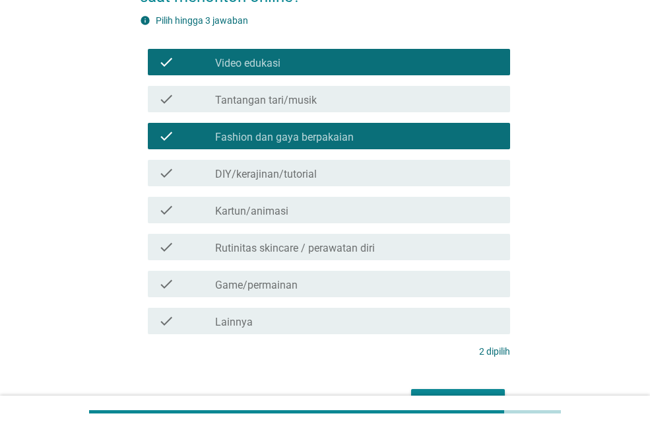
scroll to position [132, 0]
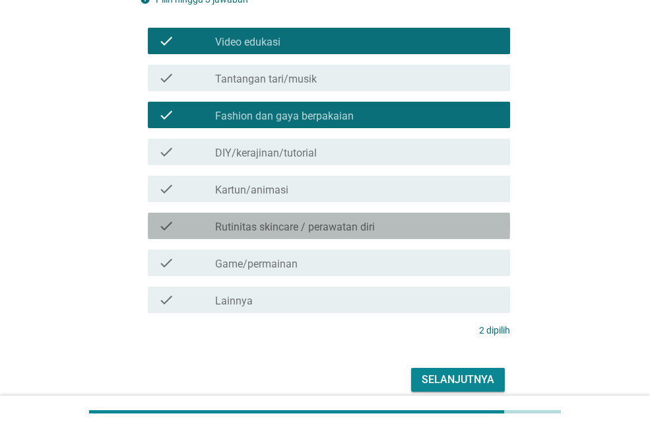
click at [286, 230] on label "Rutinitas skincare / perawatan diri" at bounding box center [295, 226] width 160 height 13
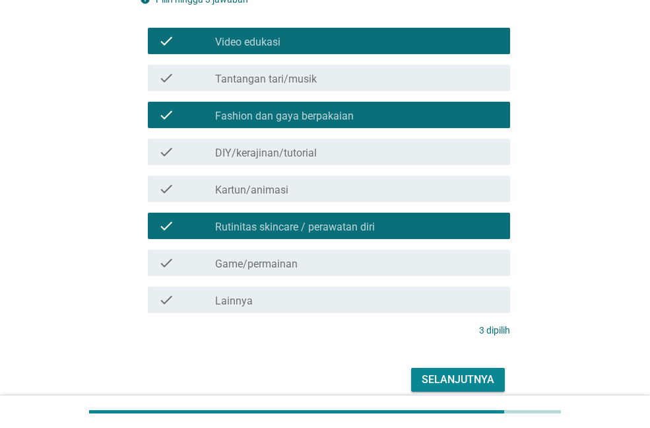
click at [449, 384] on div "Selanjutnya" at bounding box center [458, 380] width 73 height 16
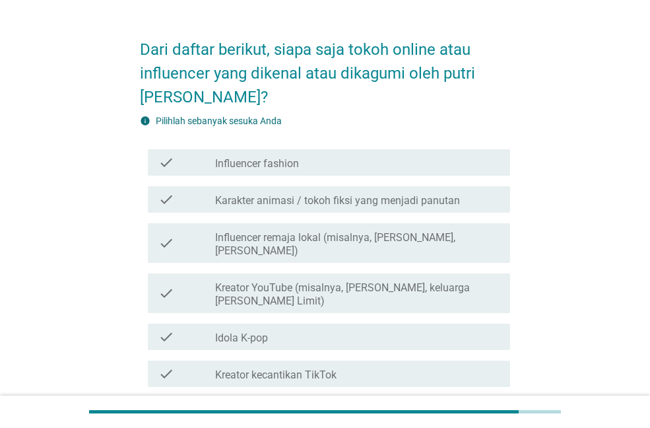
scroll to position [66, 0]
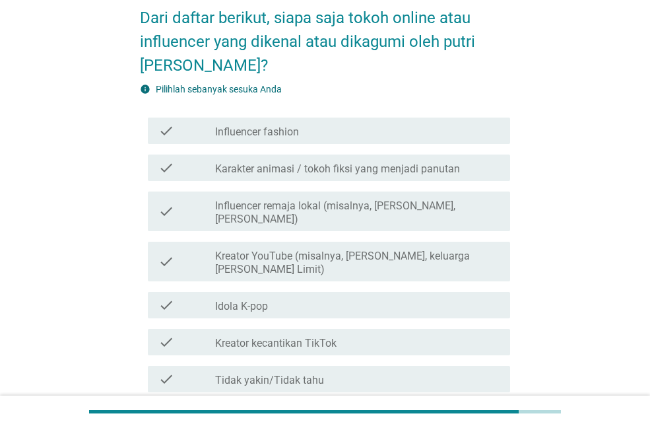
click at [273, 128] on label "Influencer fashion" at bounding box center [257, 131] width 84 height 13
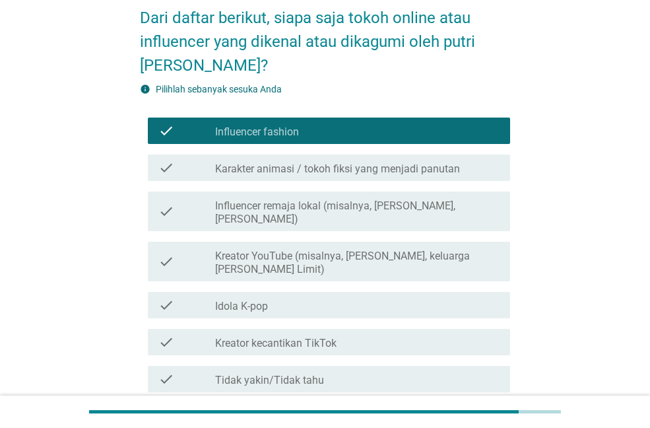
click at [297, 337] on label "Kreator kecantikan TikTok" at bounding box center [275, 343] width 121 height 13
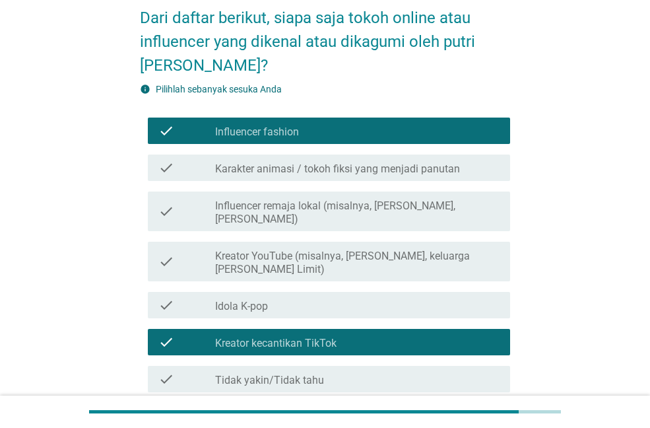
click at [297, 297] on div "check_box_outline_blank Idola K-pop" at bounding box center [357, 305] width 284 height 16
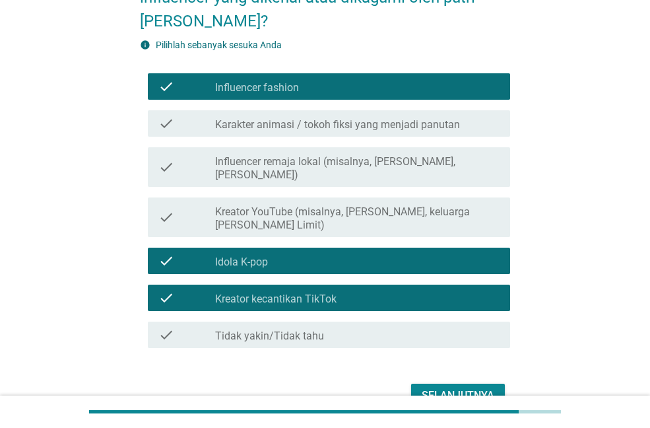
scroll to position [171, 0]
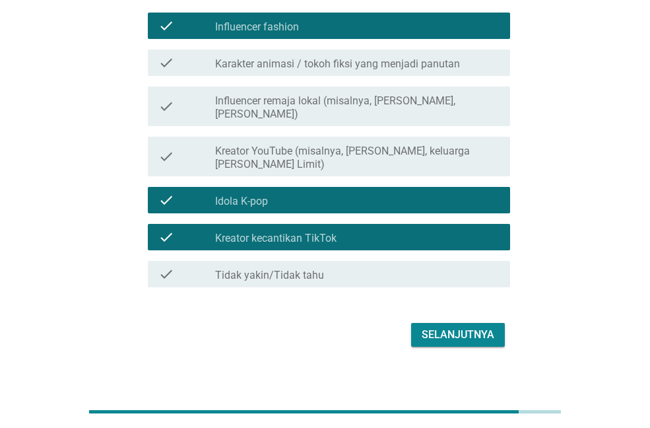
click at [463, 327] on div "Selanjutnya" at bounding box center [458, 335] width 73 height 16
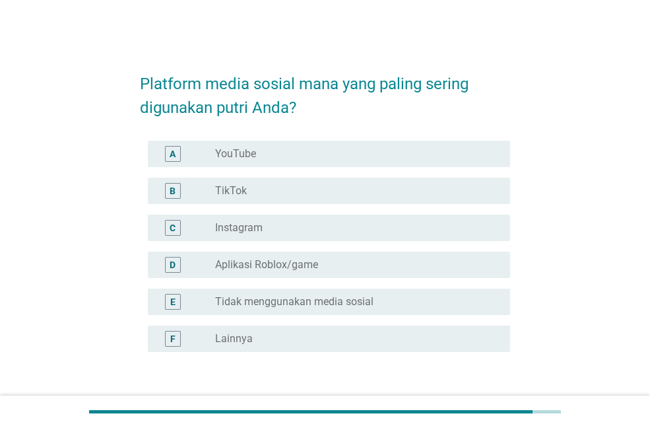
click at [261, 228] on label "Instagram" at bounding box center [239, 227] width 48 height 13
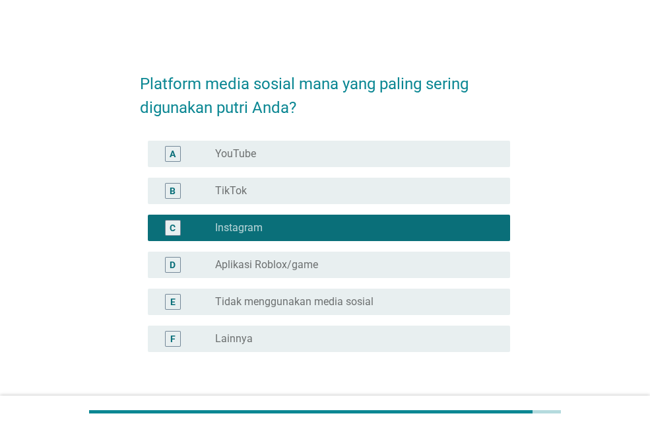
click at [265, 155] on div "radio_button_unchecked YouTube" at bounding box center [352, 153] width 274 height 13
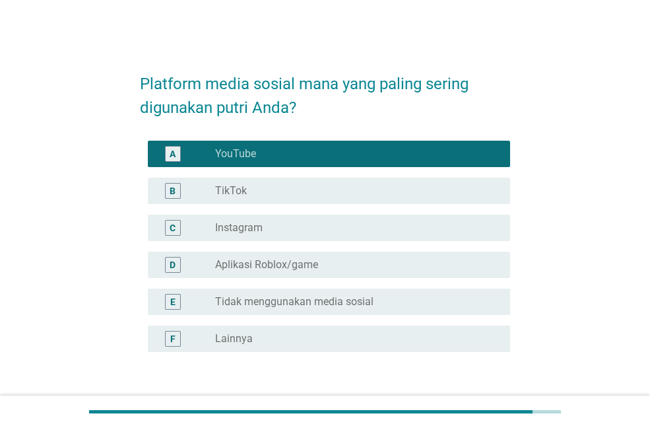
click at [267, 231] on div "radio_button_unchecked Instagram" at bounding box center [352, 227] width 274 height 13
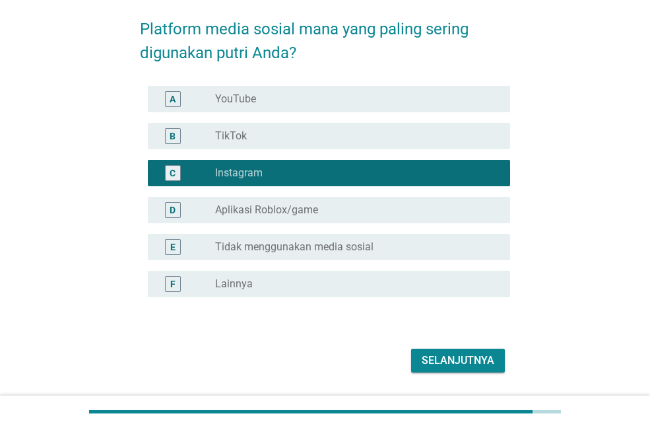
scroll to position [94, 0]
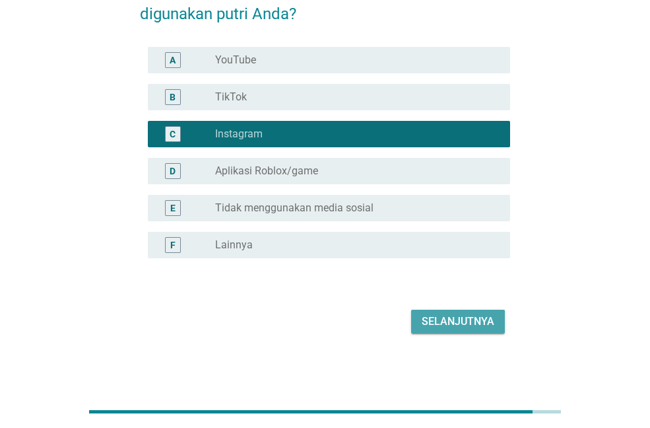
click at [448, 327] on div "Selanjutnya" at bounding box center [458, 322] width 73 height 16
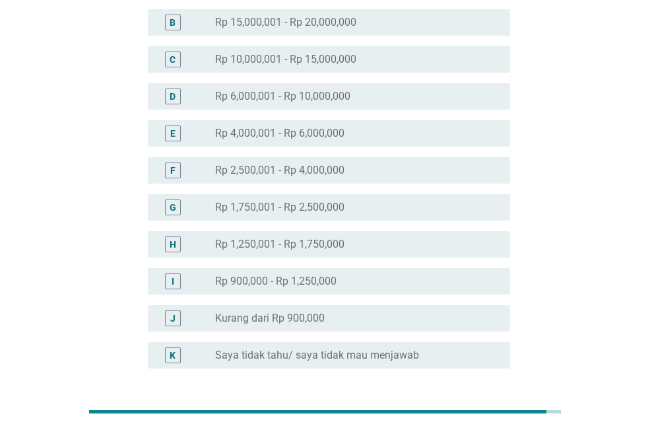
scroll to position [0, 0]
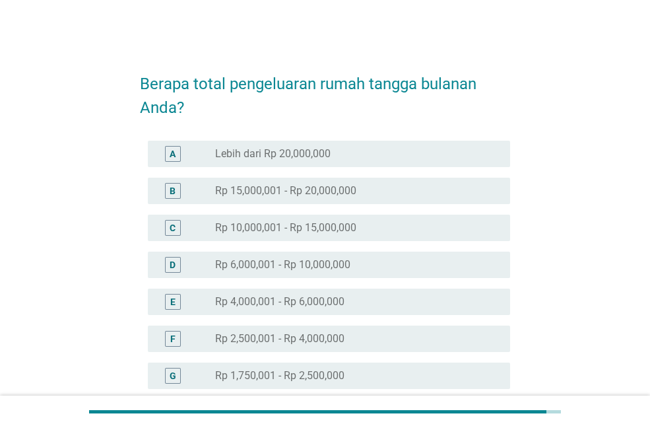
click at [279, 267] on label "Rp 6,000,001 - Rp 10,000,000" at bounding box center [282, 264] width 135 height 13
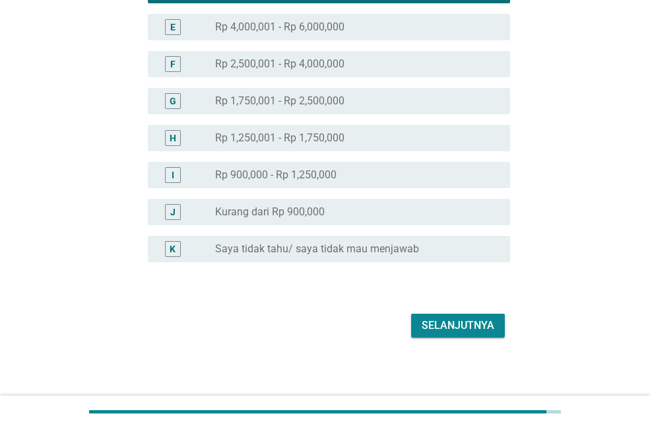
scroll to position [279, 0]
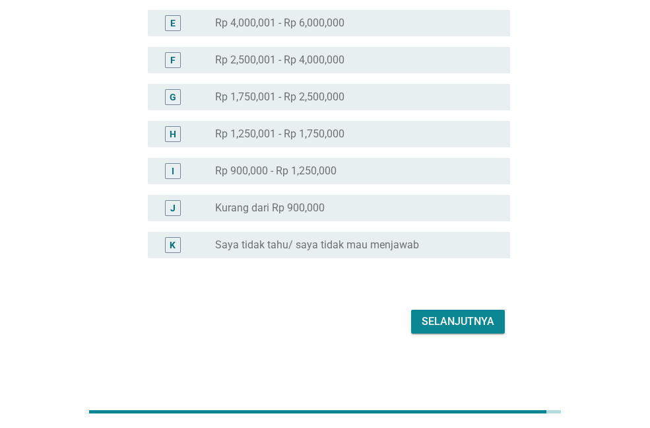
click at [473, 321] on div "Selanjutnya" at bounding box center [458, 322] width 73 height 16
